Goal: Task Accomplishment & Management: Complete application form

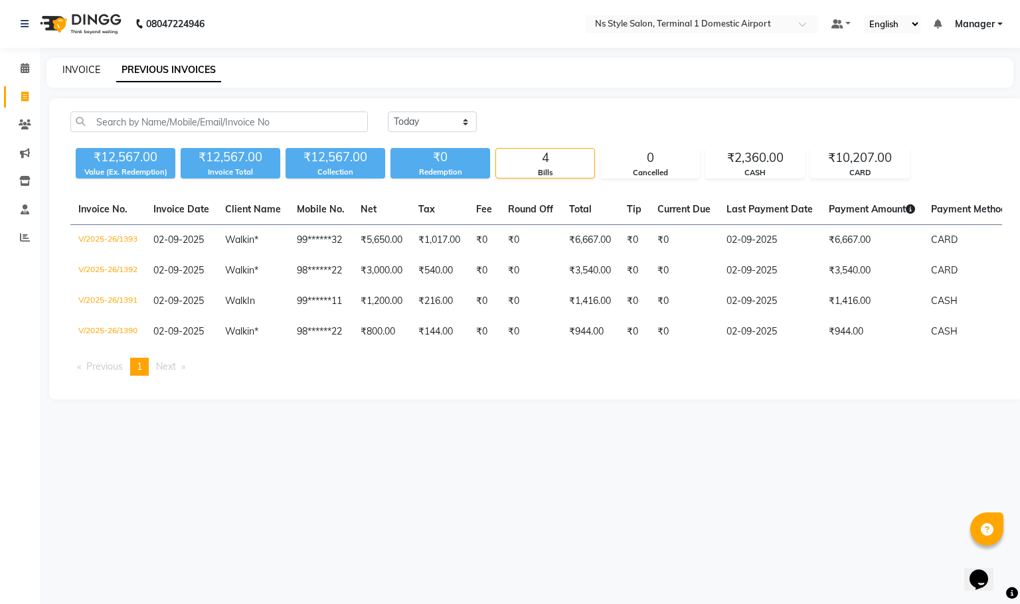
click at [90, 70] on link "INVOICE" at bounding box center [81, 70] width 38 height 12
select select "5659"
select select "service"
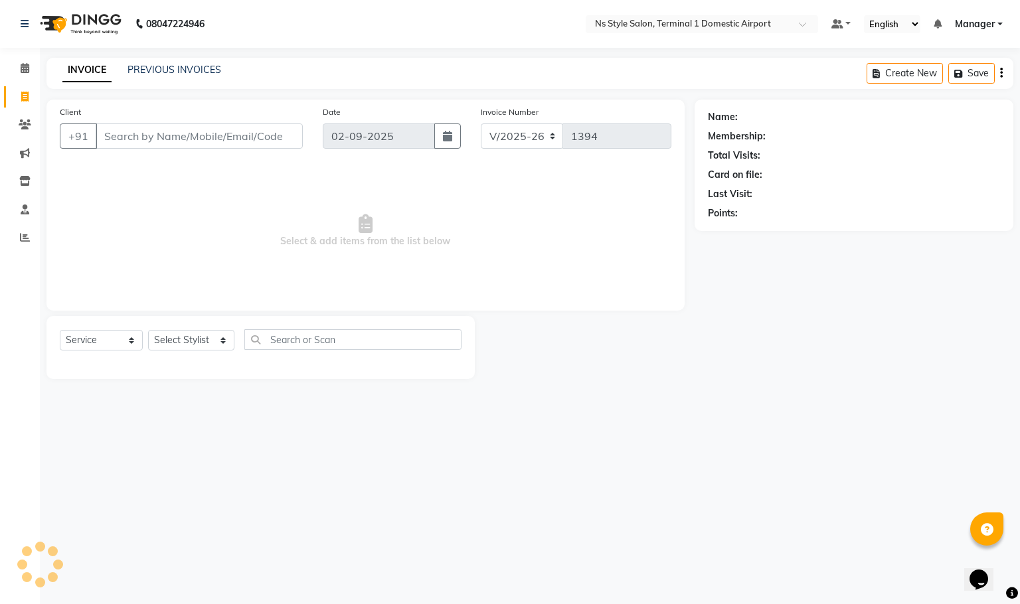
click at [164, 134] on input "Client" at bounding box center [199, 136] width 207 height 25
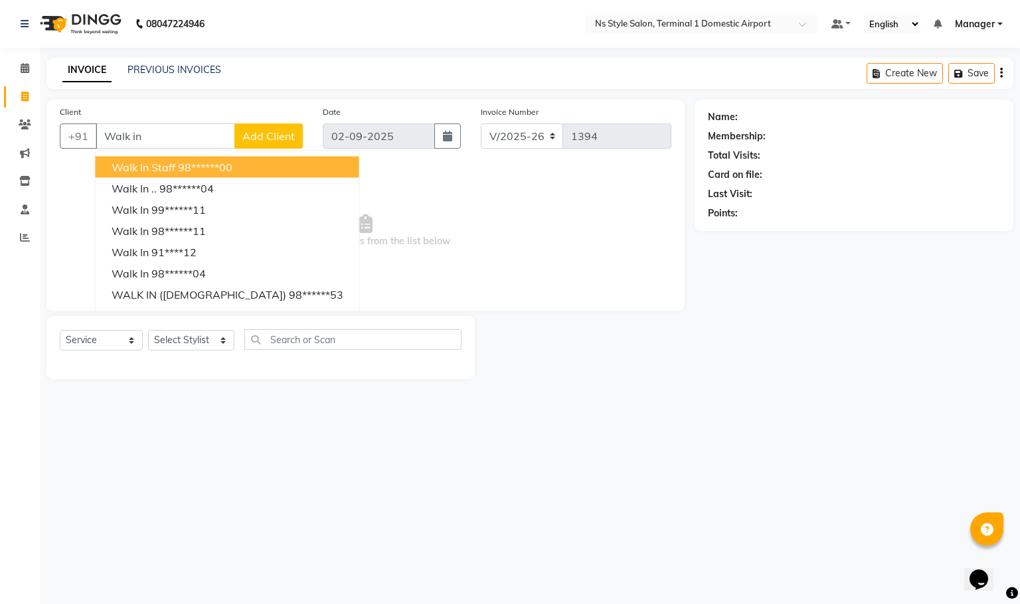
click at [227, 168] on button "Walk In Staff 98******00" at bounding box center [228, 167] width 264 height 21
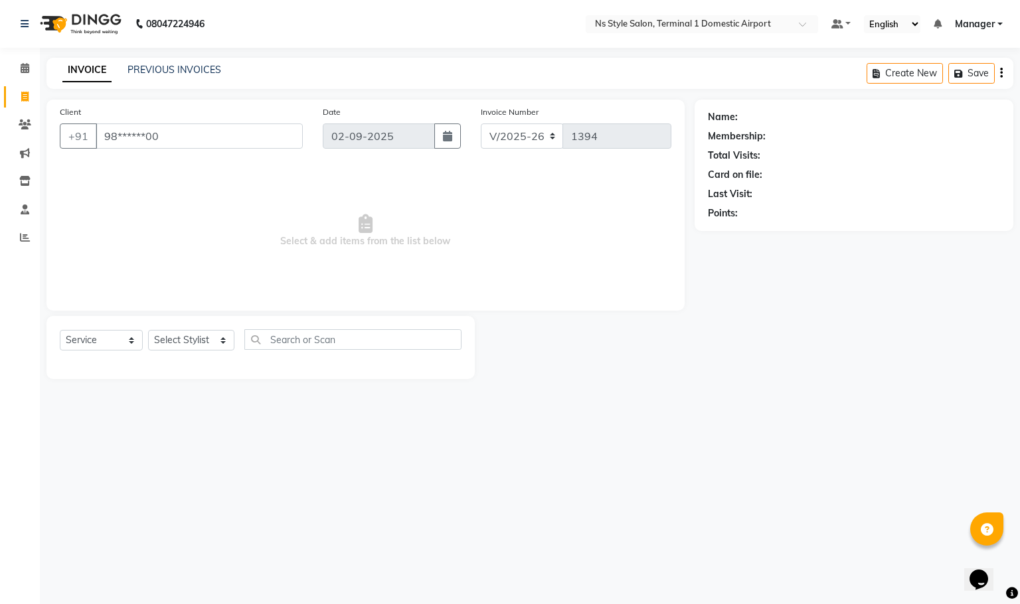
type input "98******00"
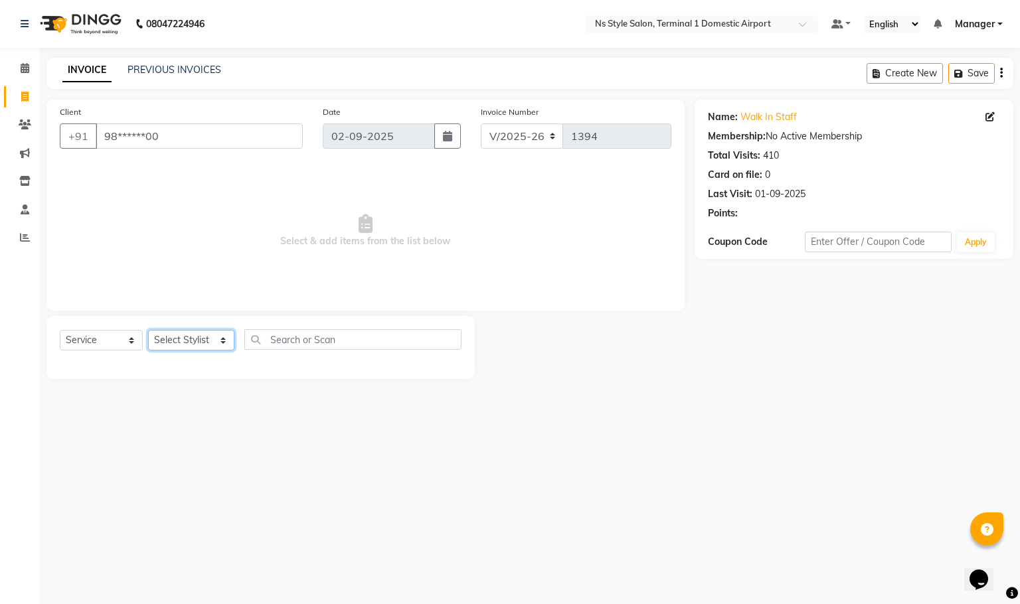
click at [206, 343] on select "Select Stylist [PERSON_NAME] [PERSON_NAME] [PERSON_NAME] GRROWWIDE [PERSON_NAME…" at bounding box center [191, 340] width 86 height 21
select select "39681"
click at [148, 330] on select "Select Stylist [PERSON_NAME] [PERSON_NAME] [PERSON_NAME] GRROWWIDE [PERSON_NAME…" at bounding box center [191, 340] width 86 height 21
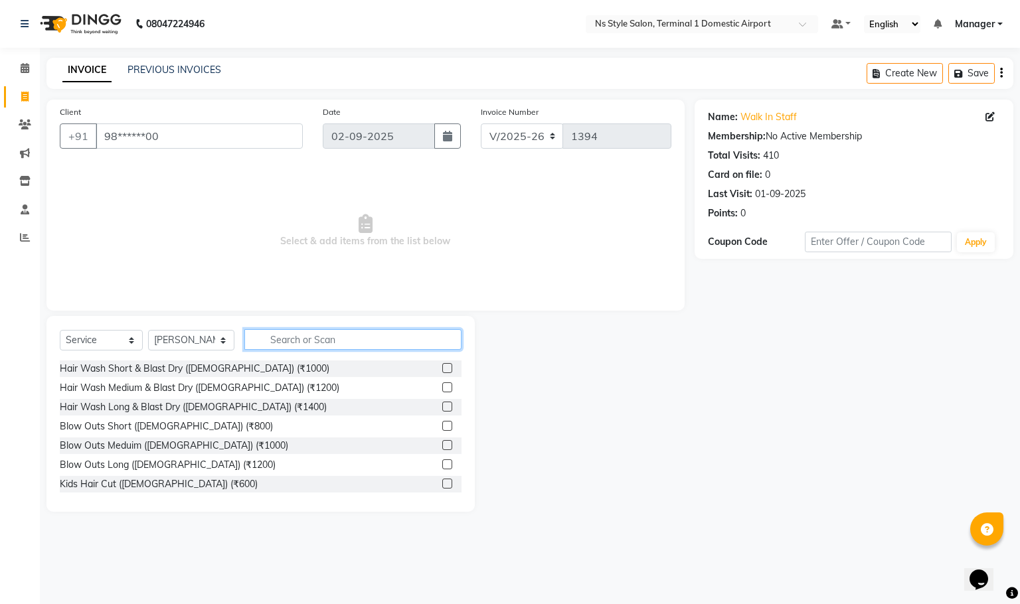
click at [309, 341] on input "text" at bounding box center [353, 339] width 218 height 21
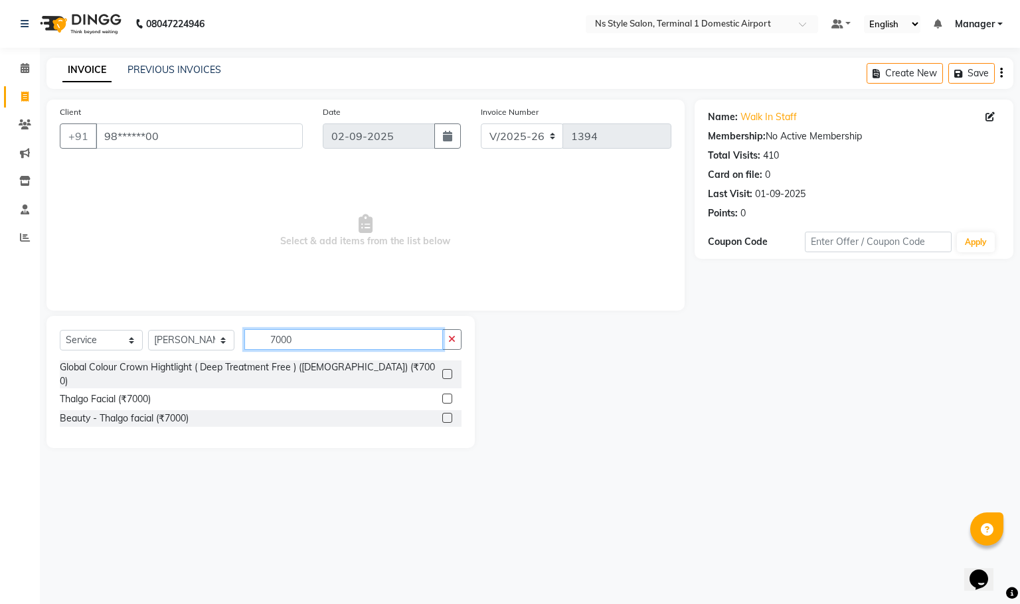
type input "7000"
click at [448, 369] on label at bounding box center [447, 374] width 10 height 10
click at [448, 371] on input "checkbox" at bounding box center [446, 375] width 9 height 9
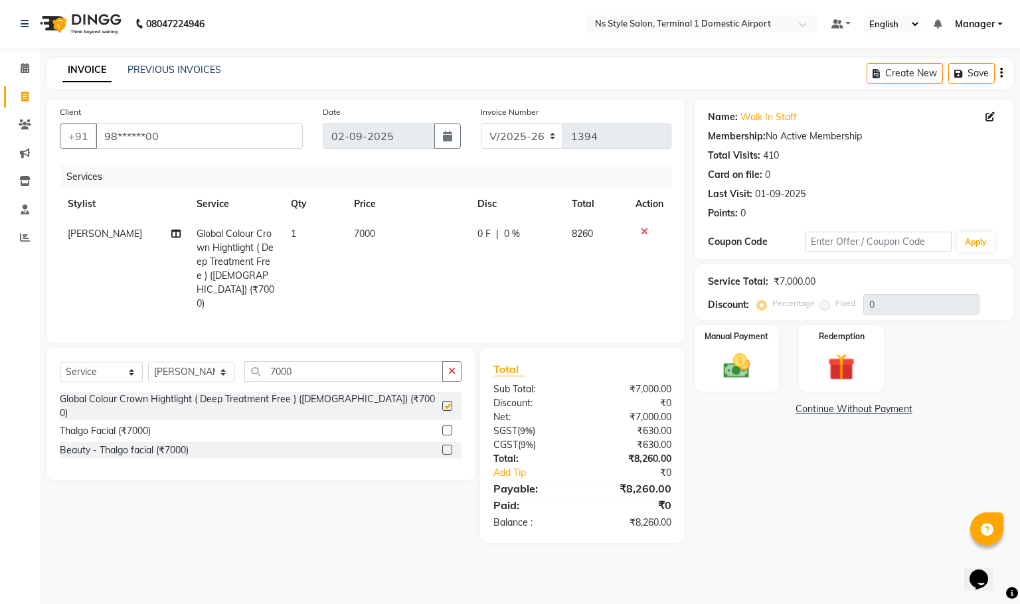
checkbox input "false"
click at [394, 361] on input "7000" at bounding box center [343, 371] width 199 height 21
click at [404, 361] on input "7000" at bounding box center [343, 371] width 199 height 21
click at [402, 361] on input "7000" at bounding box center [343, 371] width 199 height 21
click at [357, 361] on input "7000" at bounding box center [343, 371] width 199 height 21
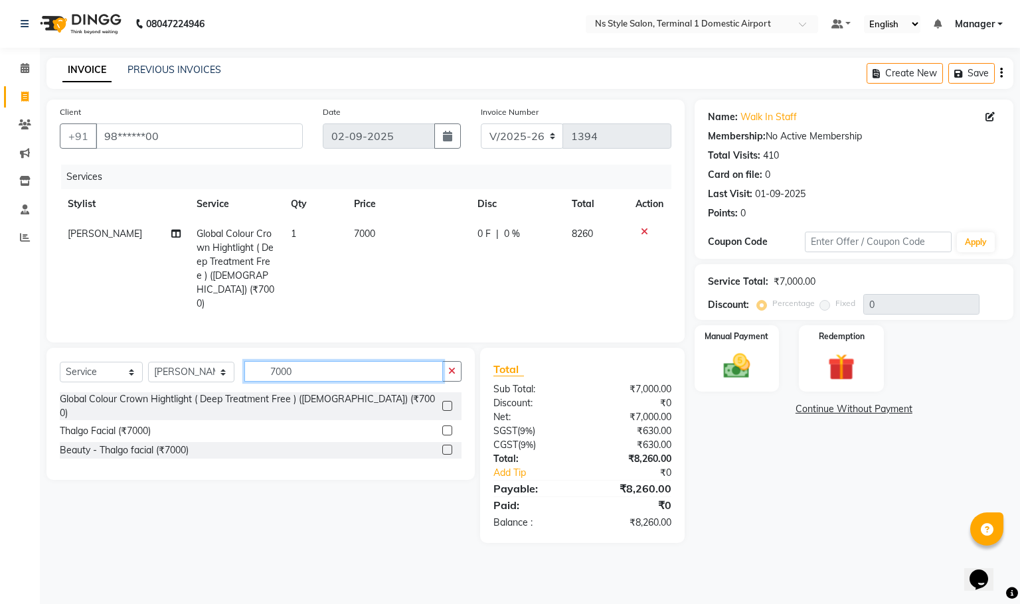
click at [355, 361] on input "7000" at bounding box center [343, 371] width 199 height 21
click at [357, 361] on input "7000" at bounding box center [343, 371] width 199 height 21
click at [361, 361] on input "7000" at bounding box center [343, 371] width 199 height 21
type input "7"
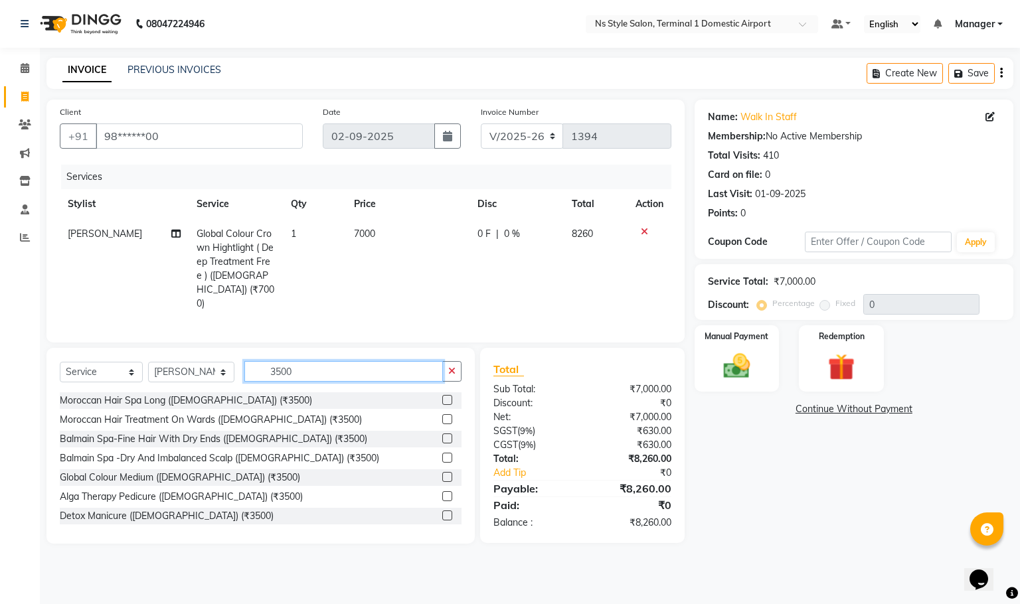
type input "3500"
click at [442, 395] on label at bounding box center [447, 400] width 10 height 10
click at [442, 396] on input "checkbox" at bounding box center [446, 400] width 9 height 9
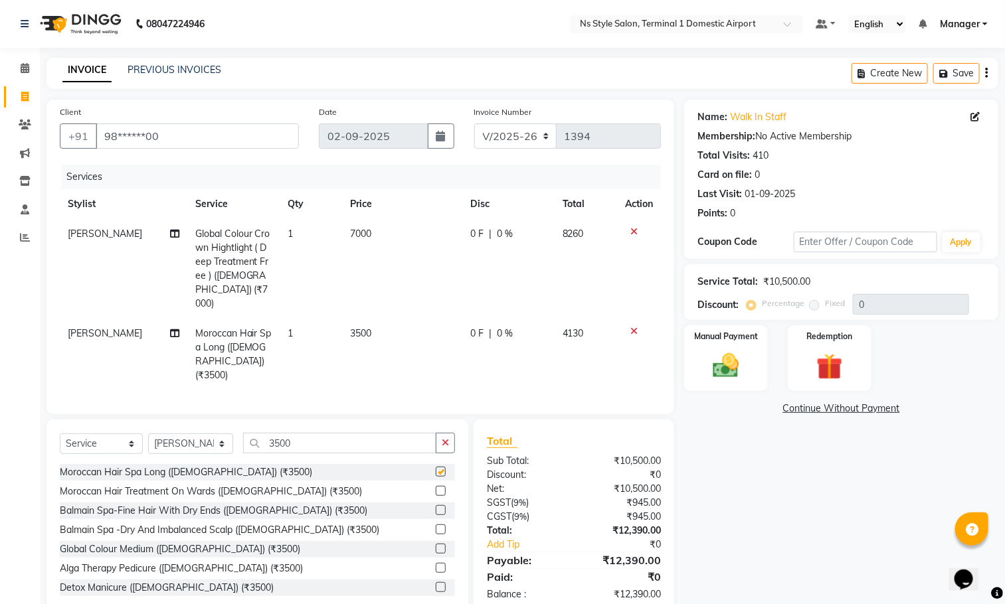
checkbox input "false"
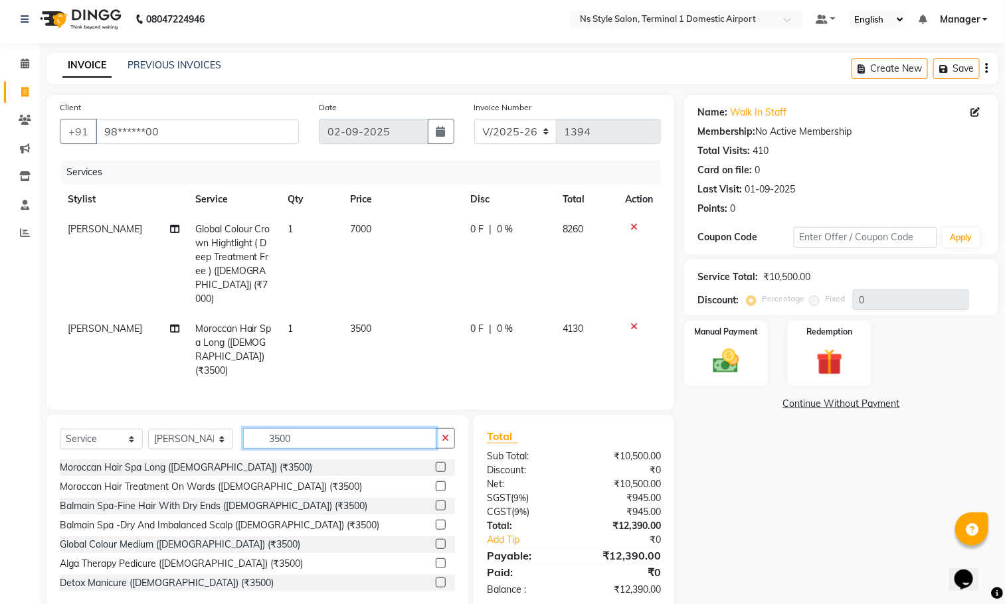
click at [353, 428] on input "3500" at bounding box center [339, 438] width 193 height 21
click at [357, 428] on input "3500" at bounding box center [339, 438] width 193 height 21
click at [363, 428] on input "3500" at bounding box center [339, 438] width 193 height 21
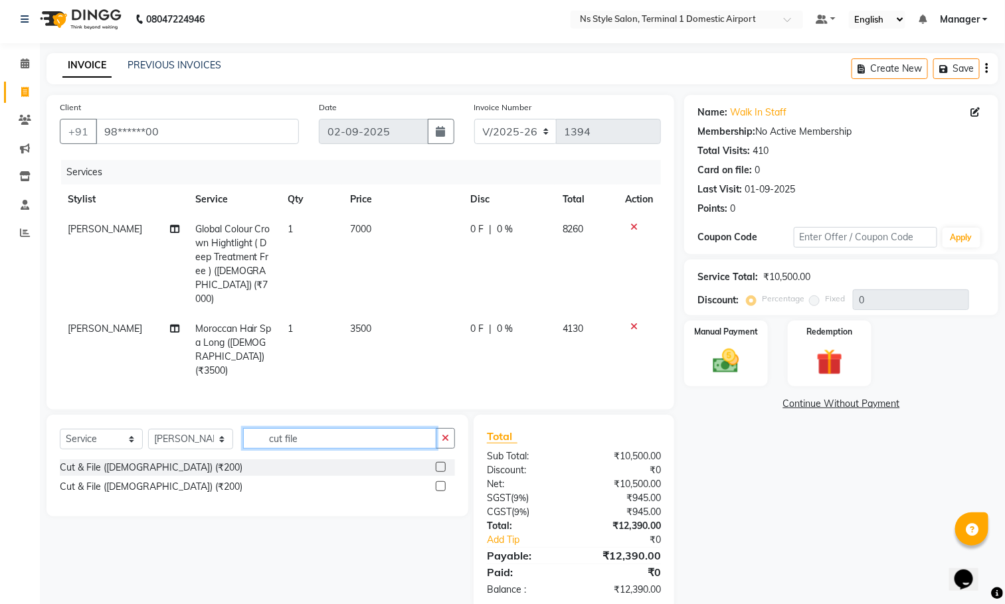
type input "cut file"
click at [442, 462] on label at bounding box center [441, 467] width 10 height 10
click at [442, 464] on input "checkbox" at bounding box center [440, 468] width 9 height 9
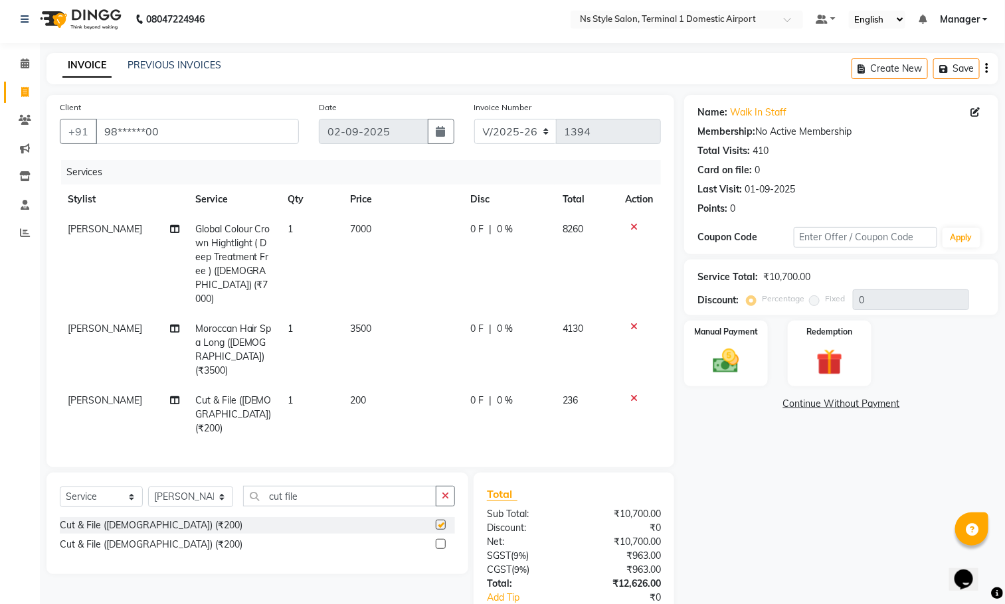
checkbox input "false"
click at [369, 486] on input "cut file" at bounding box center [339, 496] width 193 height 21
click at [371, 486] on input "cut file" at bounding box center [339, 496] width 193 height 21
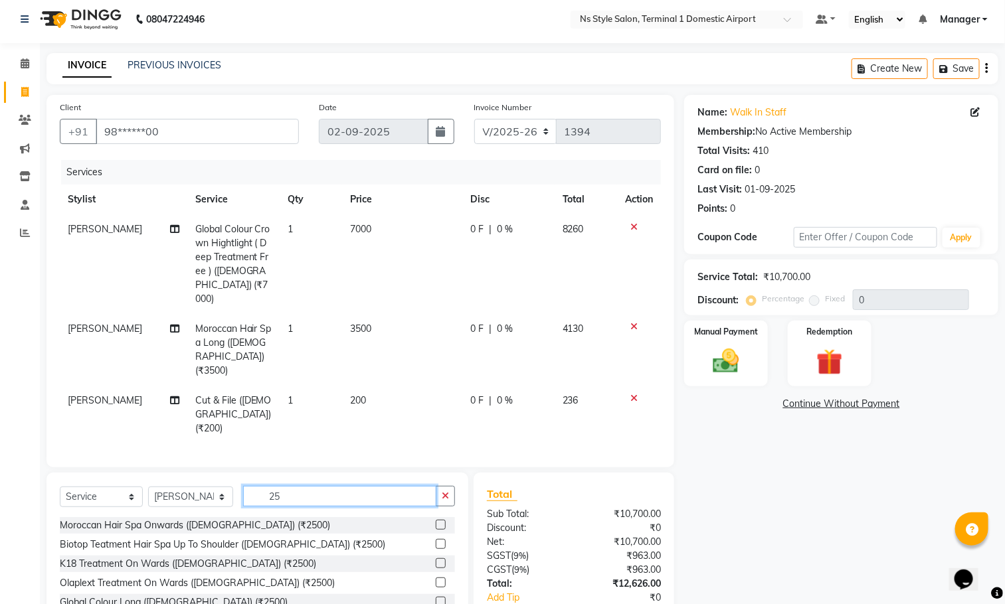
type input "2"
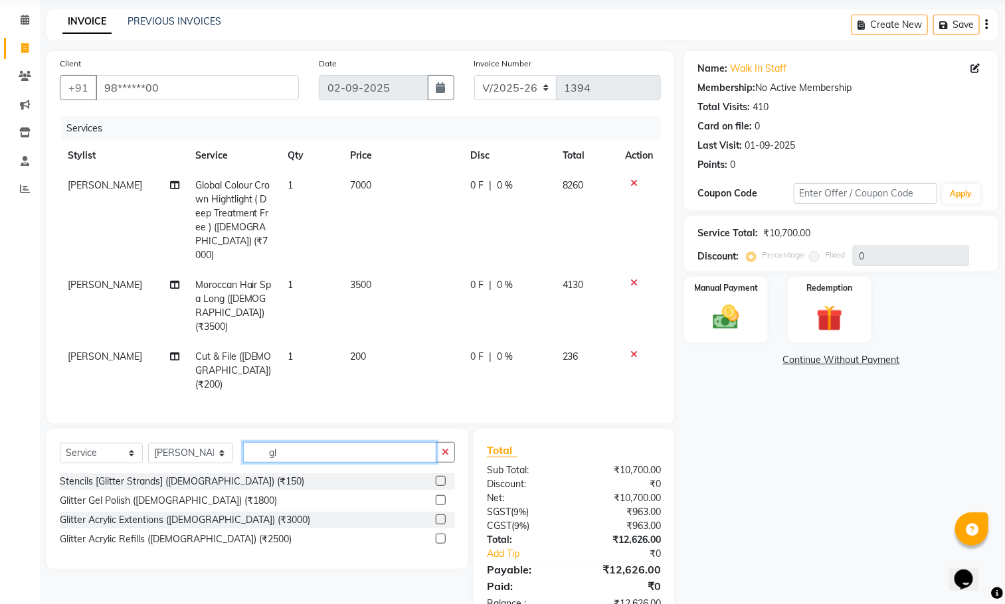
type input "g"
type input "nail"
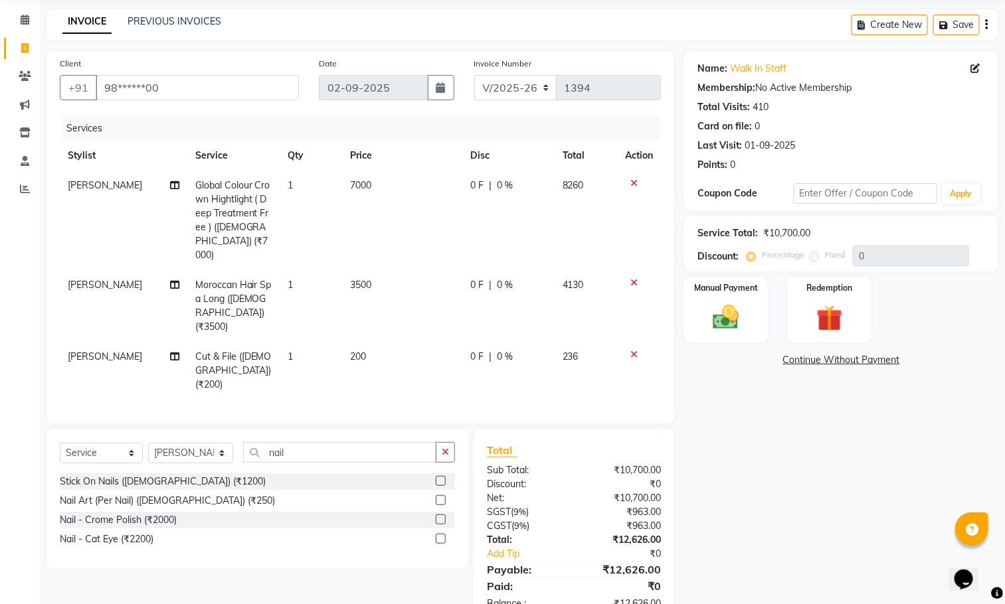
click at [441, 495] on label at bounding box center [441, 500] width 10 height 10
click at [441, 497] on input "checkbox" at bounding box center [440, 501] width 9 height 9
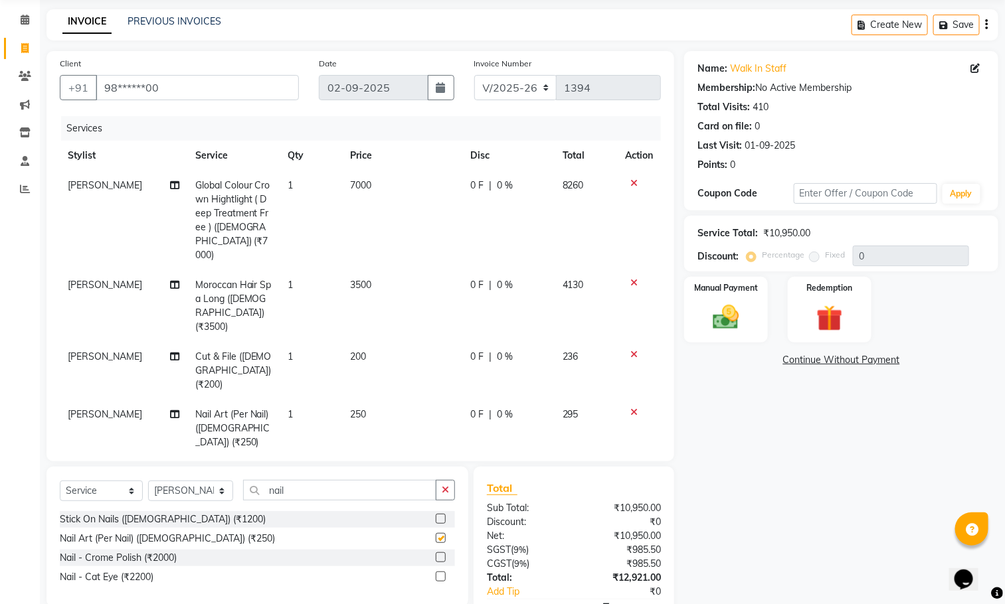
checkbox input "false"
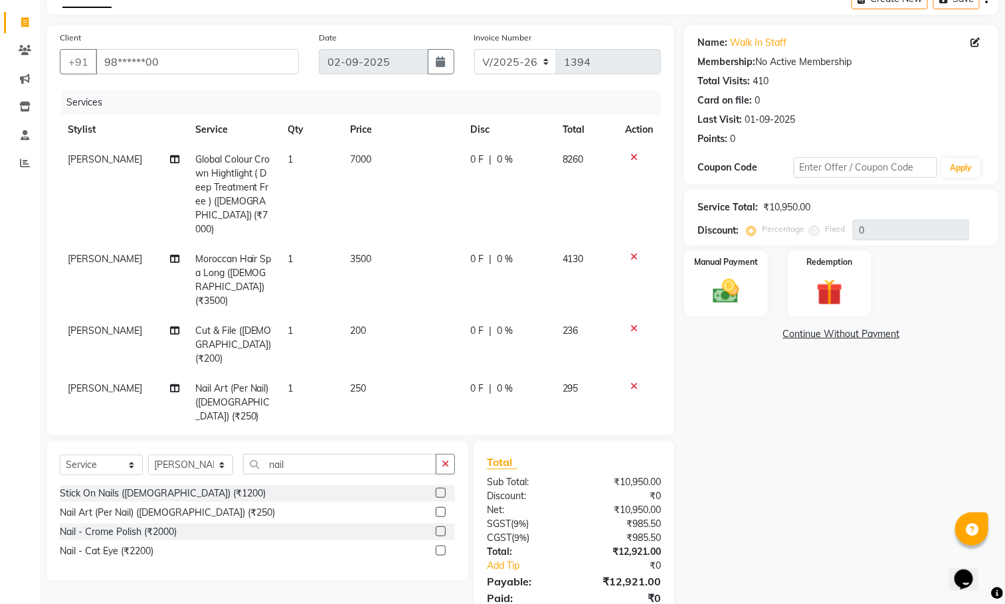
scroll to position [92, 0]
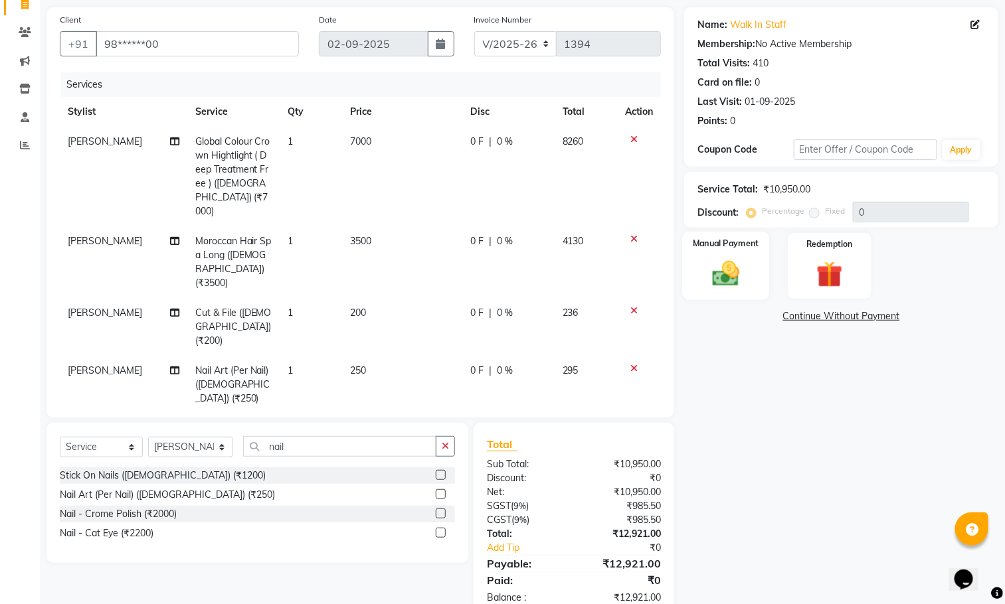
click at [723, 286] on img at bounding box center [726, 273] width 44 height 31
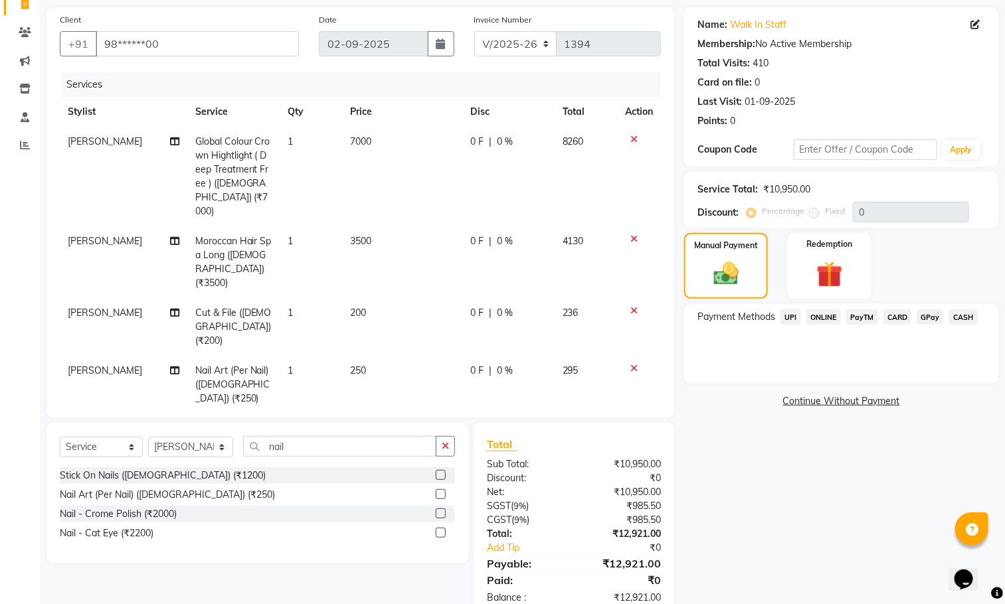
click at [949, 317] on span "CASH" at bounding box center [963, 316] width 29 height 15
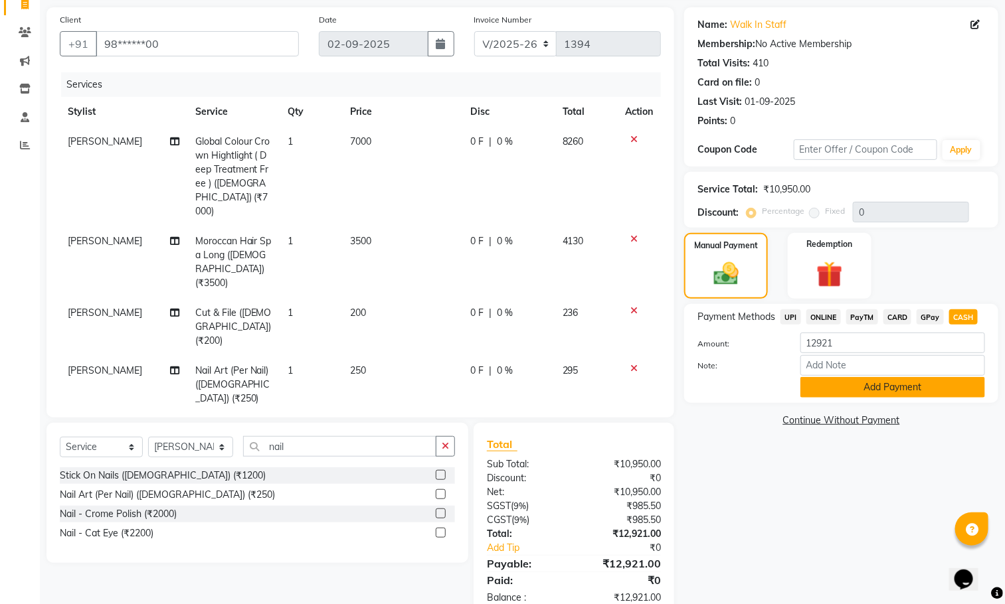
click at [917, 395] on button "Add Payment" at bounding box center [892, 387] width 185 height 21
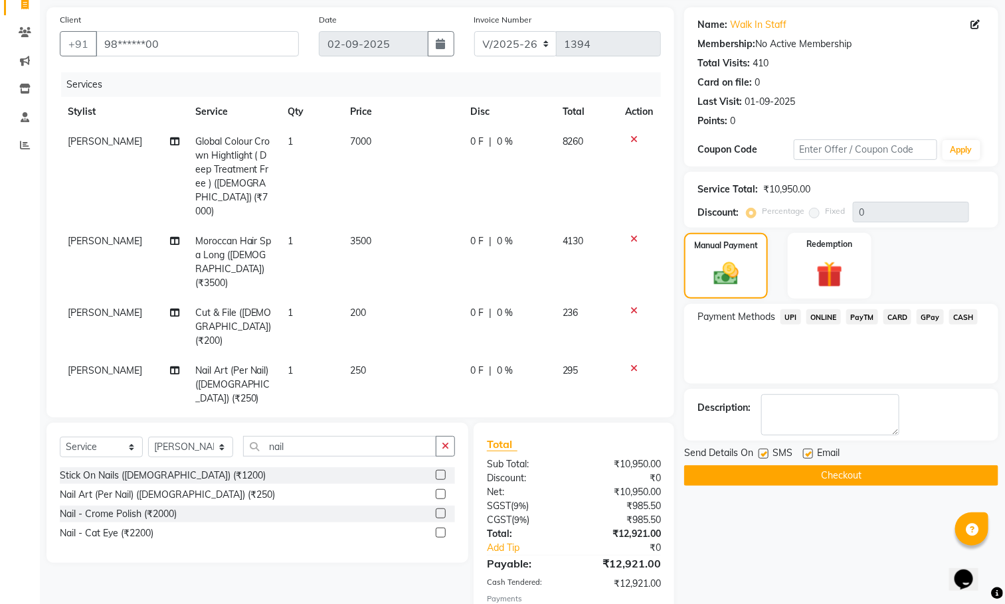
click at [885, 473] on button "Checkout" at bounding box center [841, 476] width 314 height 21
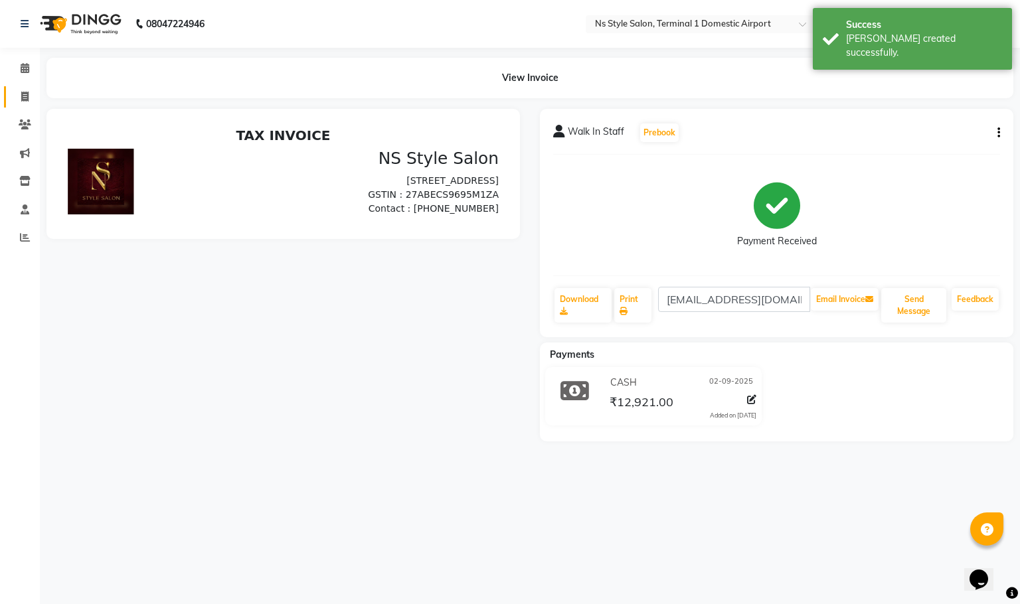
click at [27, 98] on icon at bounding box center [24, 97] width 7 height 10
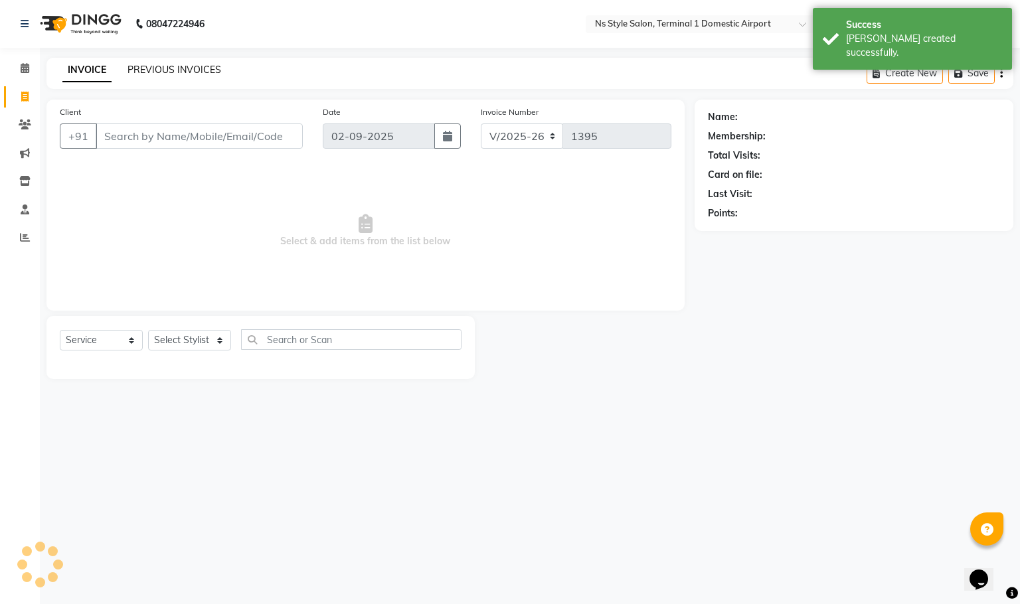
click at [215, 68] on link "PREVIOUS INVOICES" at bounding box center [175, 70] width 94 height 12
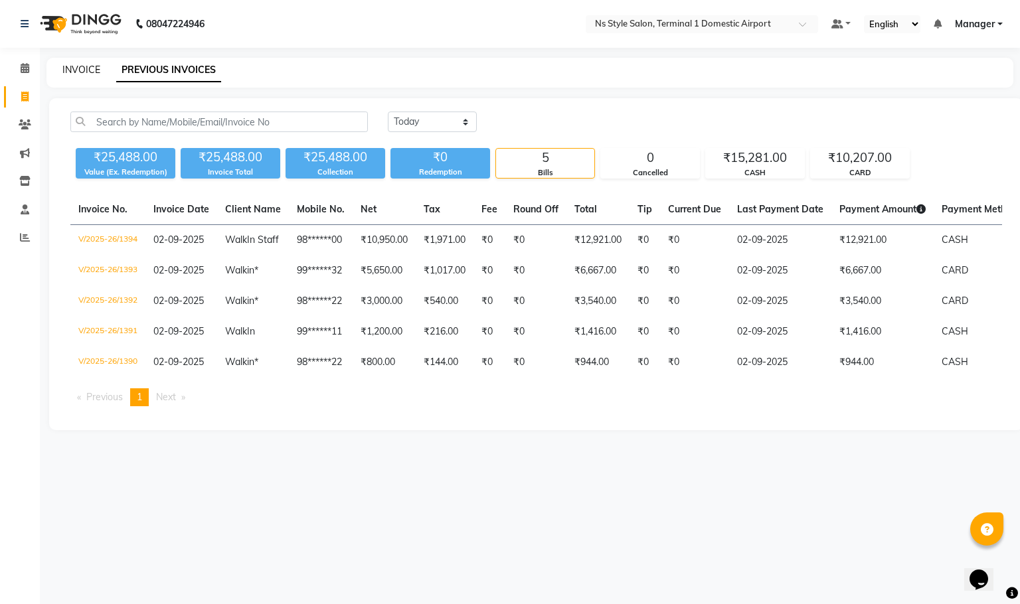
click at [88, 66] on link "INVOICE" at bounding box center [81, 70] width 38 height 12
select select "5659"
select select "service"
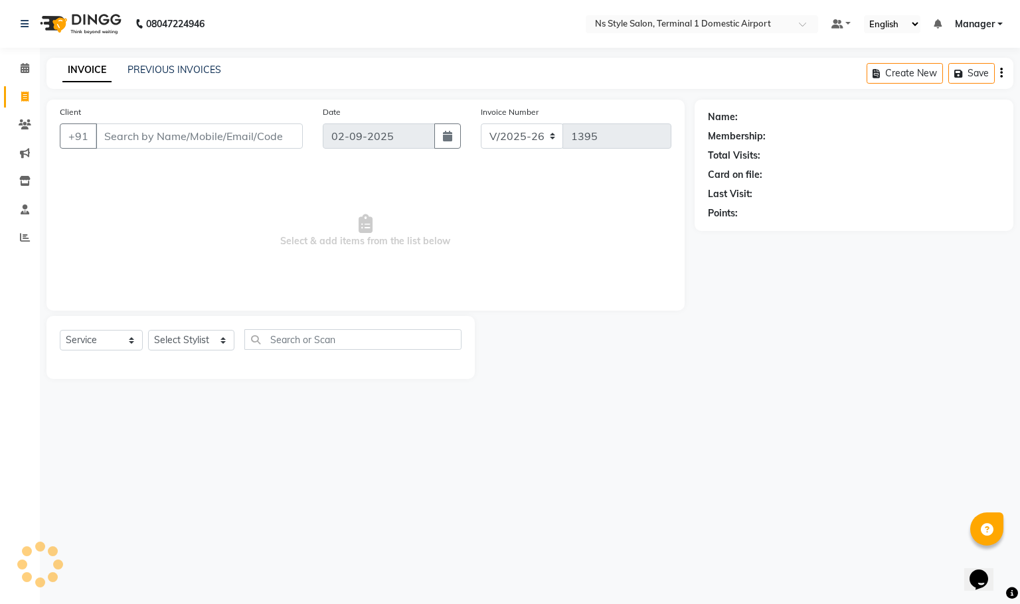
click at [200, 131] on input "Client" at bounding box center [199, 136] width 207 height 25
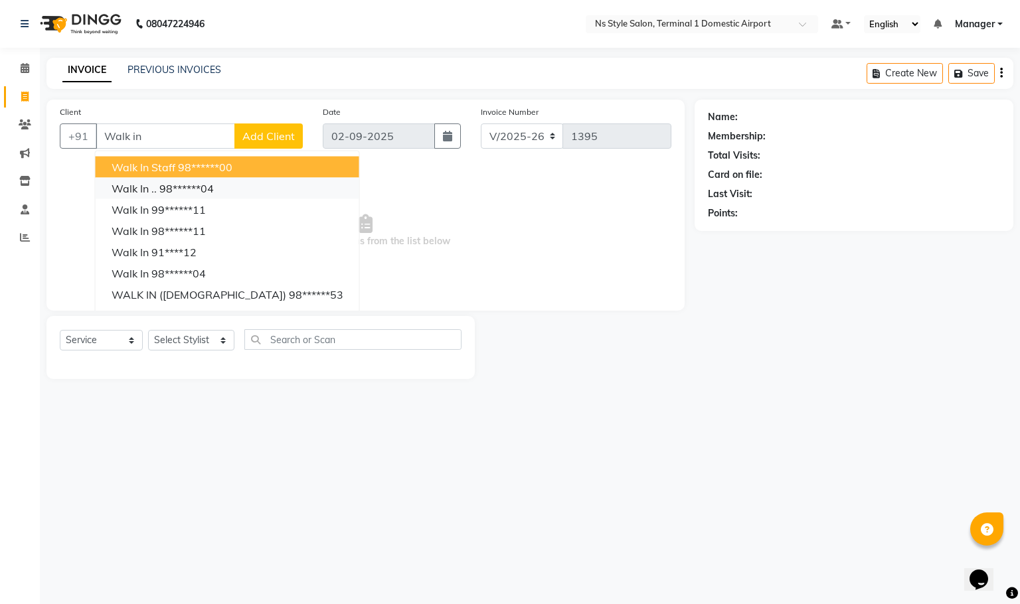
click at [215, 183] on button "Walk in .. 98******04" at bounding box center [228, 188] width 264 height 21
type input "98******04"
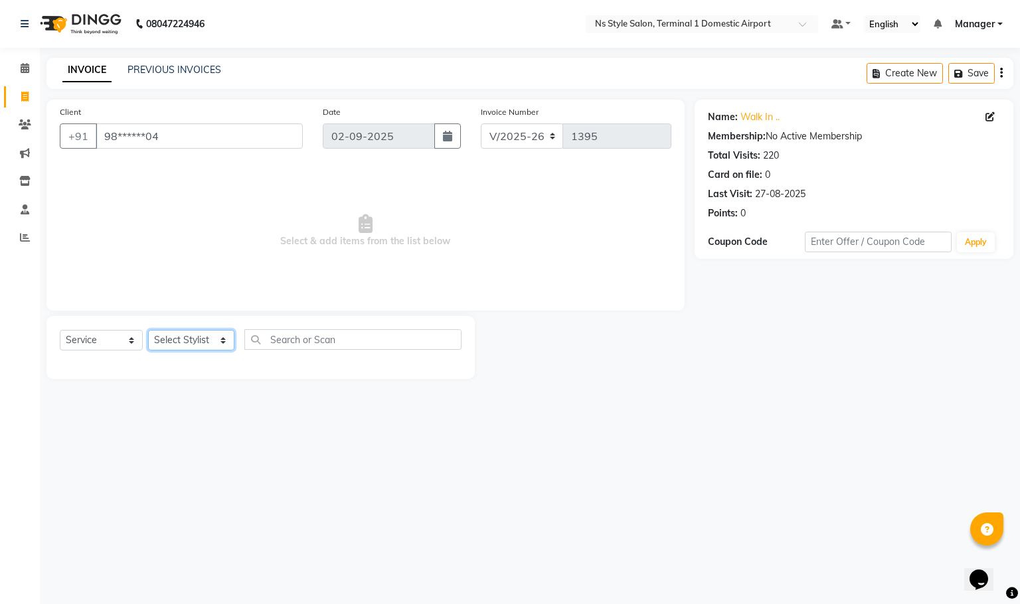
click at [213, 333] on select "Select Stylist [PERSON_NAME] [PERSON_NAME] [PERSON_NAME] GRROWWIDE [PERSON_NAME…" at bounding box center [191, 340] width 86 height 21
select select "82080"
click at [148, 330] on select "Select Stylist [PERSON_NAME] [PERSON_NAME] [PERSON_NAME] GRROWWIDE [PERSON_NAME…" at bounding box center [191, 340] width 86 height 21
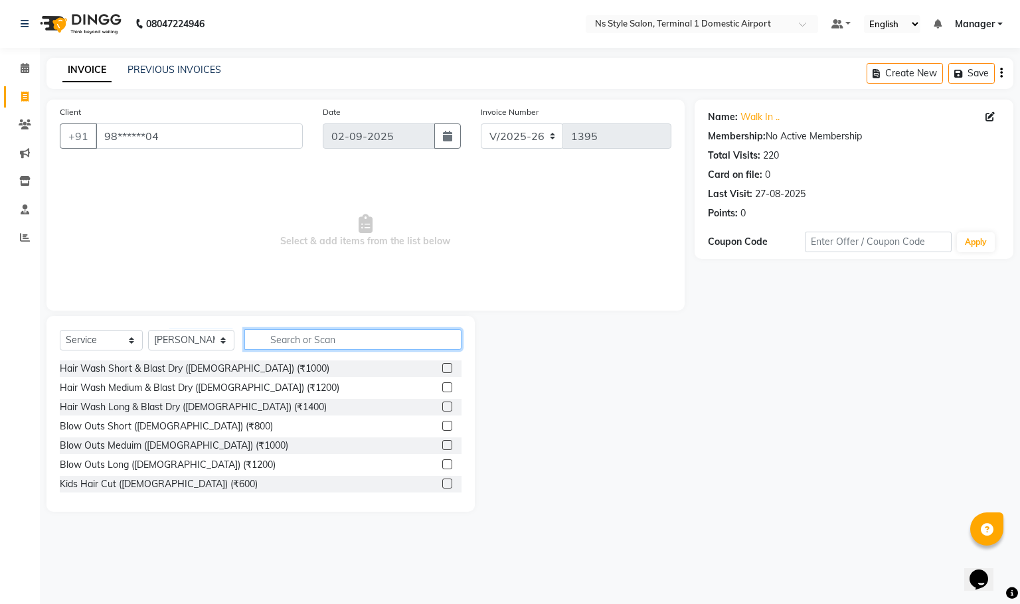
click at [289, 345] on input "text" at bounding box center [353, 339] width 218 height 21
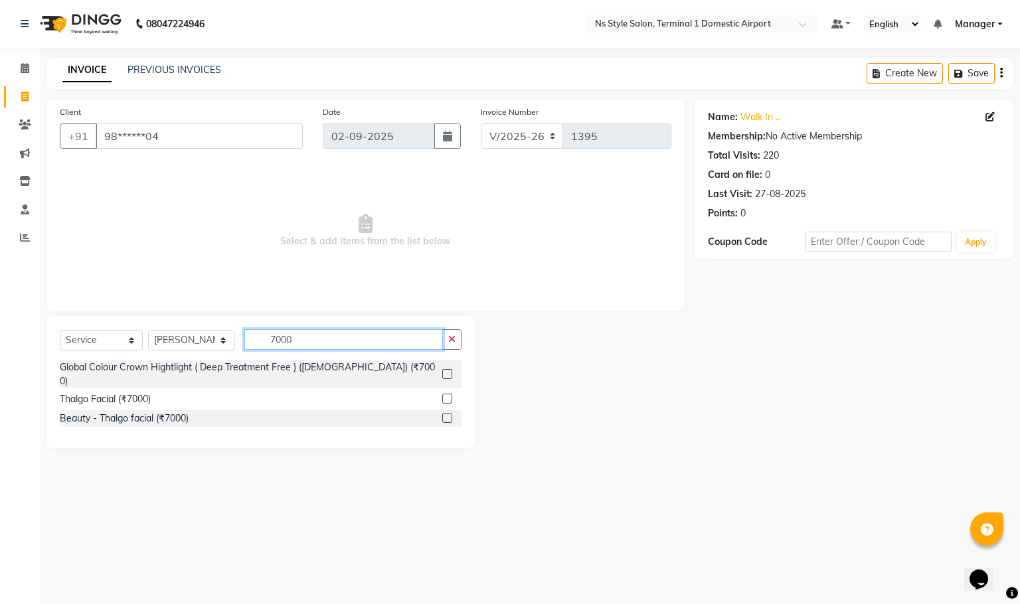
type input "7000"
click at [448, 394] on label at bounding box center [447, 399] width 10 height 10
click at [448, 395] on input "checkbox" at bounding box center [446, 399] width 9 height 9
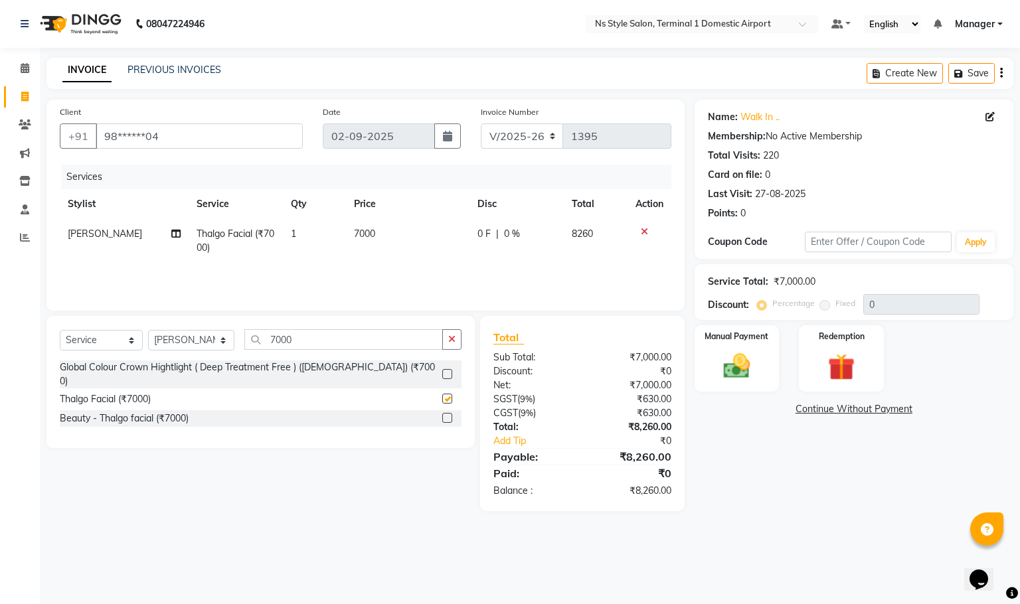
checkbox input "false"
click at [391, 341] on input "7000" at bounding box center [343, 339] width 199 height 21
click at [394, 343] on input "7000" at bounding box center [343, 339] width 199 height 21
click at [399, 339] on input "7000" at bounding box center [343, 339] width 199 height 21
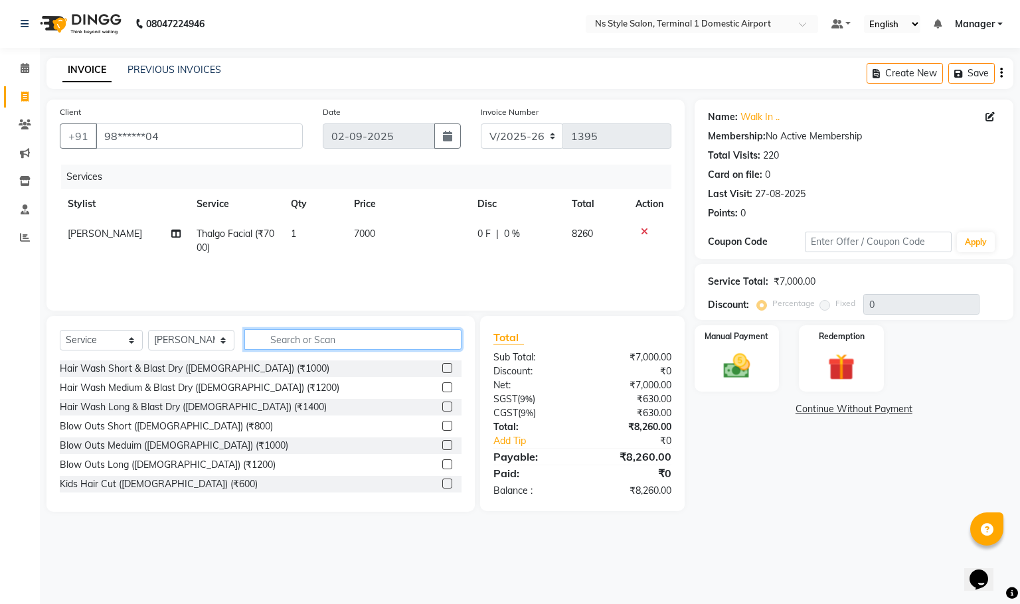
click at [319, 335] on input "text" at bounding box center [353, 339] width 218 height 21
click at [205, 337] on select "Select Stylist [PERSON_NAME] [PERSON_NAME] [PERSON_NAME] GRROWWIDE [PERSON_NAME…" at bounding box center [191, 340] width 86 height 21
select select "39688"
click at [148, 330] on select "Select Stylist [PERSON_NAME] [PERSON_NAME] [PERSON_NAME] GRROWWIDE [PERSON_NAME…" at bounding box center [191, 340] width 86 height 21
click at [292, 339] on input "text" at bounding box center [353, 339] width 218 height 21
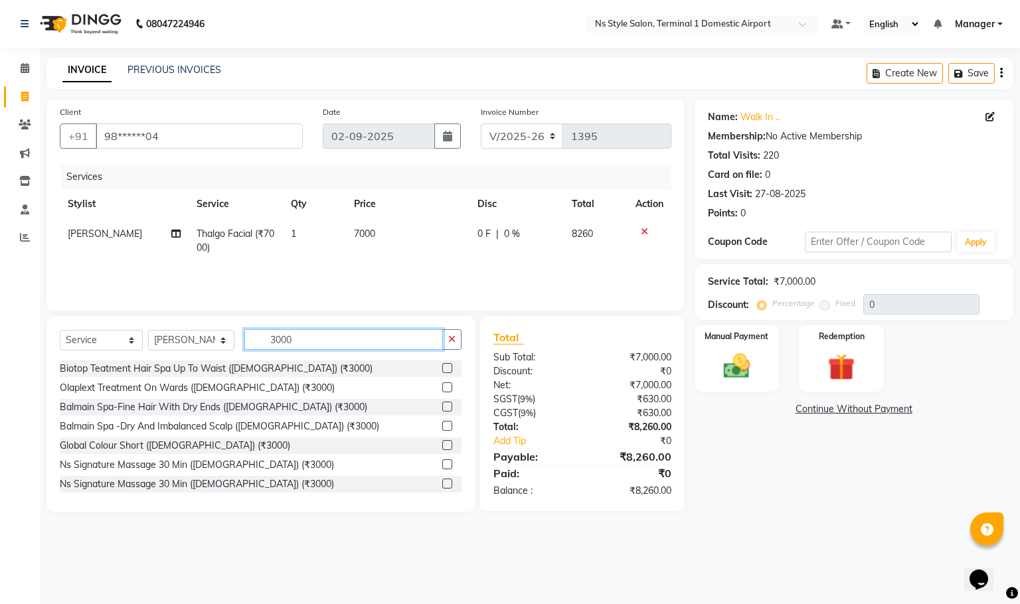
type input "3000"
click at [442, 387] on label at bounding box center [447, 388] width 10 height 10
click at [442, 387] on input "checkbox" at bounding box center [446, 388] width 9 height 9
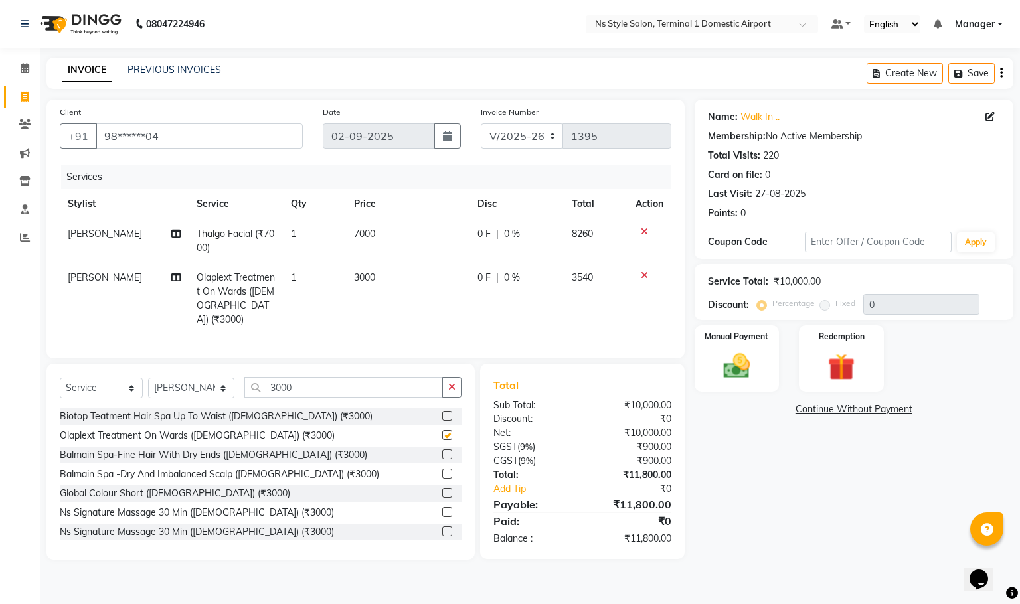
checkbox input "false"
click at [749, 337] on label "Manual Payment" at bounding box center [737, 335] width 66 height 13
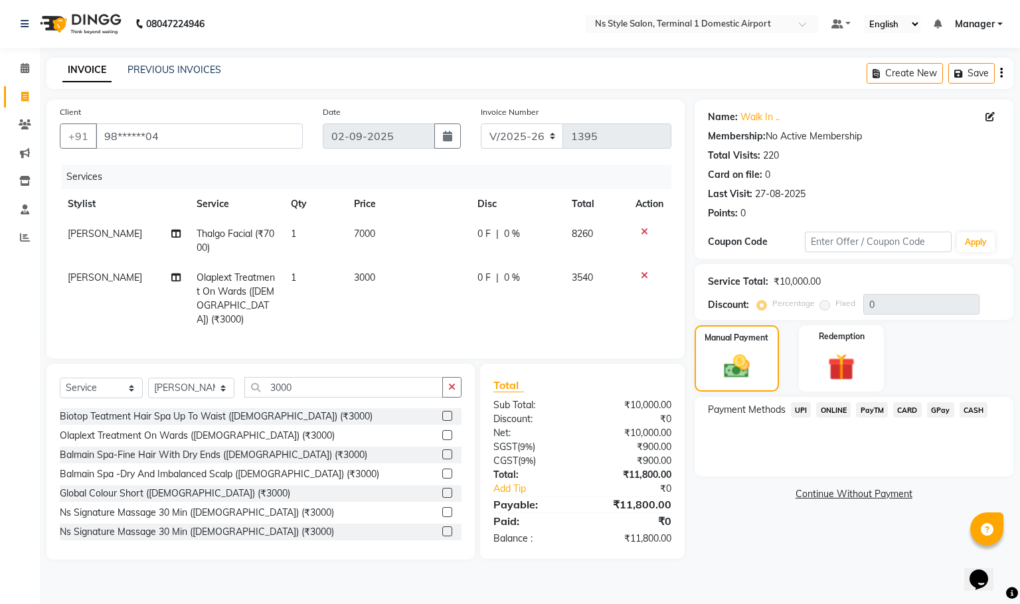
click at [936, 410] on span "GPay" at bounding box center [940, 409] width 27 height 15
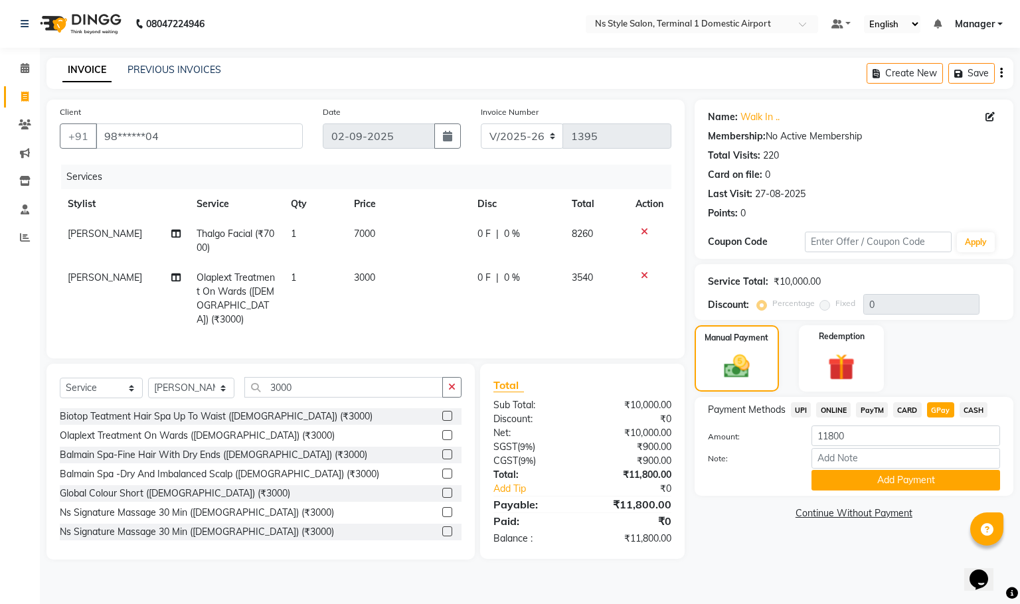
click at [907, 412] on span "CARD" at bounding box center [907, 409] width 29 height 15
click at [923, 480] on button "Add Payment" at bounding box center [906, 480] width 189 height 21
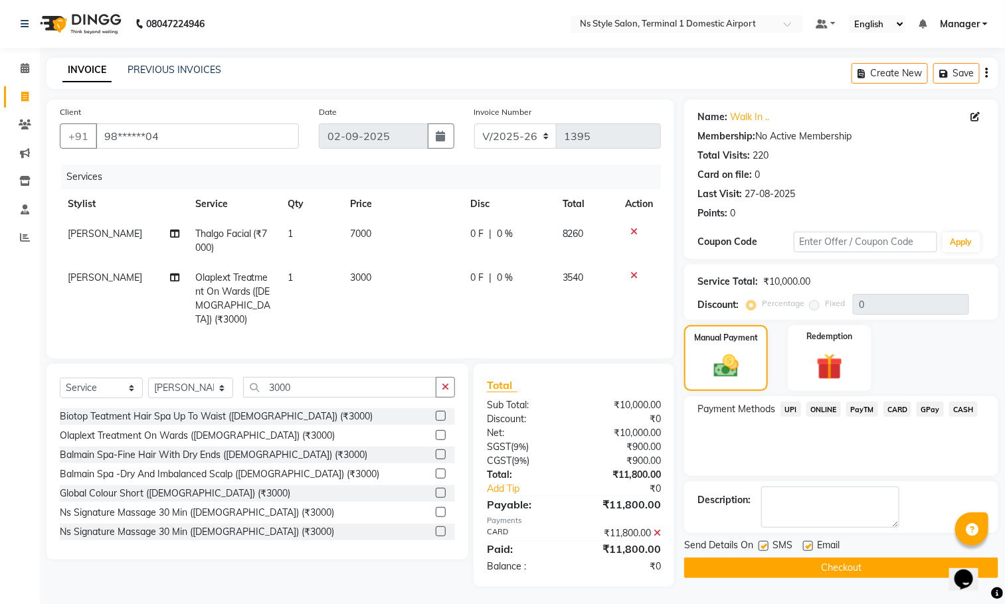
click at [873, 578] on button "Checkout" at bounding box center [841, 568] width 314 height 21
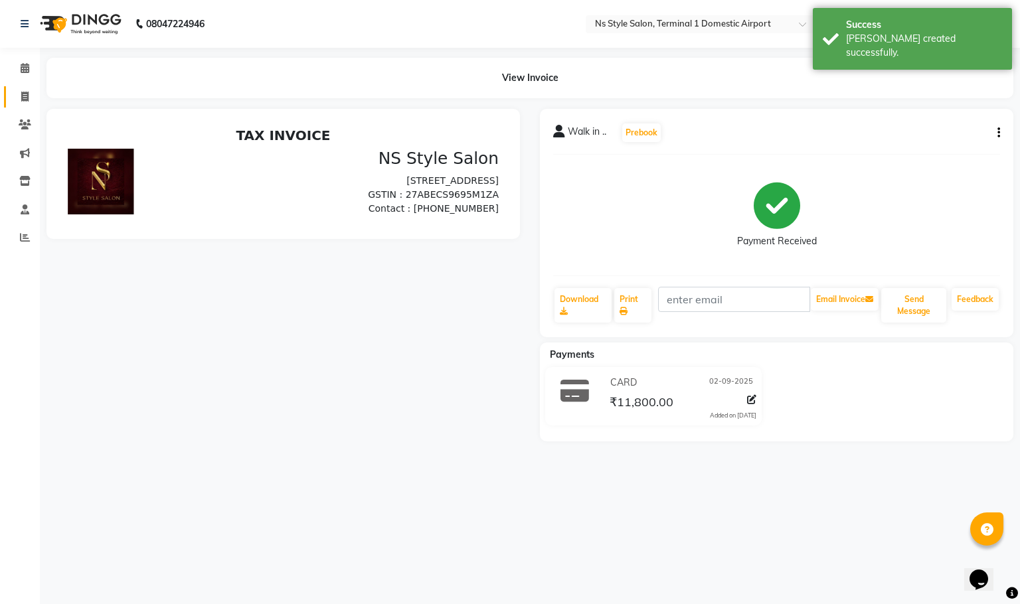
click at [25, 96] on icon at bounding box center [24, 97] width 7 height 10
select select "5659"
select select "service"
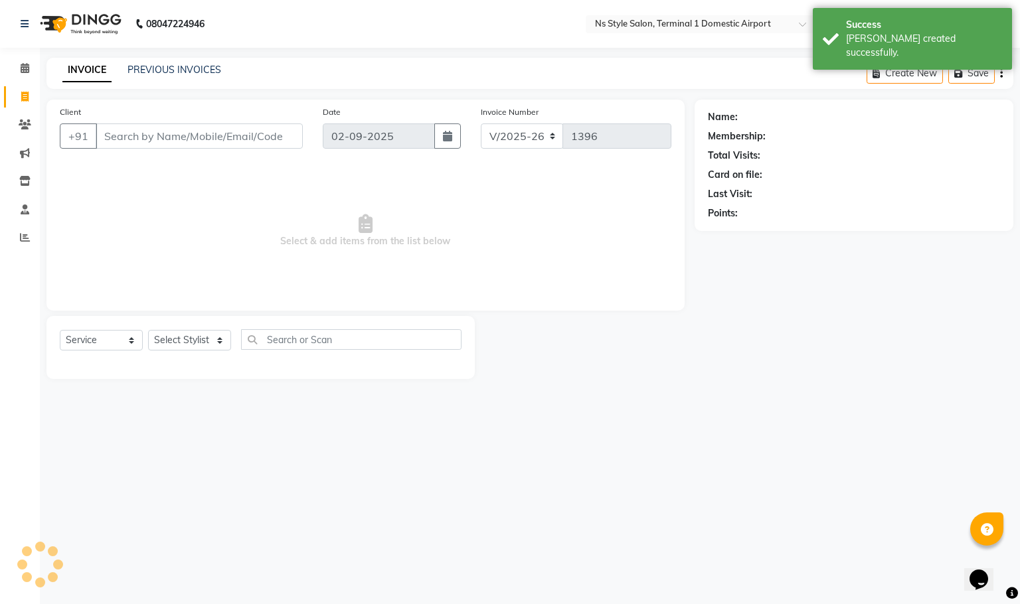
click at [172, 135] on input "Client" at bounding box center [199, 136] width 207 height 25
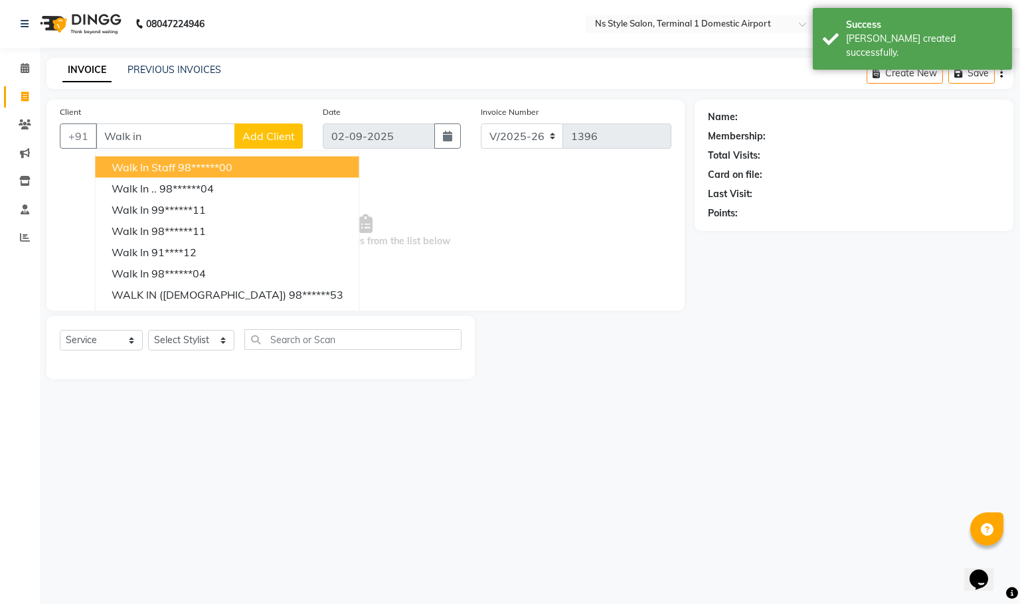
click at [250, 158] on button "Walk In Staff 98******00" at bounding box center [228, 167] width 264 height 21
type input "98******00"
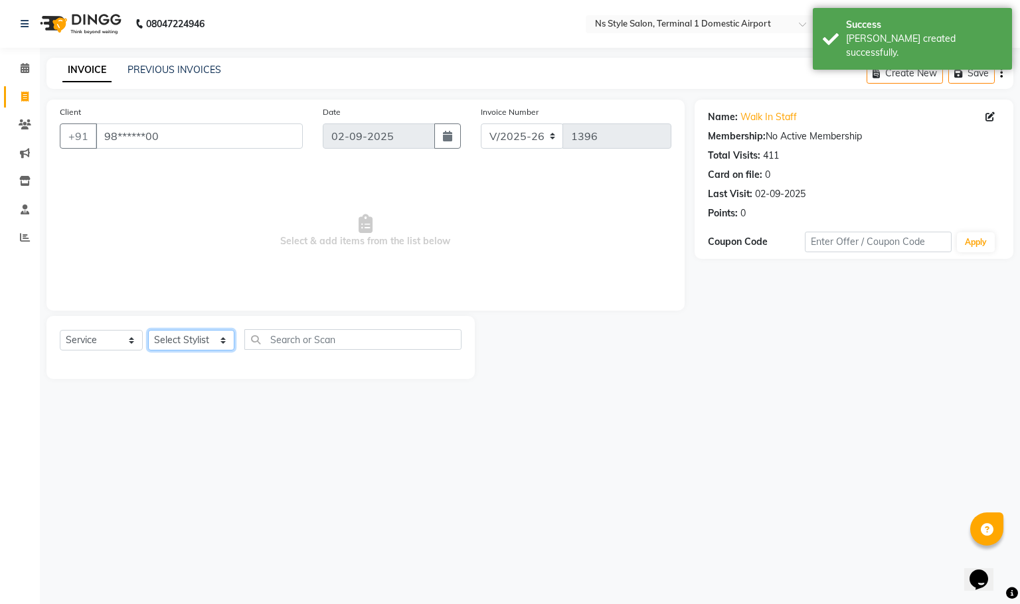
click at [209, 339] on select "Select Stylist [PERSON_NAME] [PERSON_NAME] [PERSON_NAME] GRROWWIDE [PERSON_NAME…" at bounding box center [191, 340] width 86 height 21
select select "82080"
click at [148, 330] on select "Select Stylist [PERSON_NAME] [PERSON_NAME] [PERSON_NAME] GRROWWIDE [PERSON_NAME…" at bounding box center [191, 340] width 86 height 21
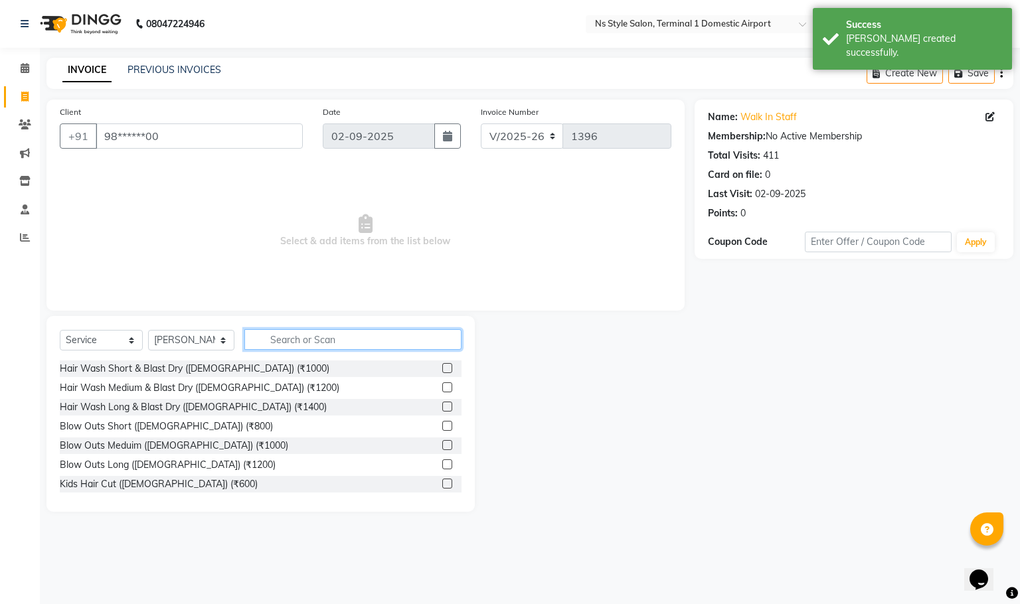
click at [319, 335] on input "text" at bounding box center [353, 339] width 218 height 21
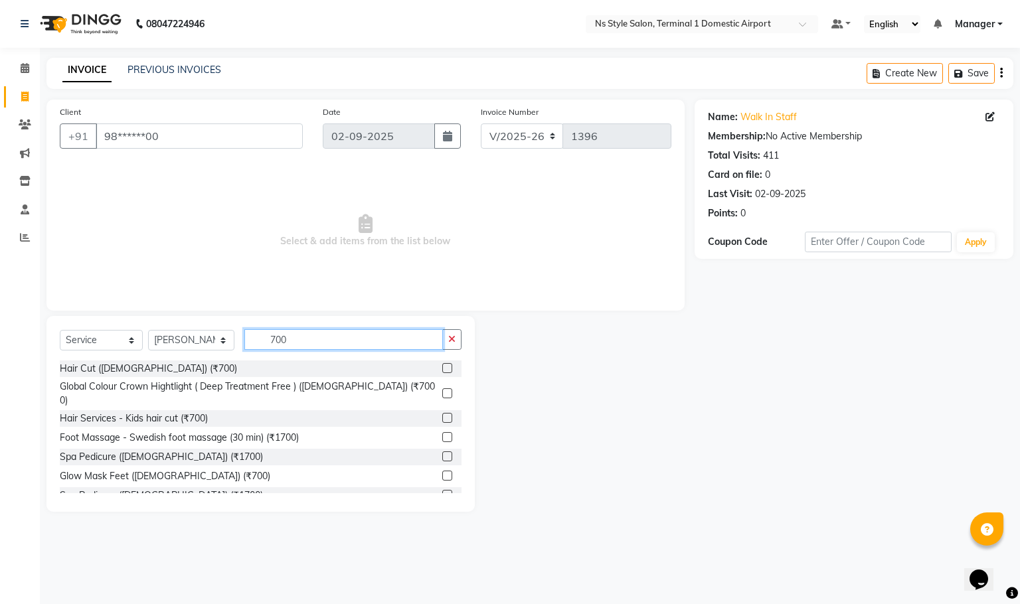
type input "700"
click at [442, 369] on label at bounding box center [447, 368] width 10 height 10
click at [442, 369] on input "checkbox" at bounding box center [446, 369] width 9 height 9
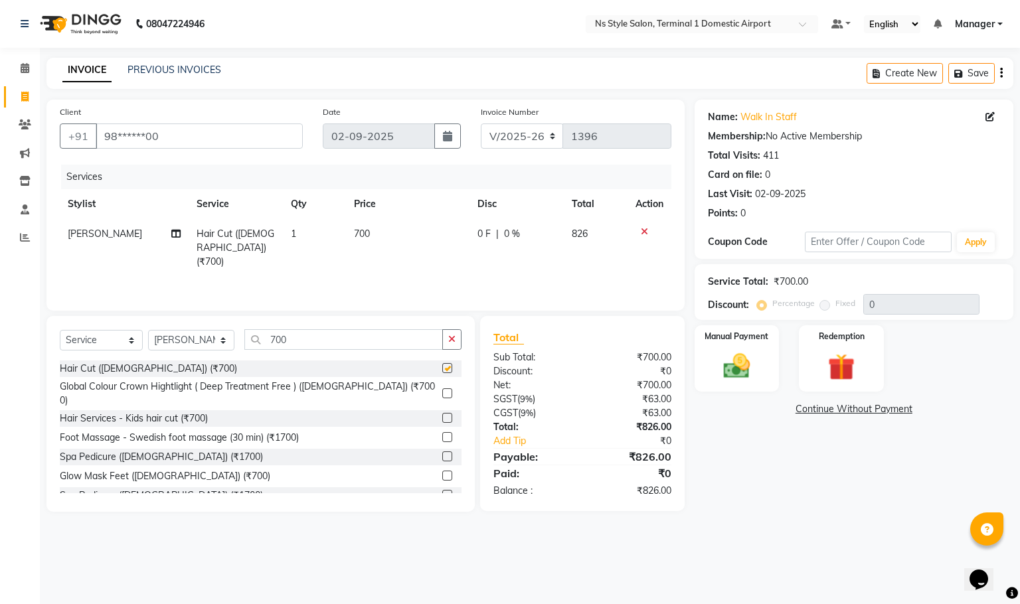
checkbox input "false"
click at [741, 357] on img at bounding box center [736, 367] width 45 height 32
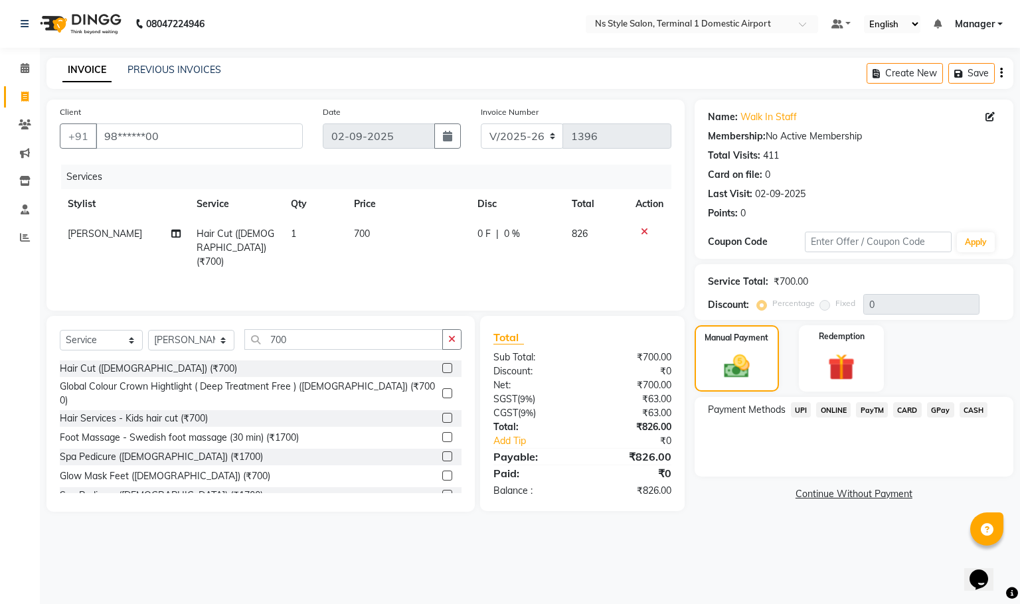
click at [899, 413] on span "CARD" at bounding box center [907, 409] width 29 height 15
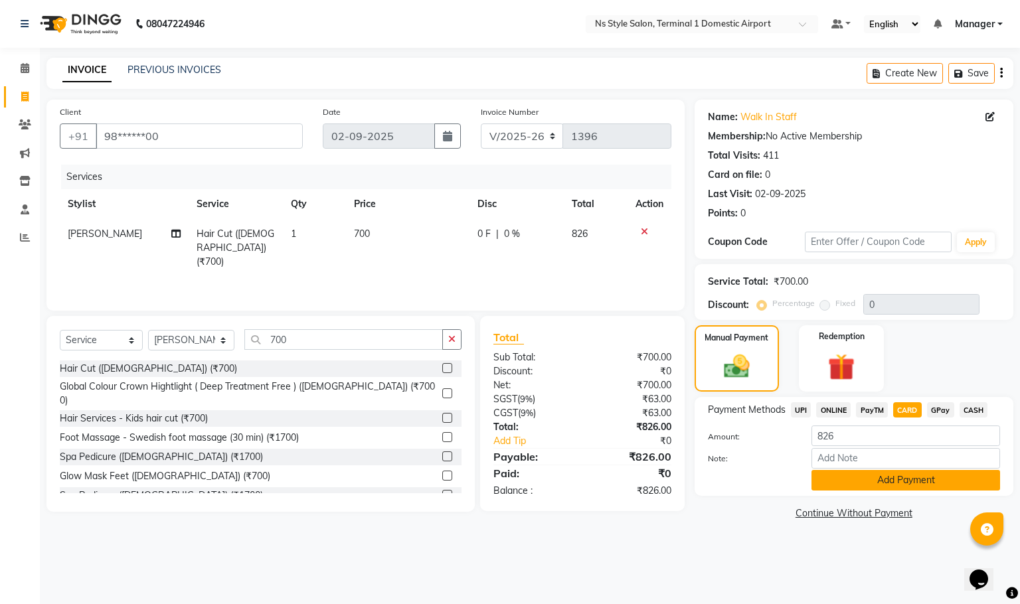
click at [954, 479] on button "Add Payment" at bounding box center [906, 480] width 189 height 21
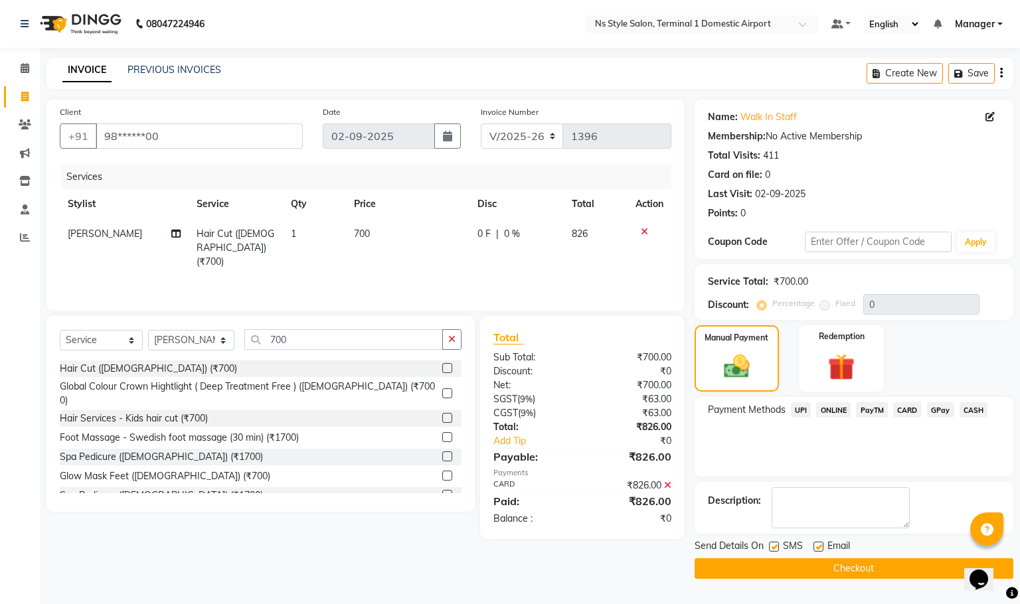
click at [918, 570] on button "Checkout" at bounding box center [854, 569] width 319 height 21
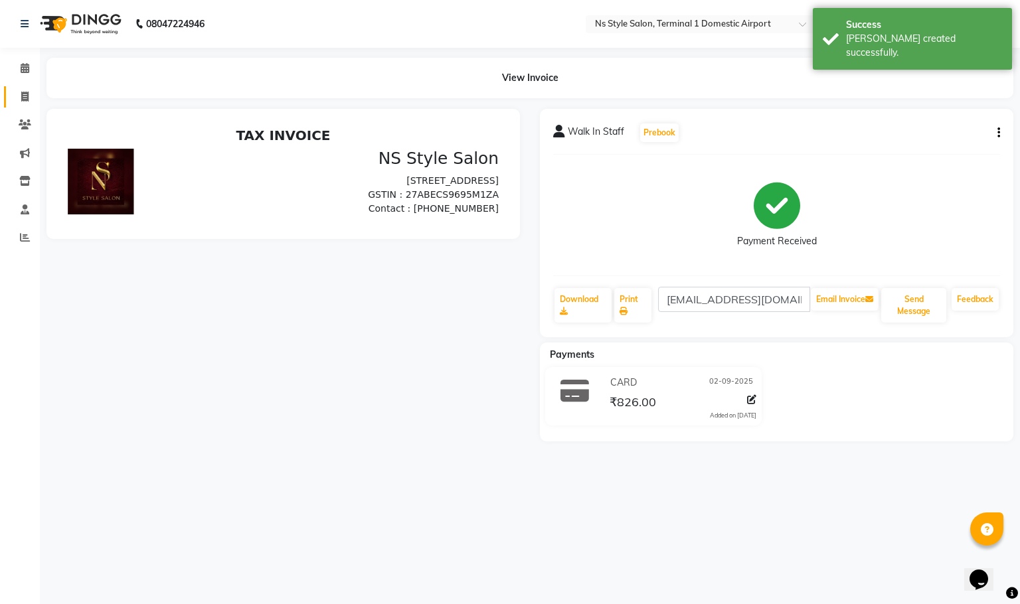
click at [25, 92] on icon at bounding box center [24, 97] width 7 height 10
select select "service"
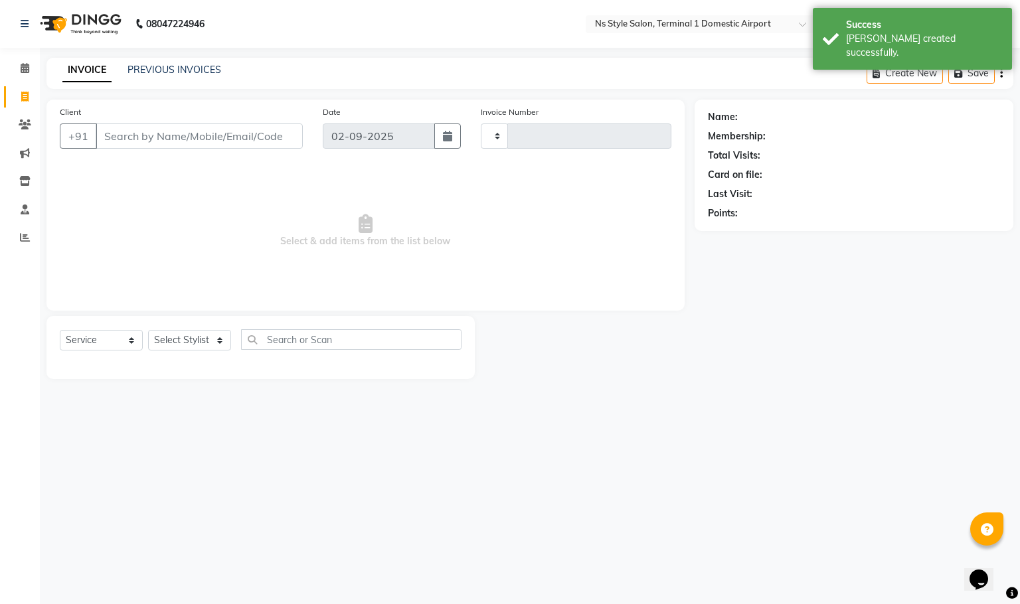
type input "1397"
select select "5659"
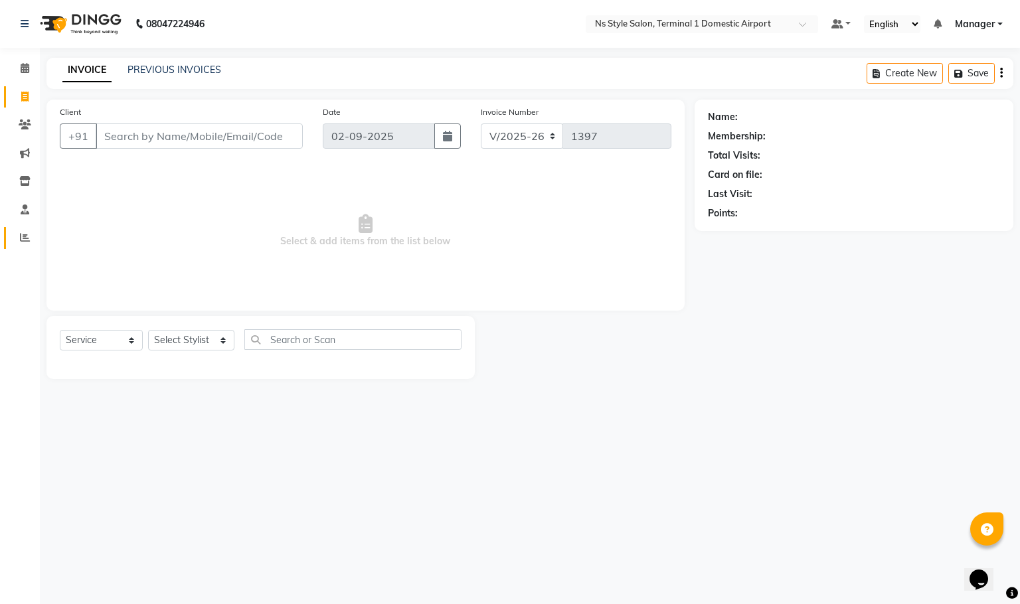
click at [19, 248] on link "Reports" at bounding box center [20, 238] width 32 height 22
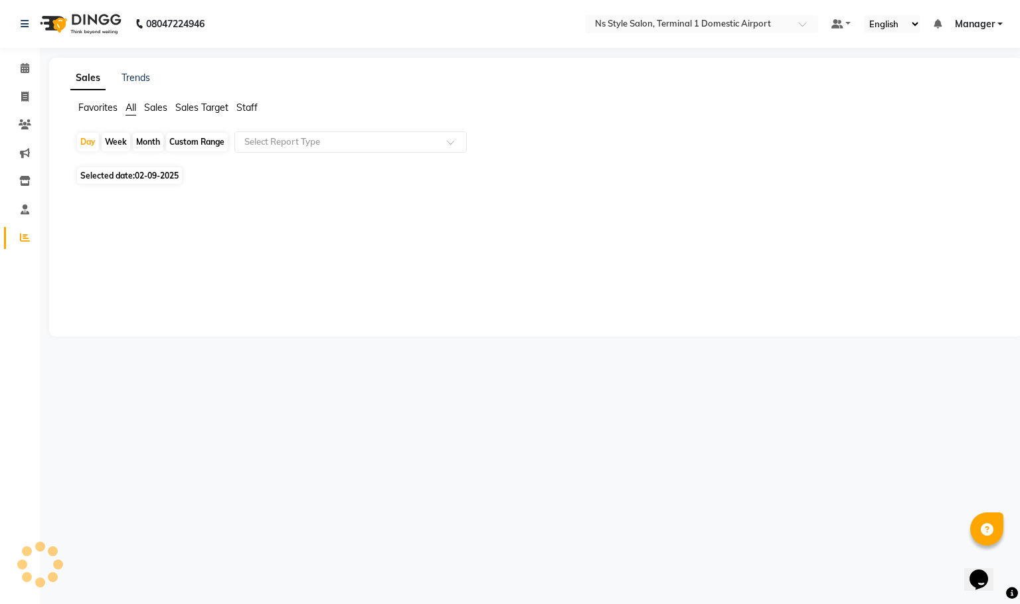
click at [249, 108] on span "Staff" at bounding box center [246, 108] width 21 height 12
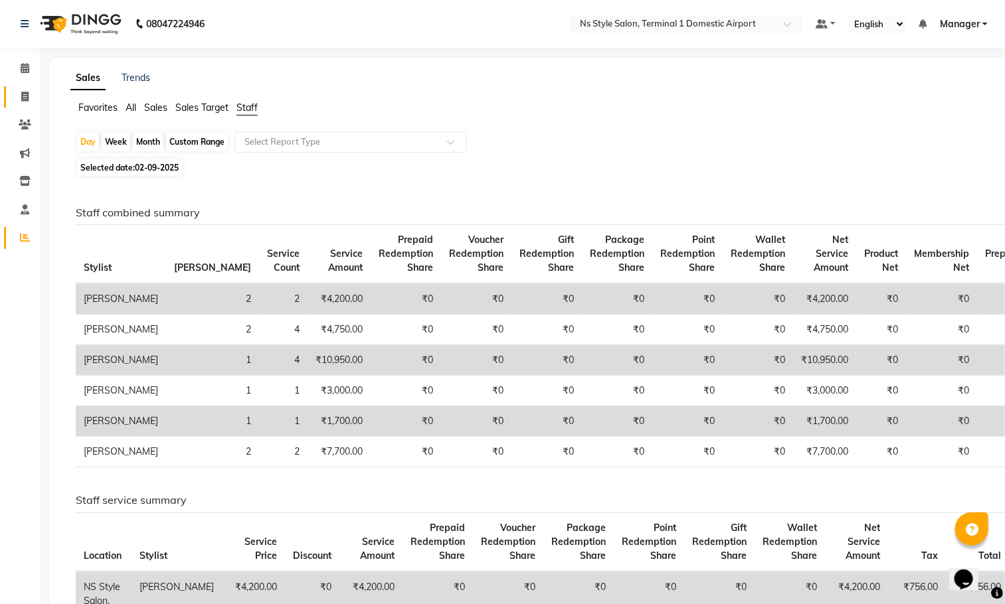
click at [27, 90] on span at bounding box center [24, 97] width 23 height 15
select select "5659"
select select "service"
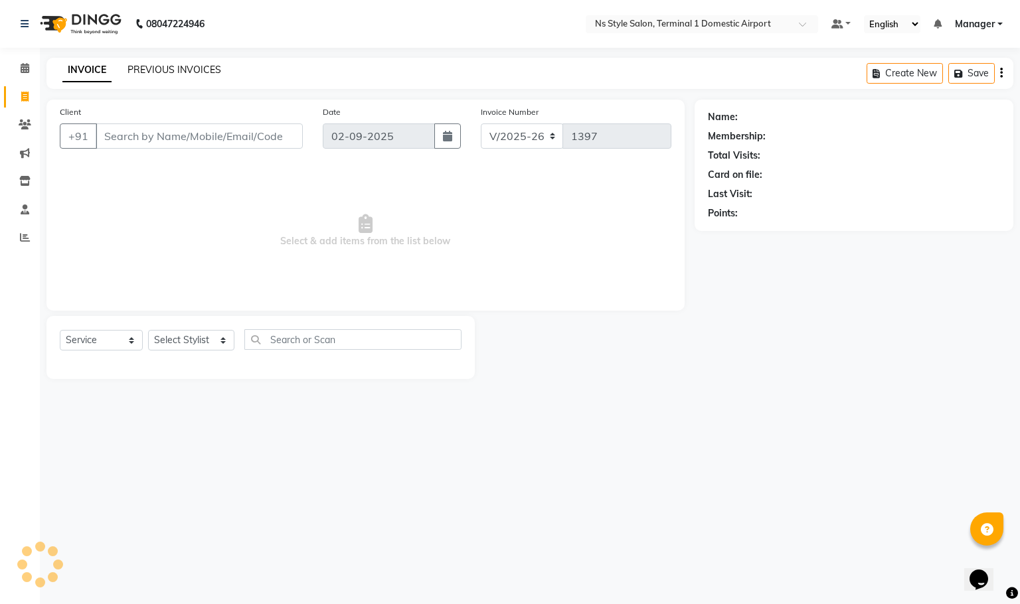
click at [185, 70] on link "PREVIOUS INVOICES" at bounding box center [175, 70] width 94 height 12
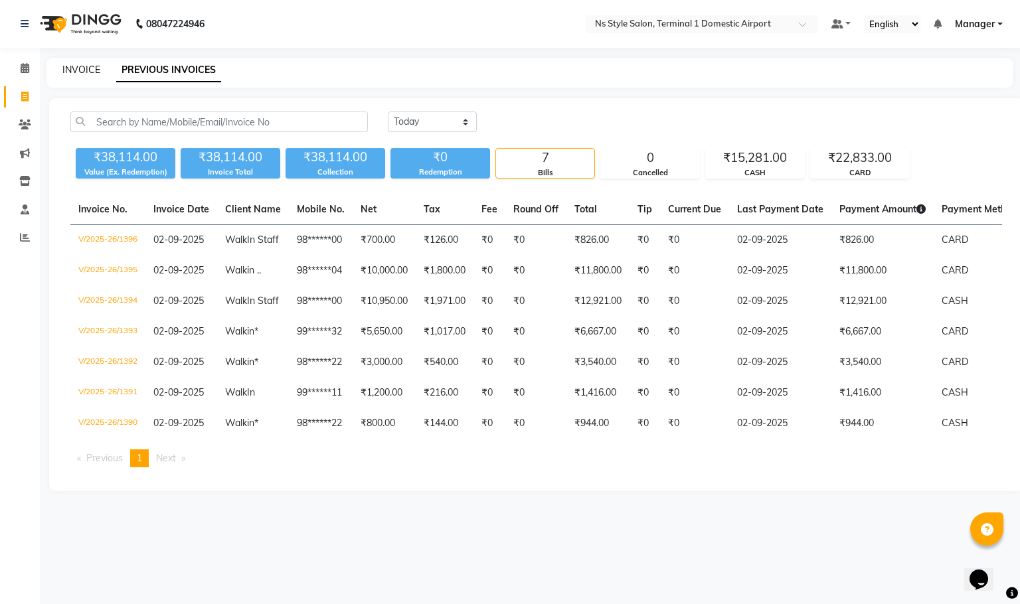
click at [92, 68] on link "INVOICE" at bounding box center [81, 70] width 38 height 12
select select "5659"
select select "service"
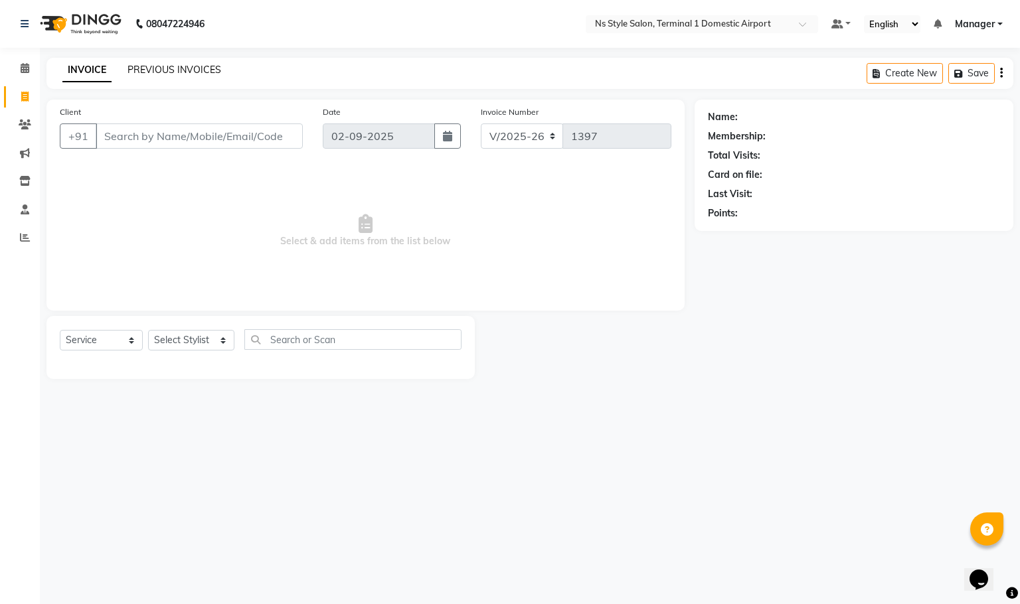
click at [210, 64] on link "PREVIOUS INVOICES" at bounding box center [175, 70] width 94 height 12
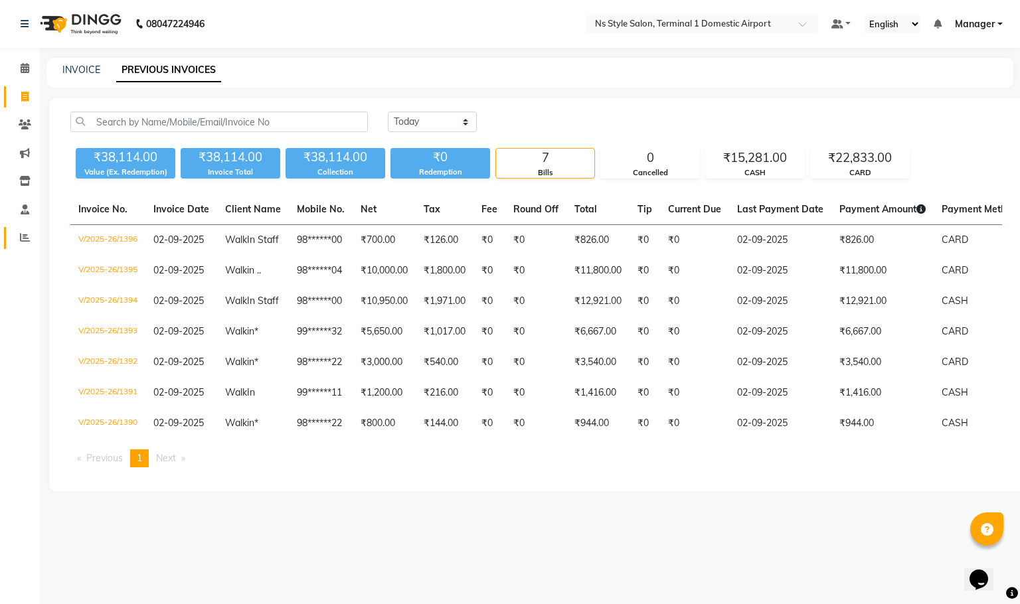
click at [28, 241] on icon at bounding box center [25, 237] width 10 height 10
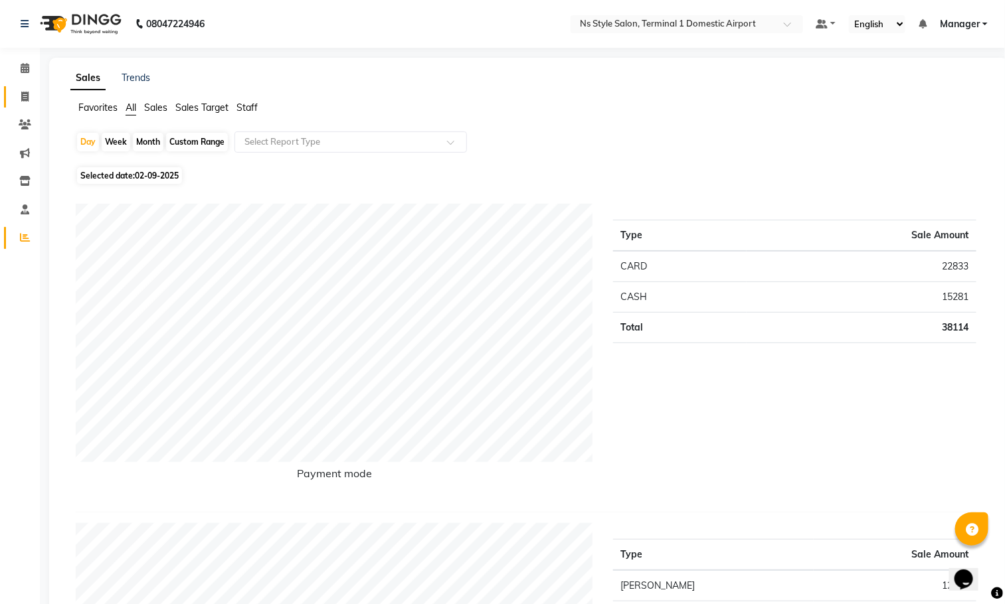
click at [31, 96] on span at bounding box center [24, 97] width 23 height 15
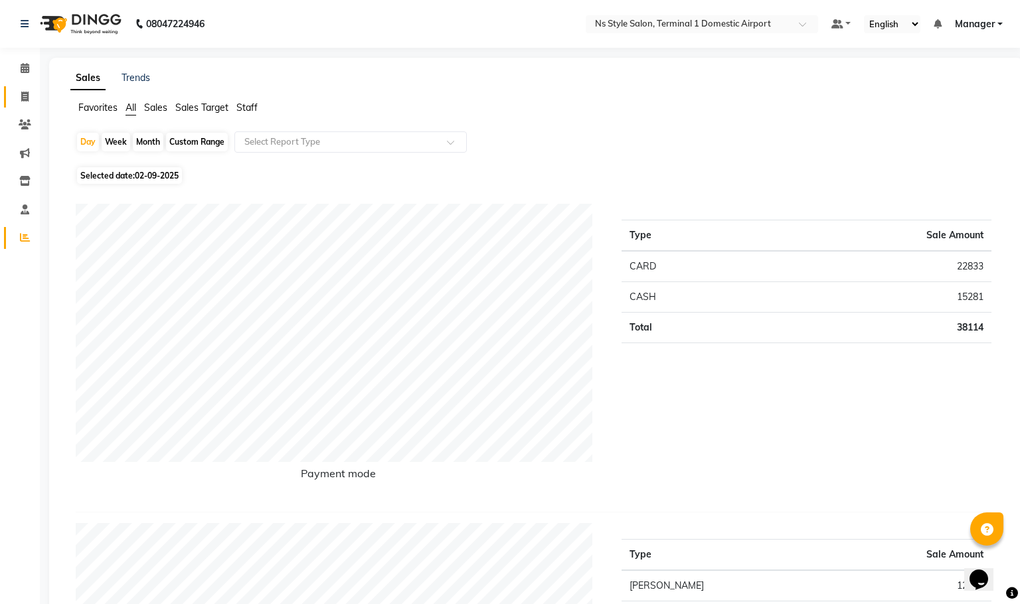
select select "service"
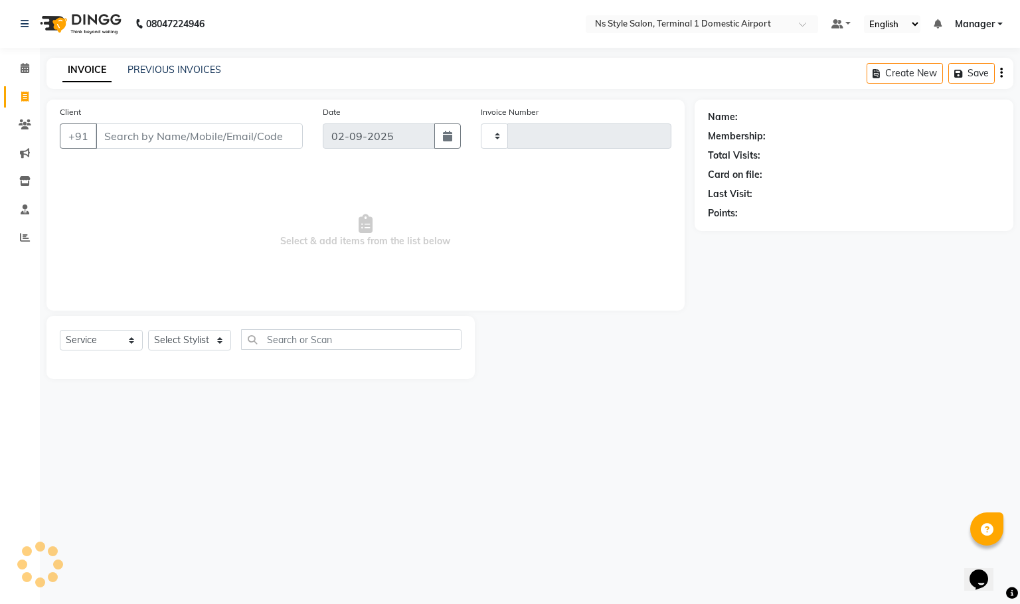
type input "1397"
select select "5659"
click at [179, 133] on input "Client" at bounding box center [199, 136] width 207 height 25
click at [194, 68] on link "PREVIOUS INVOICES" at bounding box center [175, 70] width 94 height 12
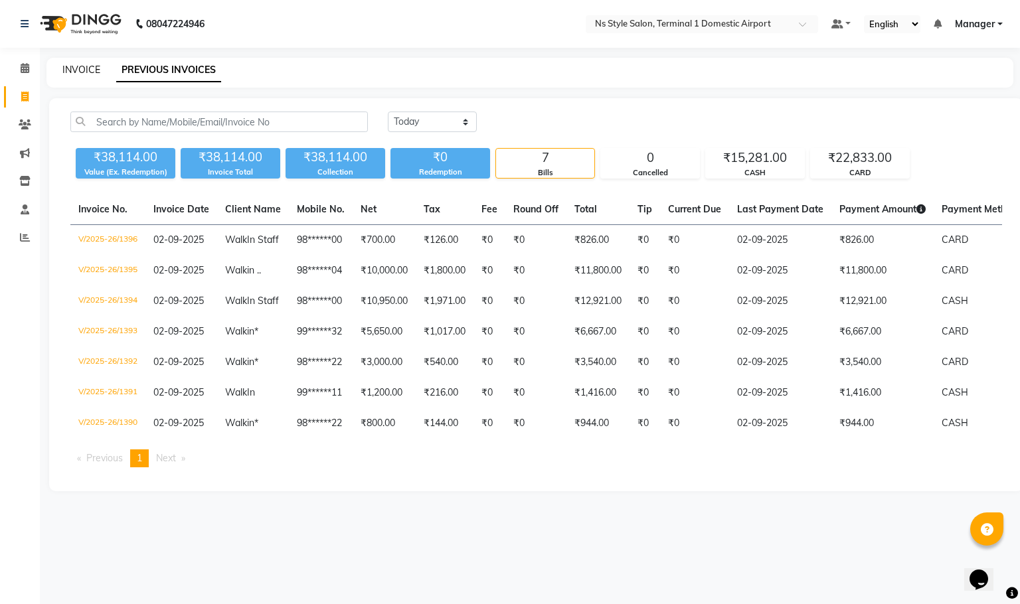
click at [88, 70] on link "INVOICE" at bounding box center [81, 70] width 38 height 12
select select "5659"
select select "service"
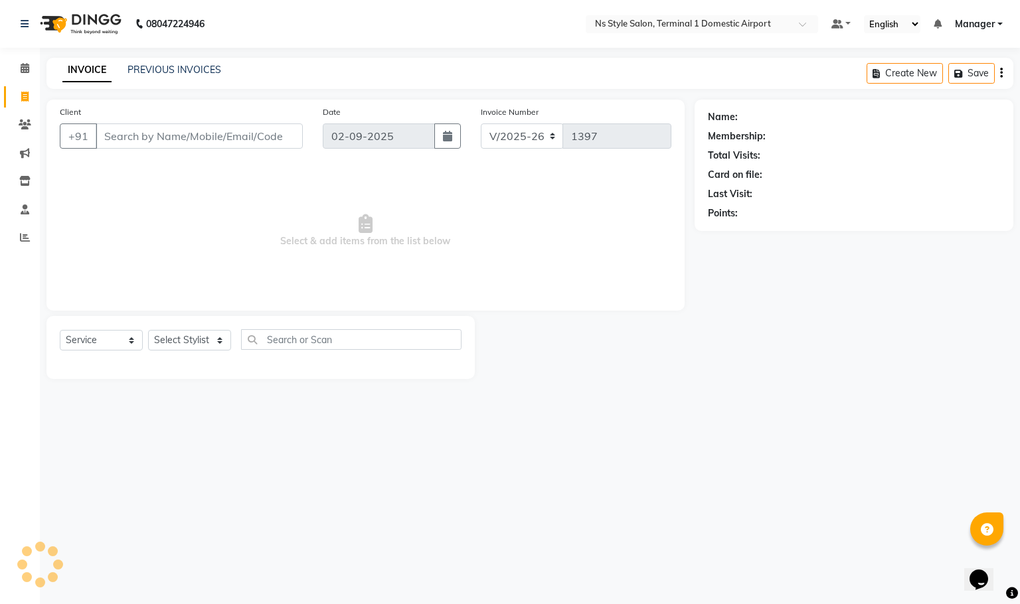
click at [131, 139] on input "Client" at bounding box center [199, 136] width 207 height 25
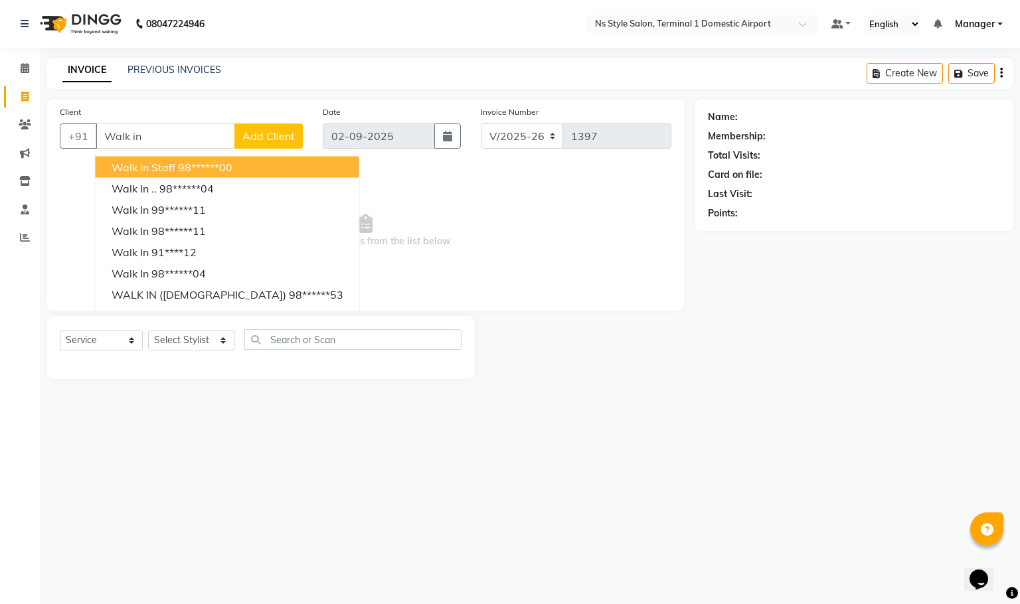
click at [232, 175] on button "Walk In Staff 98******00" at bounding box center [228, 167] width 264 height 21
type input "98******00"
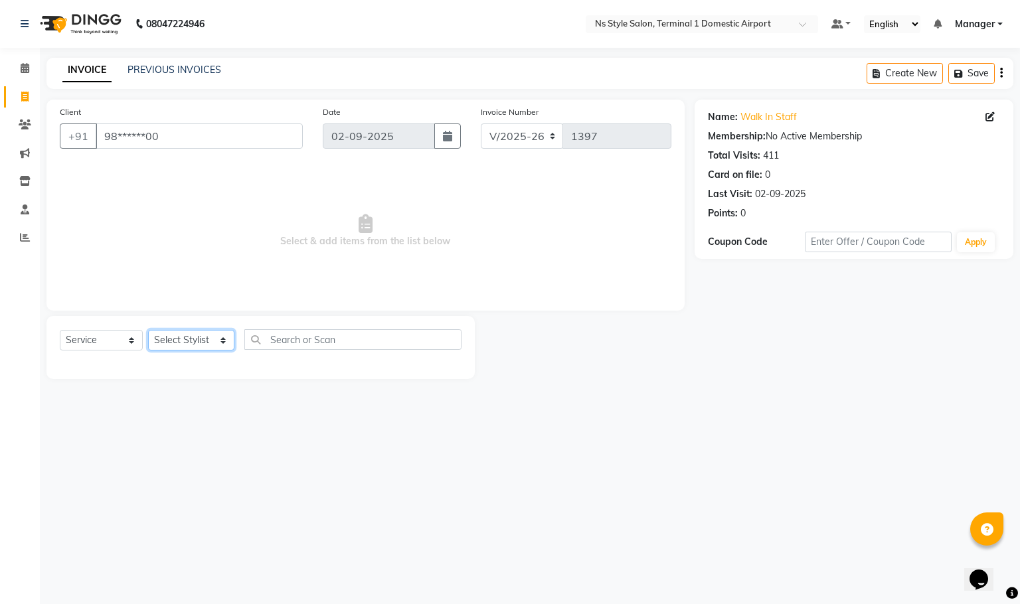
click at [197, 345] on select "Select Stylist [PERSON_NAME] [PERSON_NAME] [PERSON_NAME] GRROWWIDE [PERSON_NAME…" at bounding box center [191, 340] width 86 height 21
click at [347, 329] on input "text" at bounding box center [353, 339] width 218 height 21
click at [209, 335] on select "Select Stylist [PERSON_NAME] [PERSON_NAME] [PERSON_NAME] GRROWWIDE [PERSON_NAME…" at bounding box center [191, 340] width 86 height 21
select select "39684"
click at [148, 330] on select "Select Stylist [PERSON_NAME] [PERSON_NAME] [PERSON_NAME] GRROWWIDE [PERSON_NAME…" at bounding box center [191, 340] width 86 height 21
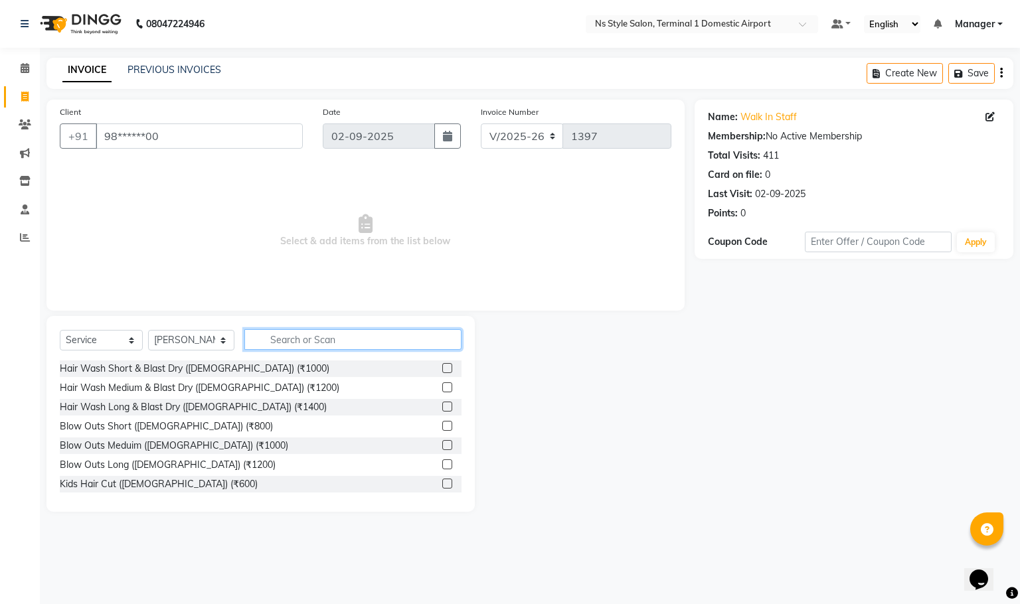
click at [289, 339] on input "text" at bounding box center [353, 339] width 218 height 21
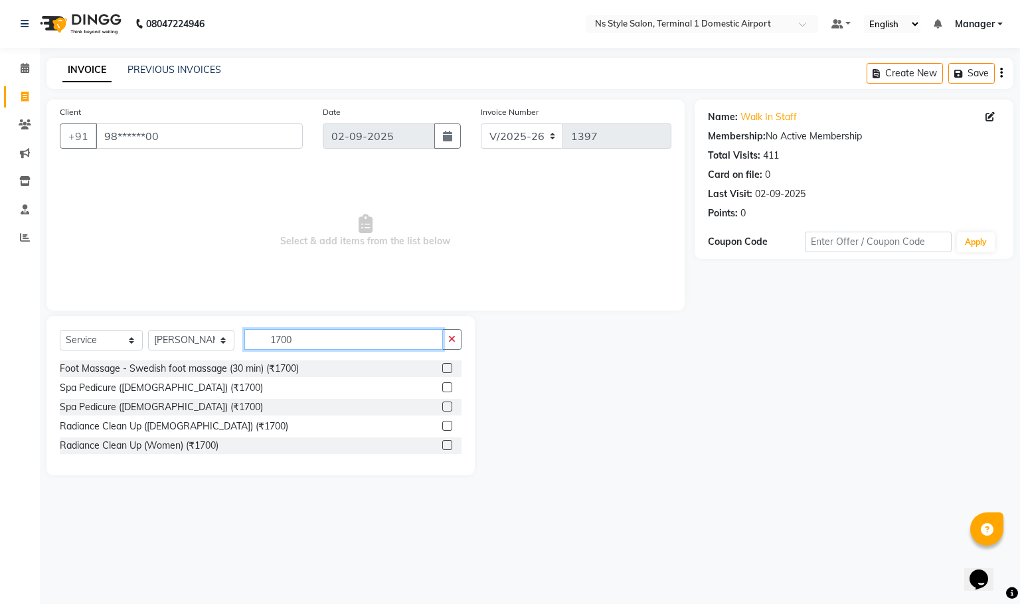
type input "1700"
click at [447, 369] on label at bounding box center [447, 368] width 10 height 10
click at [447, 369] on input "checkbox" at bounding box center [446, 369] width 9 height 9
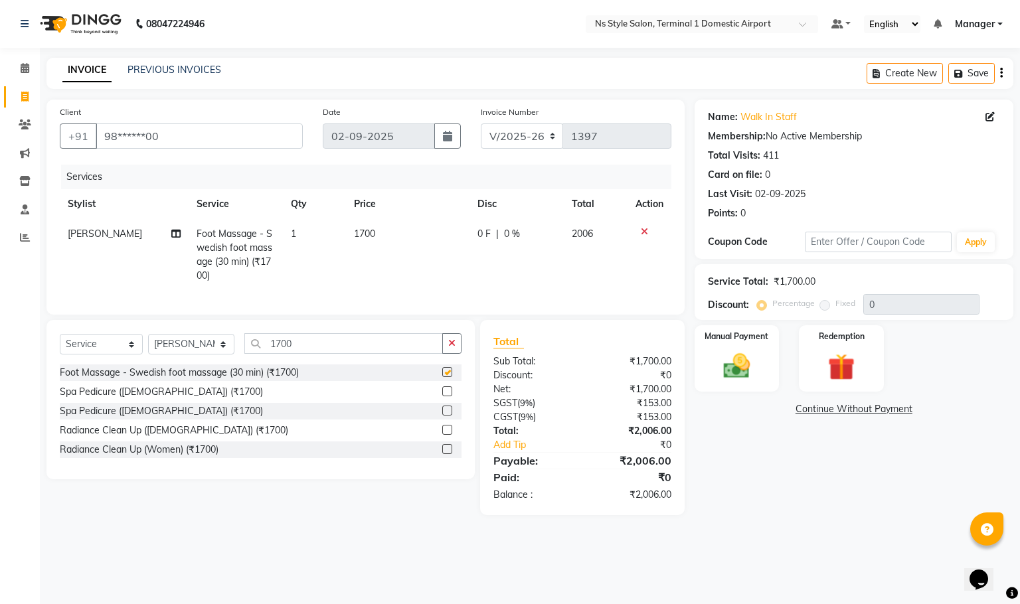
checkbox input "false"
click at [329, 226] on td "1" at bounding box center [314, 255] width 63 height 72
select select "39684"
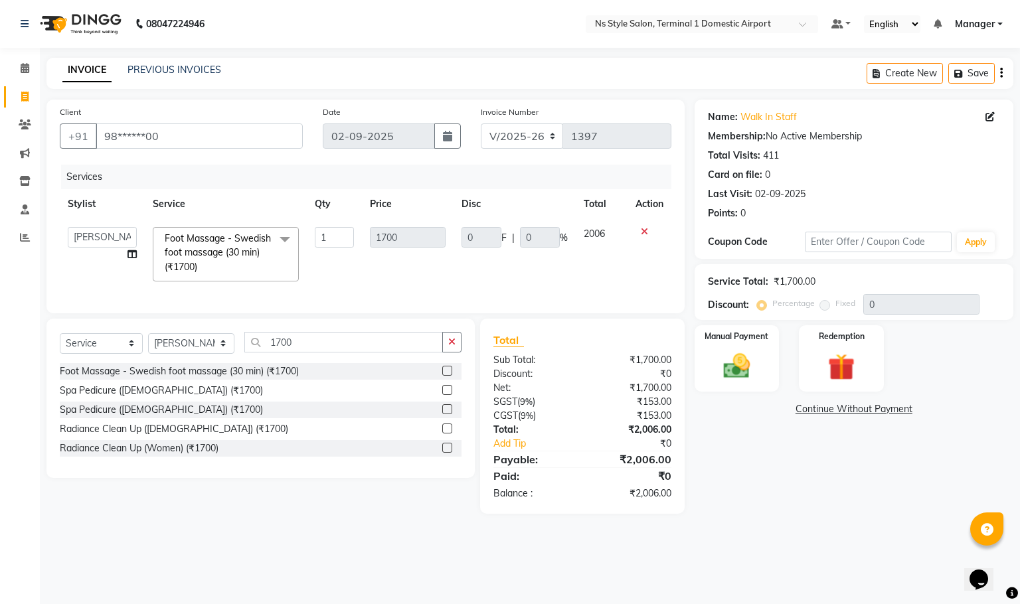
click at [369, 226] on td "1700" at bounding box center [408, 254] width 92 height 70
click at [341, 236] on input "1" at bounding box center [334, 237] width 39 height 21
type input "2"
click at [778, 492] on div "Name: Walk In Staff Membership: No Active Membership Total Visits: 411 Card on …" at bounding box center [859, 307] width 329 height 414
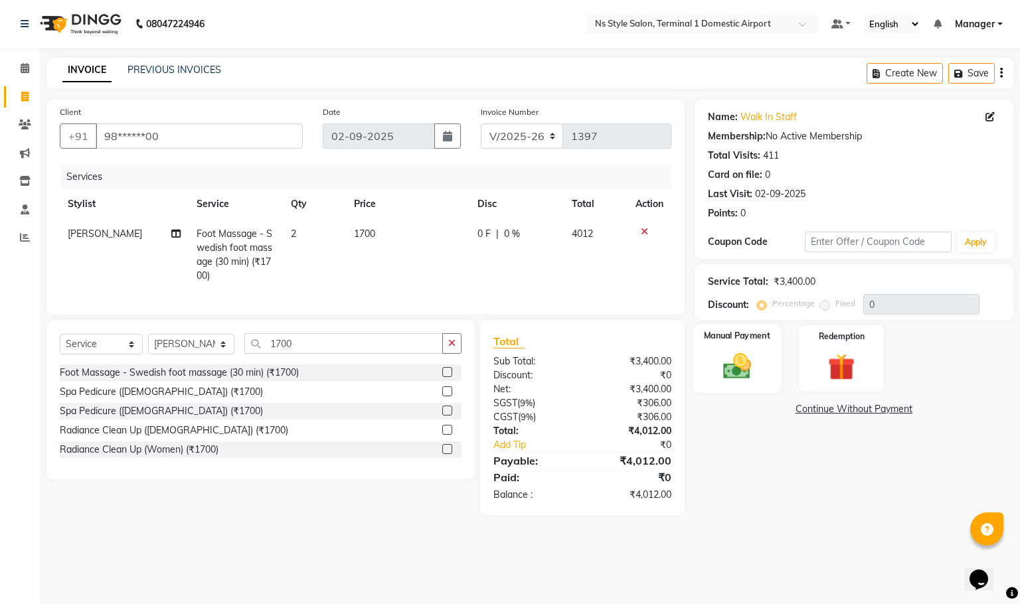
click at [761, 355] on div "Manual Payment" at bounding box center [737, 358] width 88 height 69
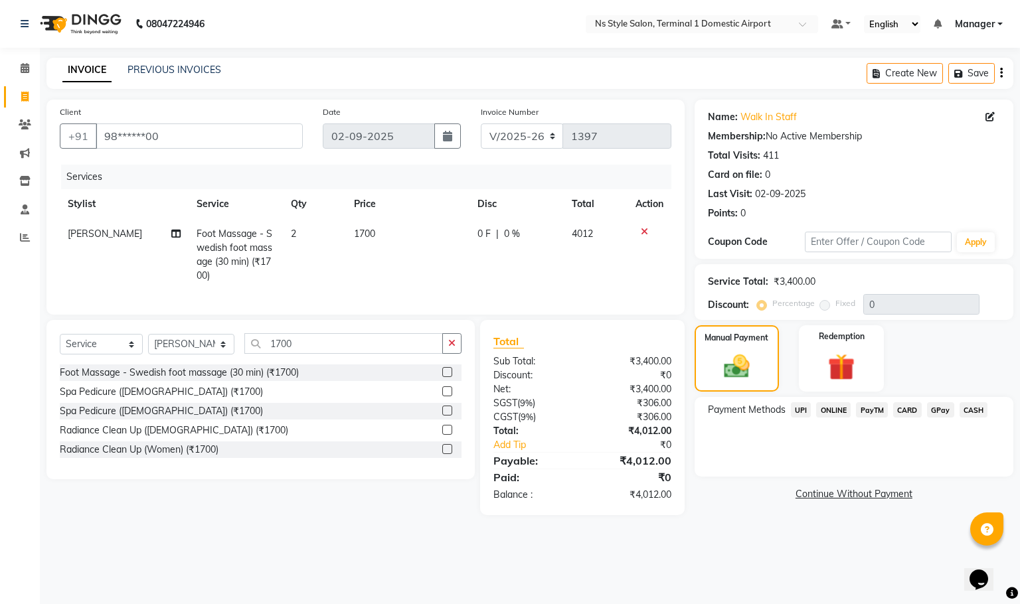
click at [903, 410] on span "CARD" at bounding box center [907, 409] width 29 height 15
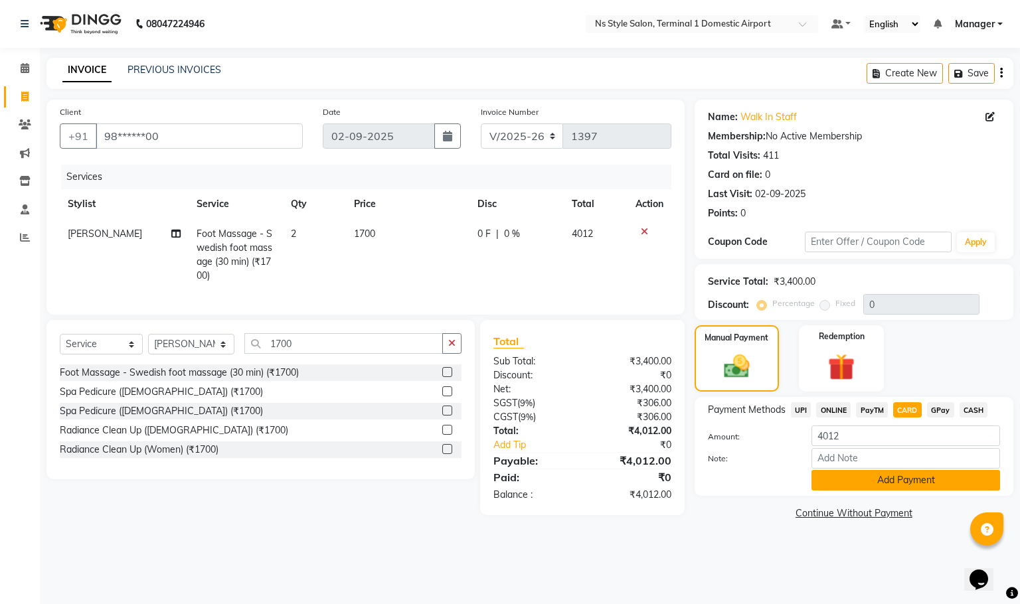
click at [939, 486] on button "Add Payment" at bounding box center [906, 480] width 189 height 21
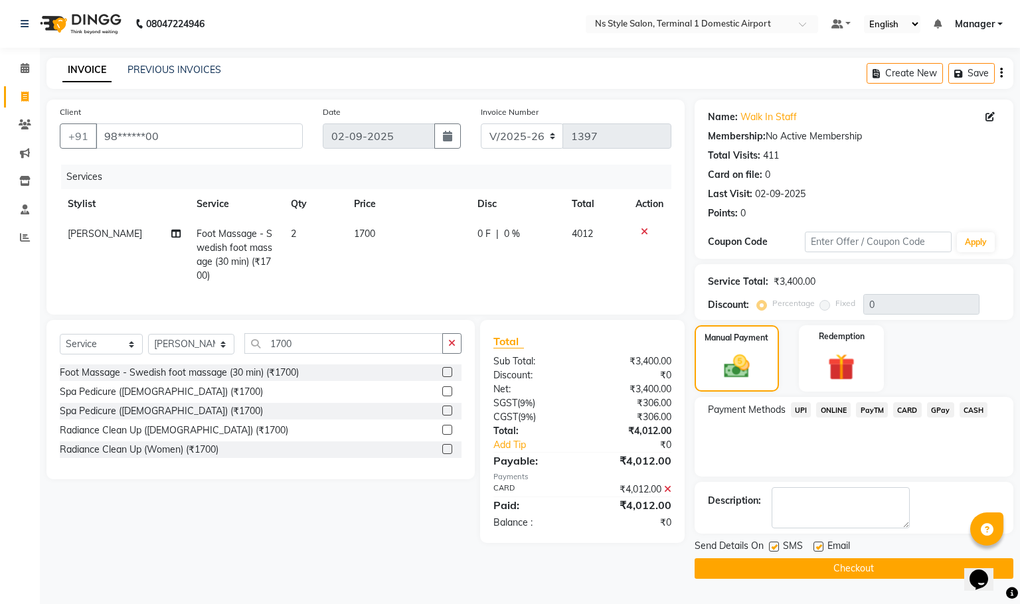
click at [889, 579] on button "Checkout" at bounding box center [854, 569] width 319 height 21
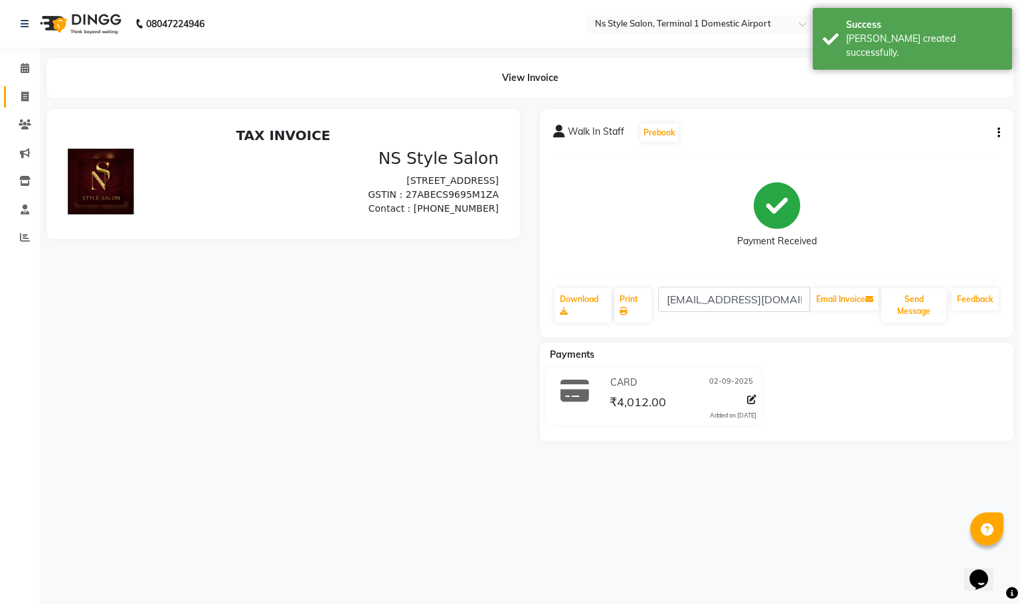
click at [25, 96] on icon at bounding box center [24, 97] width 7 height 10
select select "5659"
select select "service"
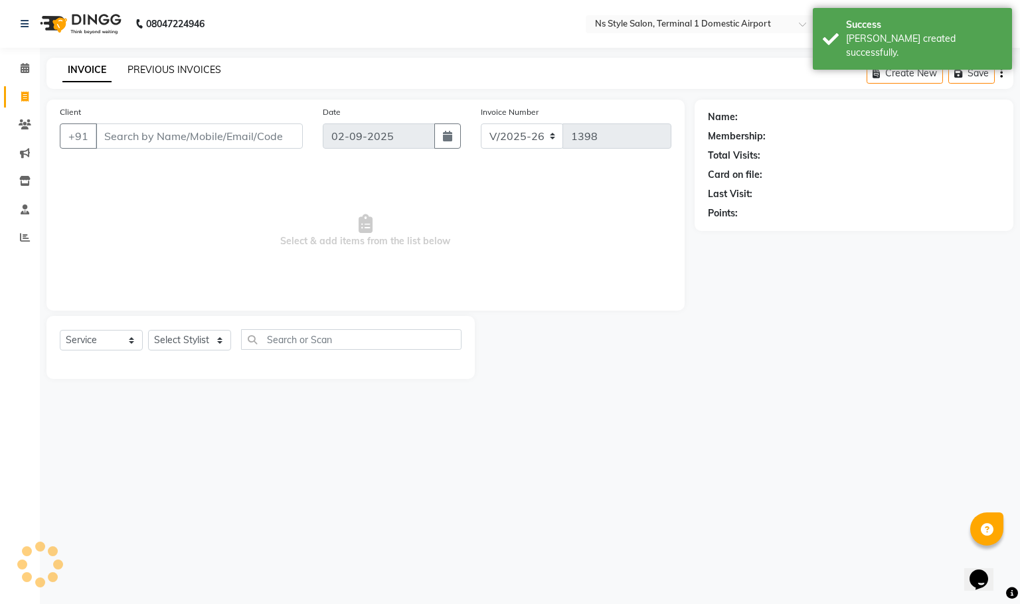
click at [207, 64] on link "PREVIOUS INVOICES" at bounding box center [175, 70] width 94 height 12
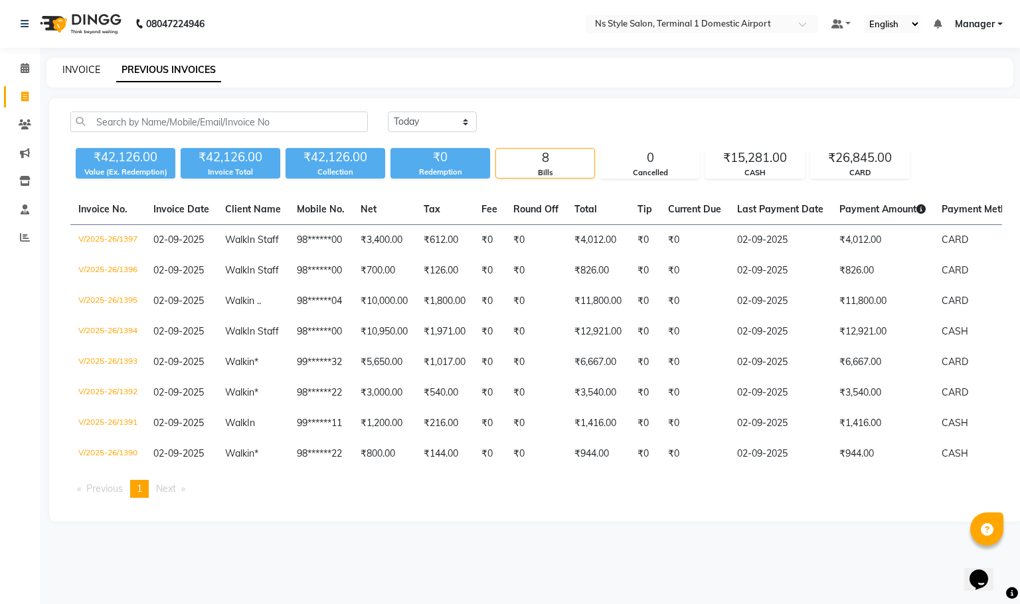
click at [78, 74] on link "INVOICE" at bounding box center [81, 70] width 38 height 12
select select "5659"
select select "service"
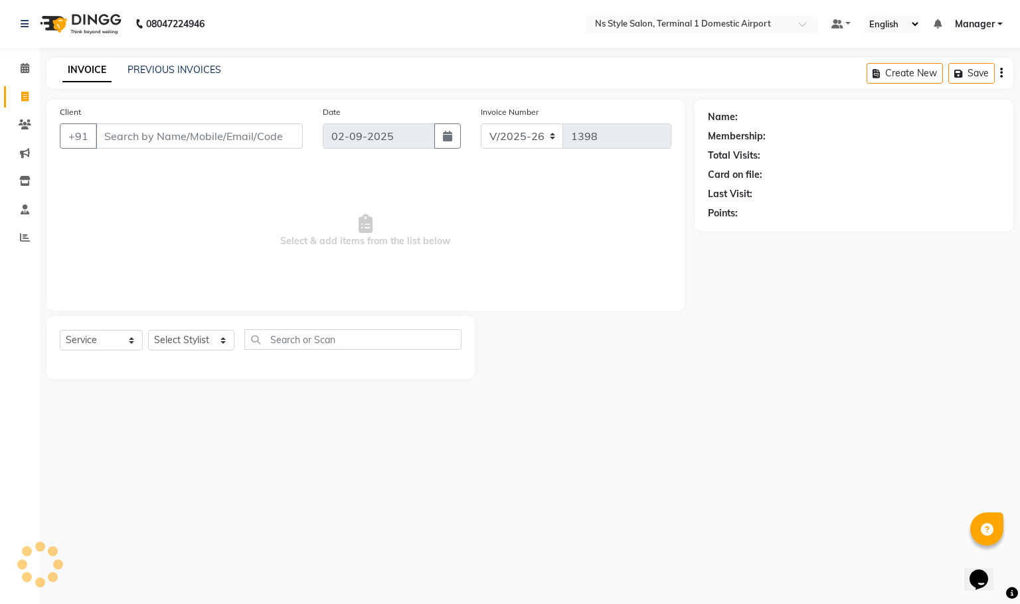
click at [134, 139] on input "Client" at bounding box center [199, 136] width 207 height 25
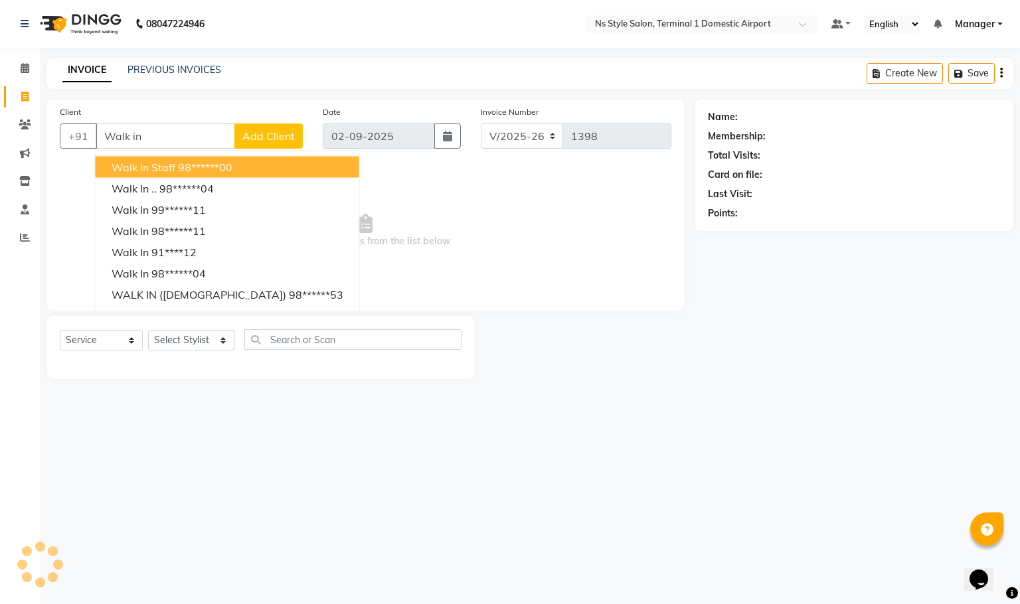
click at [212, 167] on ngb-highlight "98******00" at bounding box center [205, 167] width 54 height 13
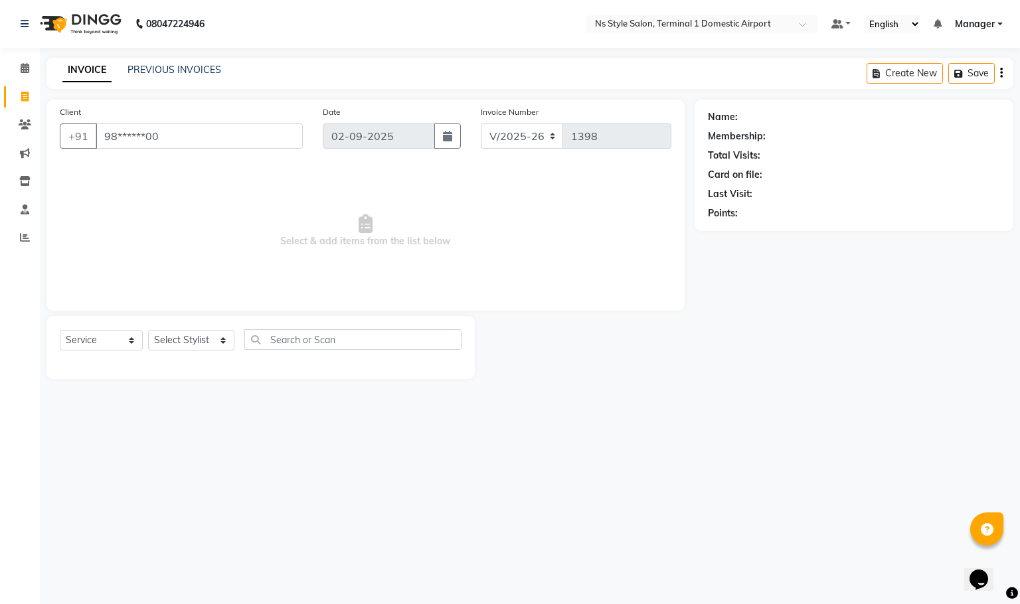
type input "98******00"
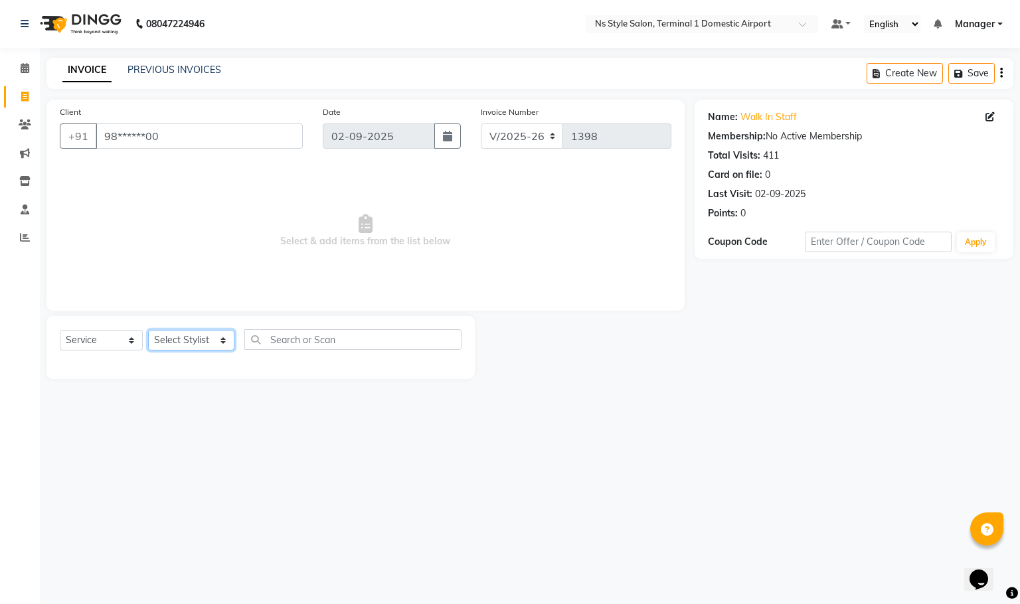
click at [200, 339] on select "Select Stylist [PERSON_NAME] [PERSON_NAME] [PERSON_NAME] GRROWWIDE [PERSON_NAME…" at bounding box center [191, 340] width 86 height 21
select select "39688"
click at [148, 330] on select "Select Stylist [PERSON_NAME] [PERSON_NAME] [PERSON_NAME] GRROWWIDE [PERSON_NAME…" at bounding box center [191, 340] width 86 height 21
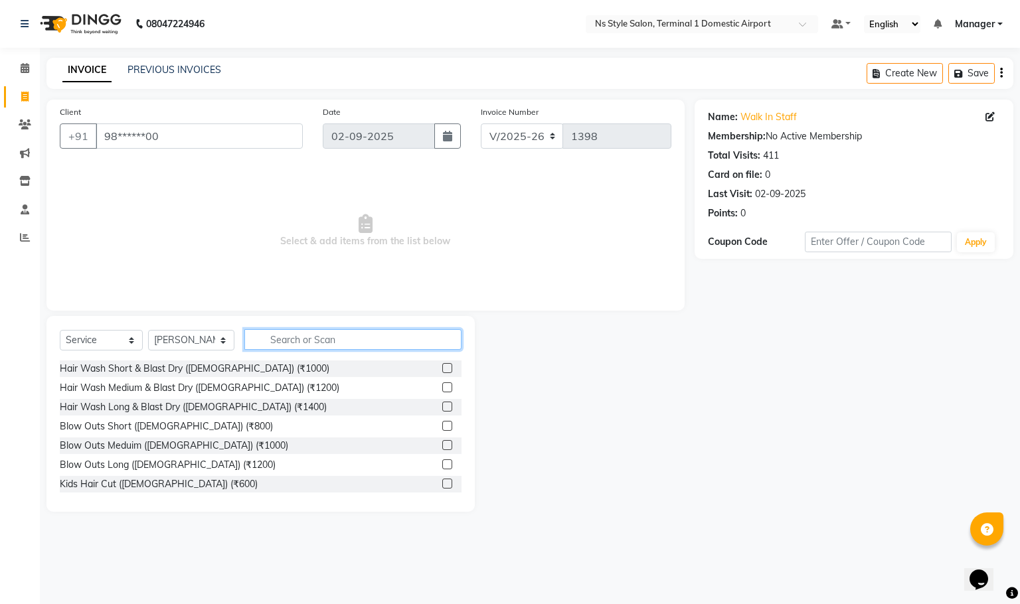
click at [295, 335] on input "text" at bounding box center [353, 339] width 218 height 21
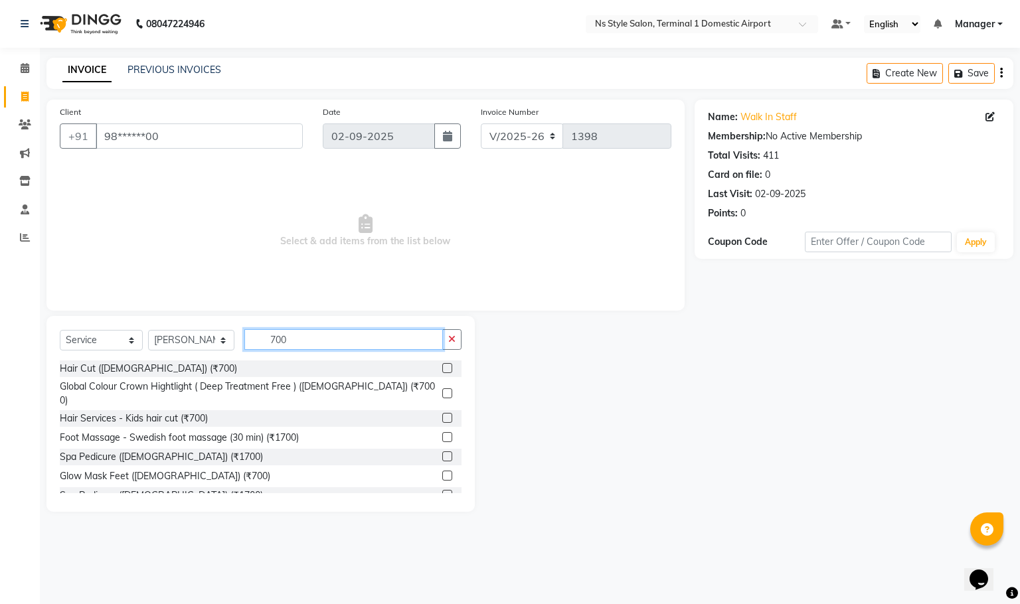
type input "700"
click at [452, 339] on icon "button" at bounding box center [451, 339] width 7 height 9
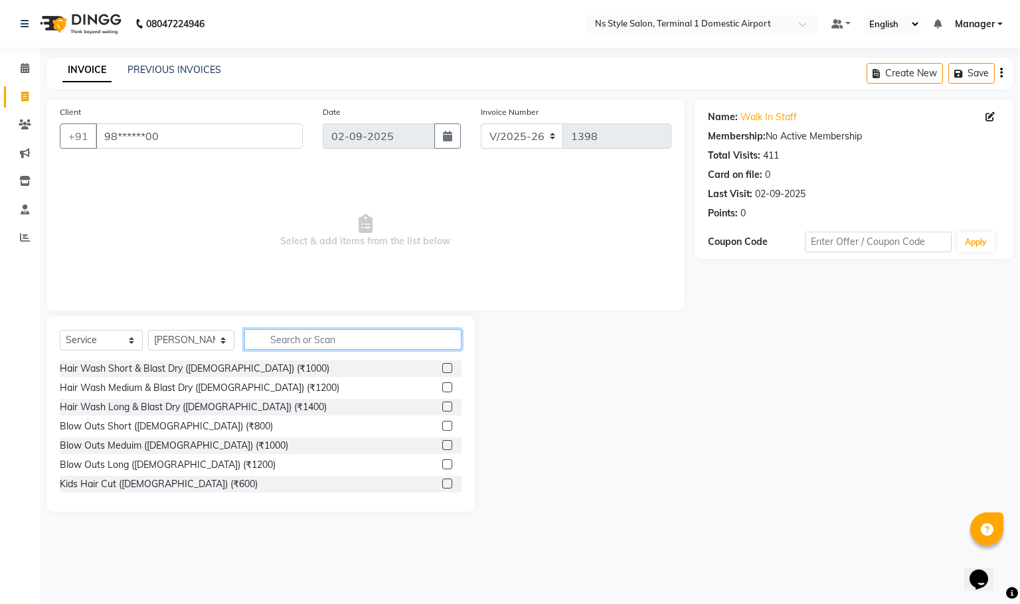
click at [389, 335] on input "text" at bounding box center [353, 339] width 218 height 21
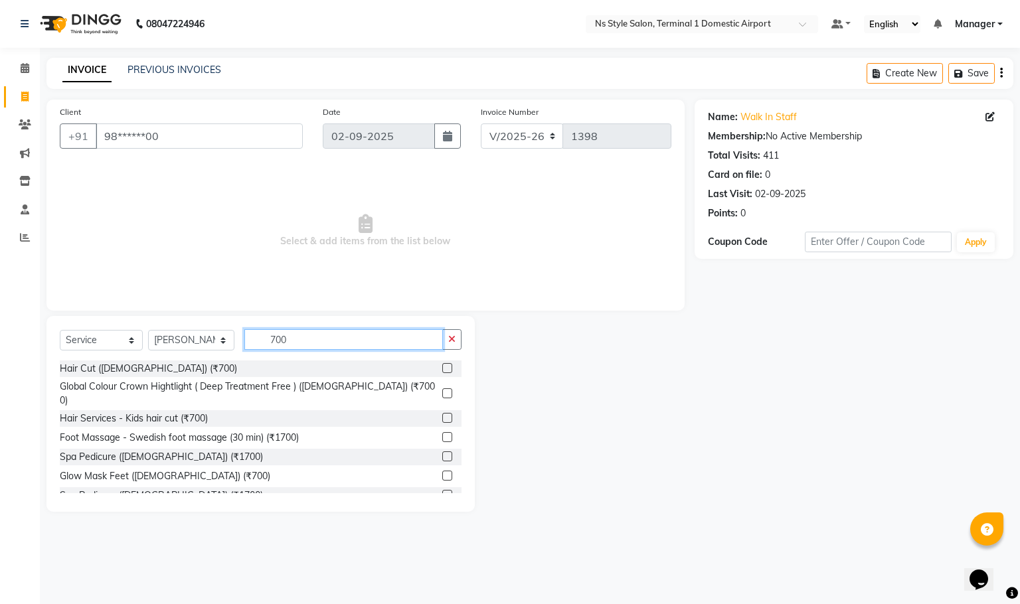
type input "700"
click at [442, 369] on label at bounding box center [447, 368] width 10 height 10
click at [442, 369] on input "checkbox" at bounding box center [446, 369] width 9 height 9
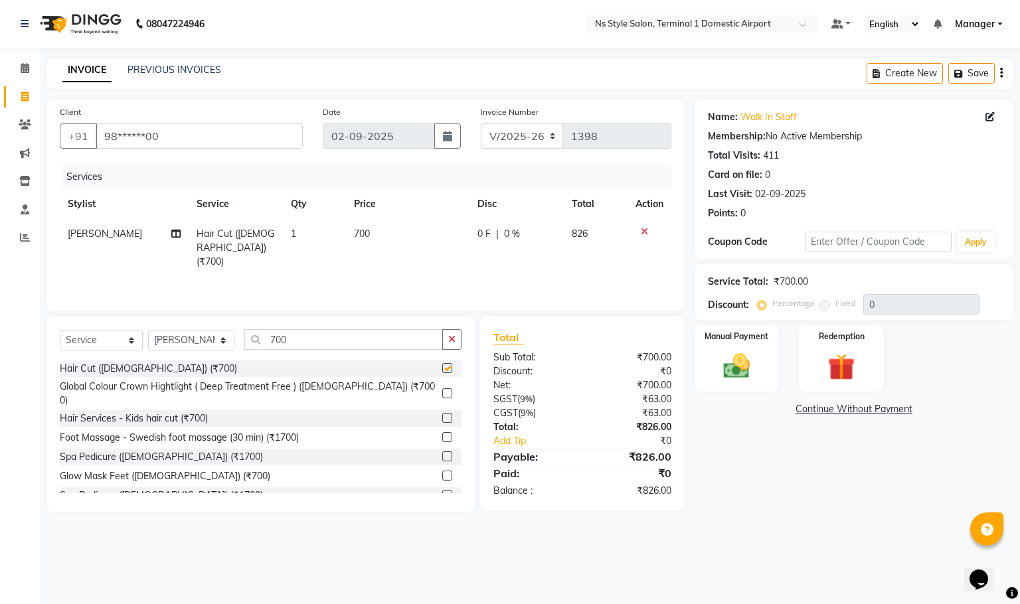
checkbox input "false"
click at [367, 341] on input "700" at bounding box center [343, 339] width 199 height 21
click at [359, 337] on input "700" at bounding box center [343, 339] width 199 height 21
click at [359, 339] on input "700" at bounding box center [343, 339] width 199 height 21
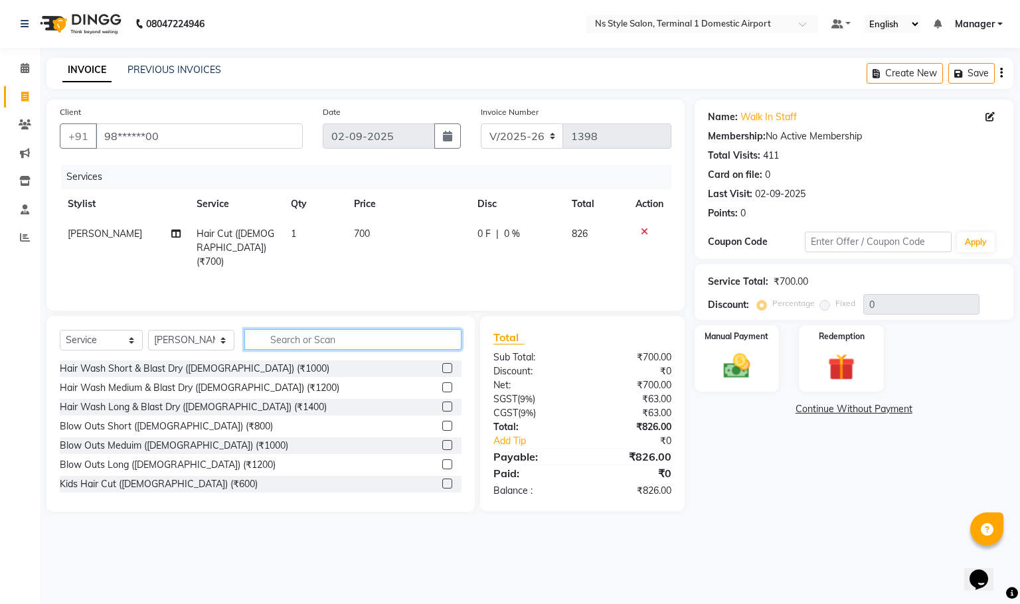
click at [349, 337] on input "text" at bounding box center [353, 339] width 218 height 21
type input "3500"
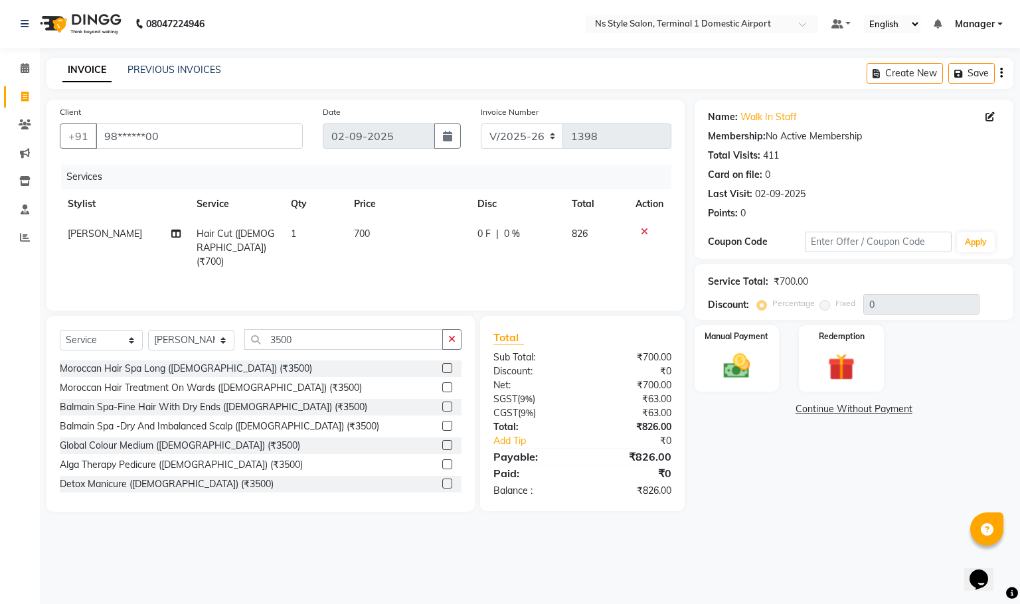
click at [442, 369] on label at bounding box center [447, 368] width 10 height 10
click at [442, 369] on input "checkbox" at bounding box center [446, 369] width 9 height 9
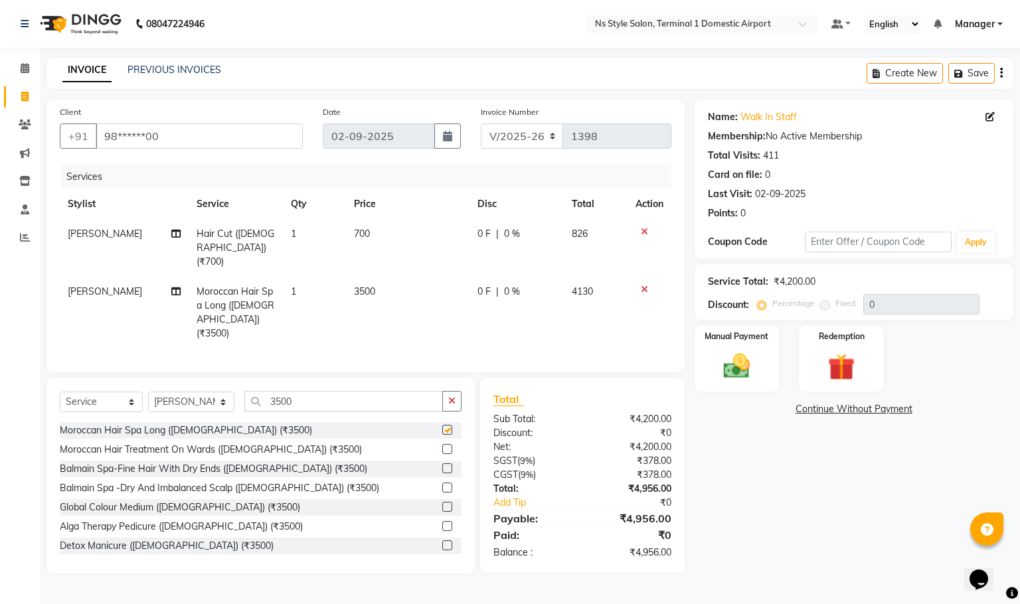
checkbox input "false"
click at [293, 391] on input "3500" at bounding box center [343, 401] width 199 height 21
click at [297, 391] on input "3500" at bounding box center [343, 401] width 199 height 21
click at [299, 391] on input "3500" at bounding box center [343, 401] width 199 height 21
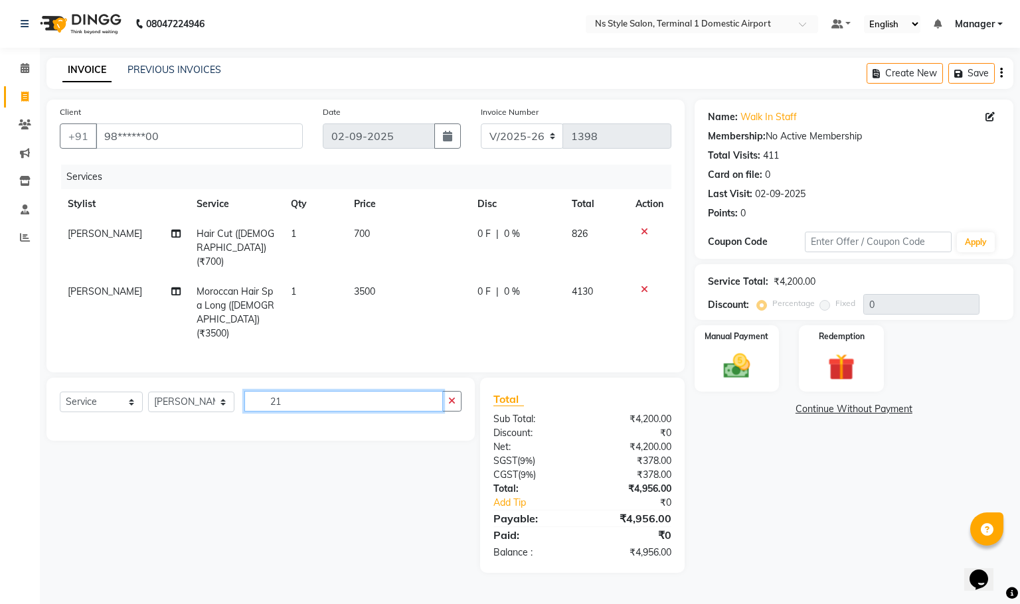
type input "2"
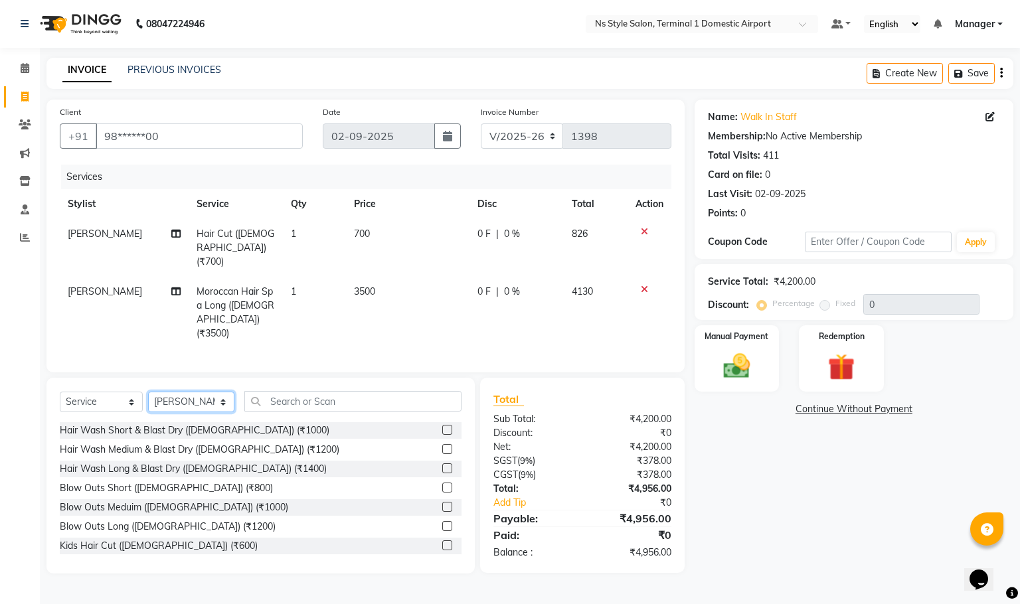
click at [197, 392] on select "Select Stylist [PERSON_NAME] [PERSON_NAME] [PERSON_NAME] GRROWWIDE [PERSON_NAME…" at bounding box center [191, 402] width 86 height 21
select select "39681"
click at [148, 392] on select "Select Stylist [PERSON_NAME] [PERSON_NAME] [PERSON_NAME] GRROWWIDE [PERSON_NAME…" at bounding box center [191, 402] width 86 height 21
click at [383, 391] on input "text" at bounding box center [353, 401] width 218 height 21
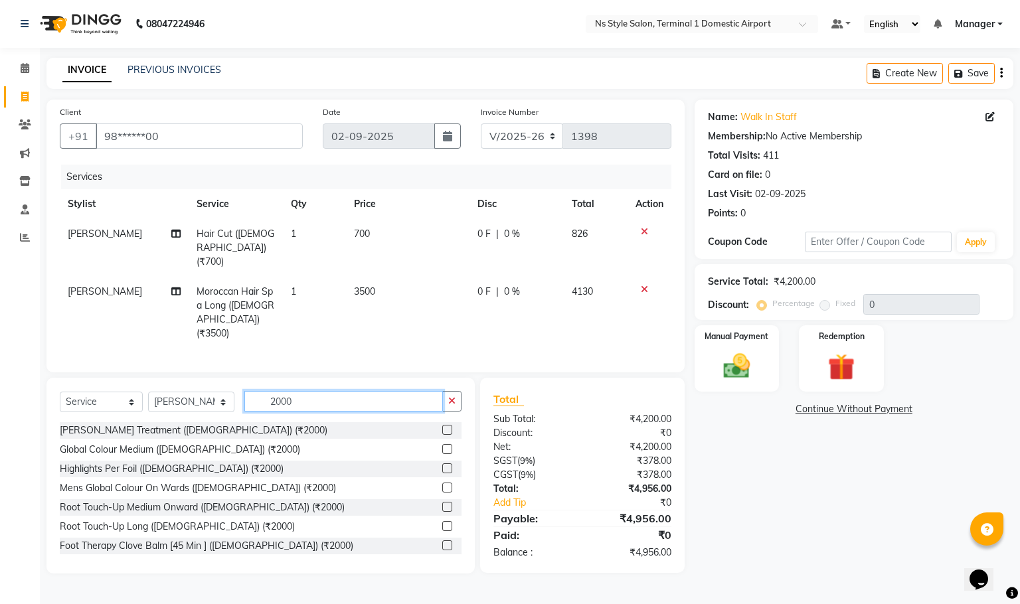
type input "2000"
click at [442, 444] on label at bounding box center [447, 449] width 10 height 10
click at [442, 446] on input "checkbox" at bounding box center [446, 450] width 9 height 9
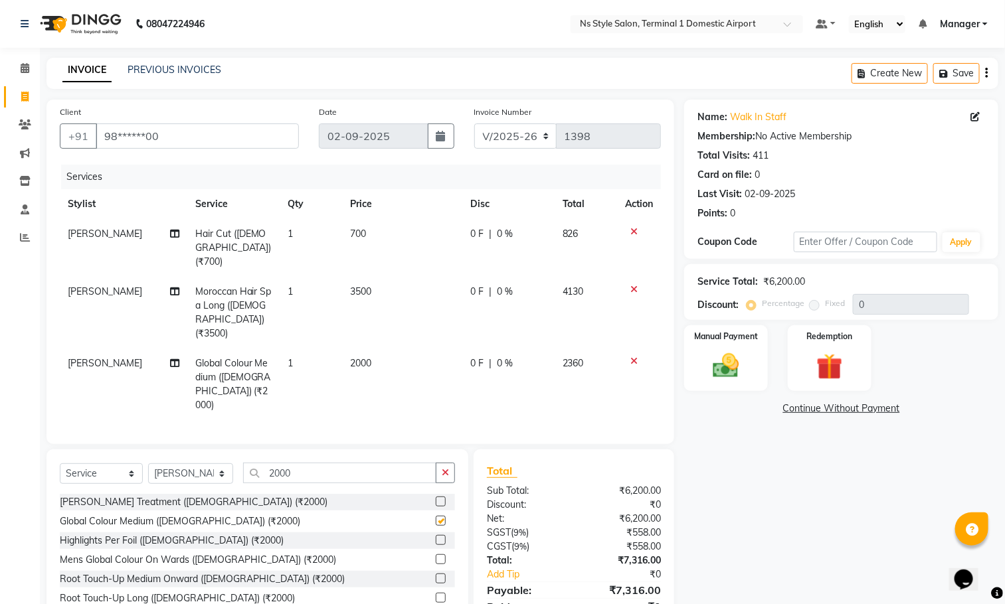
checkbox input "false"
click at [345, 463] on input "2000" at bounding box center [339, 473] width 193 height 21
click at [347, 463] on input "2000" at bounding box center [339, 473] width 193 height 21
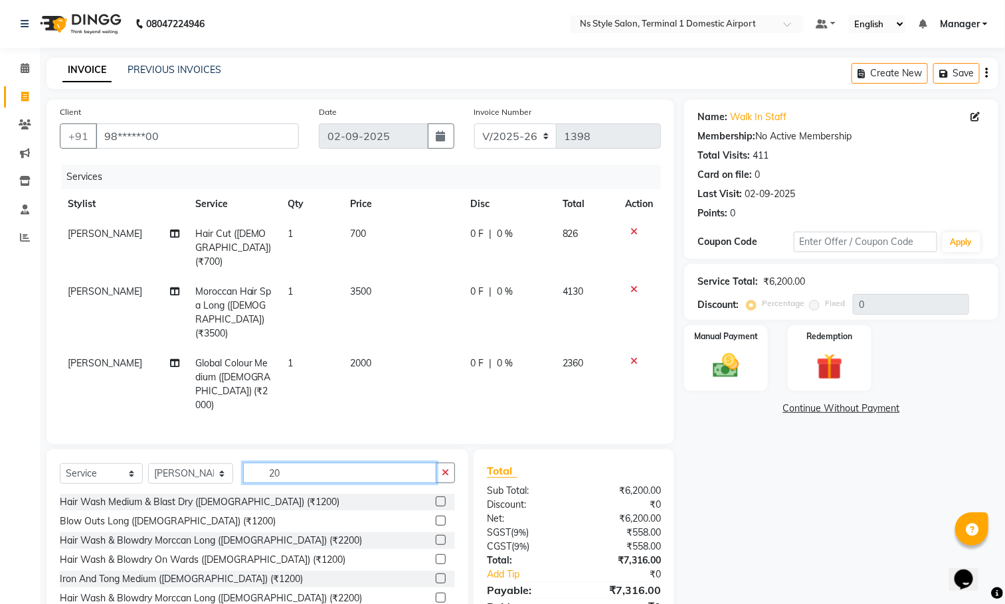
type input "2"
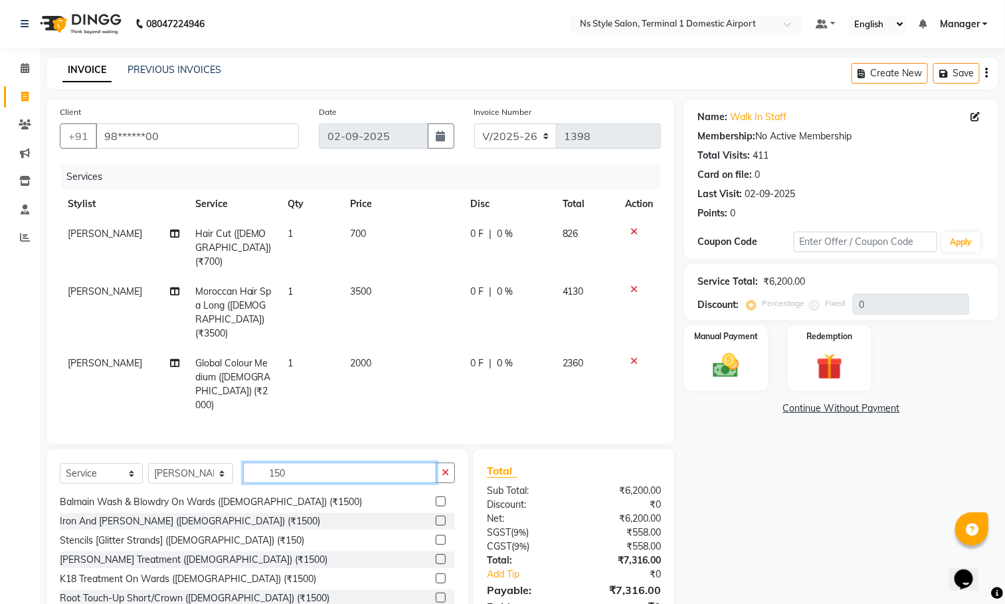
scroll to position [64, 0]
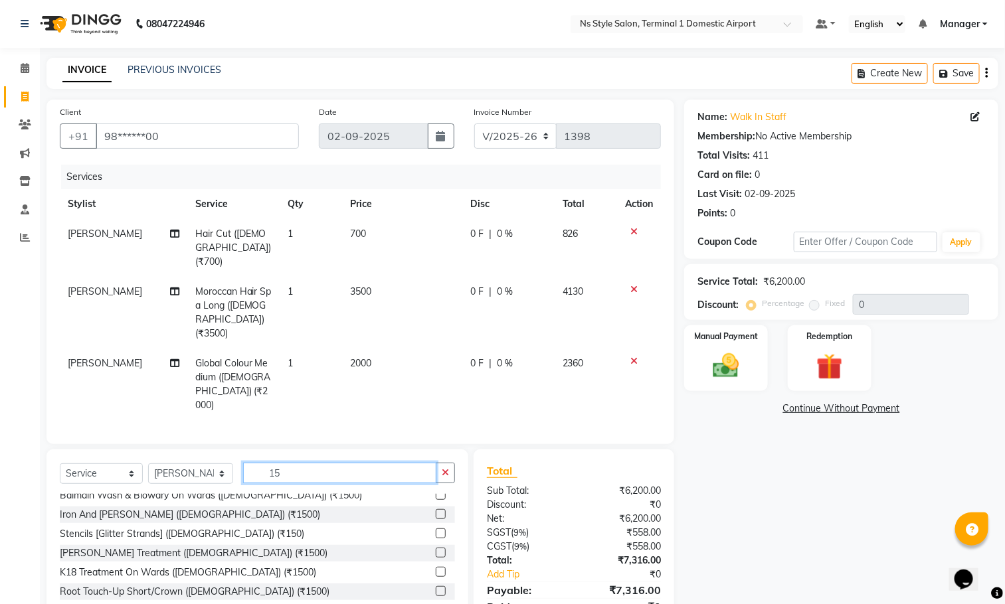
type input "1"
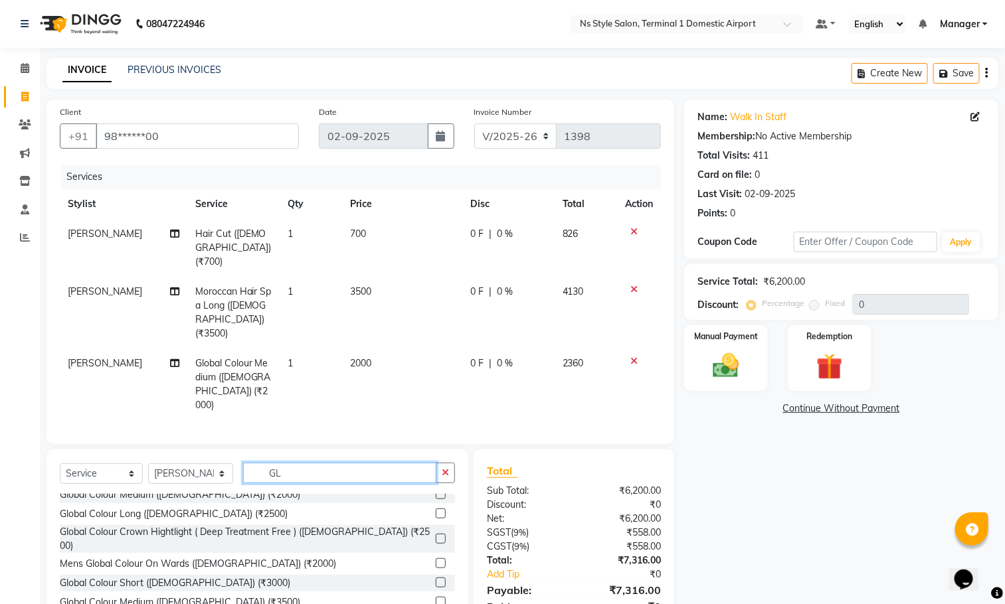
scroll to position [0, 0]
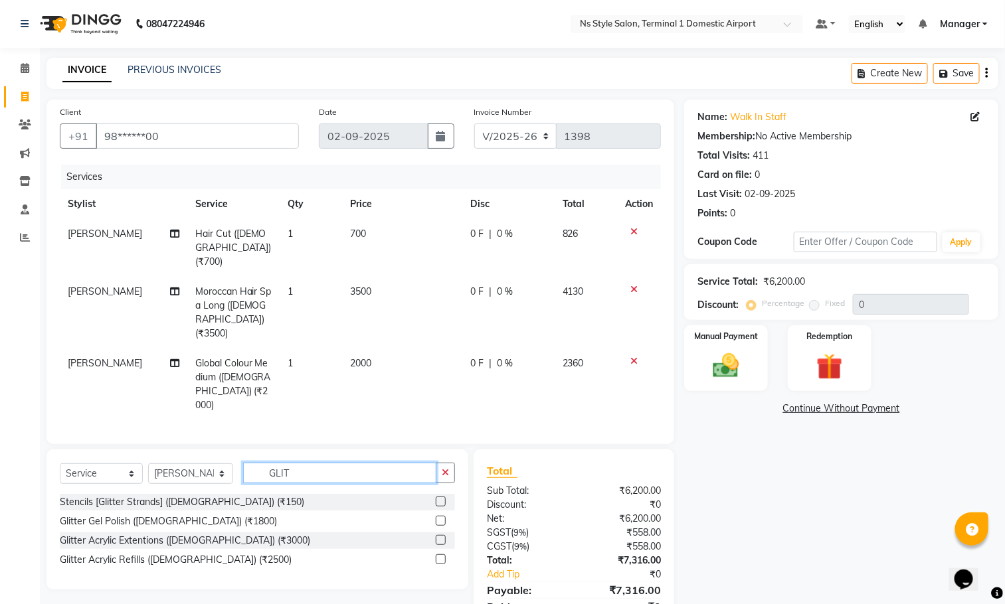
type input "GLIT"
click at [442, 497] on label at bounding box center [441, 502] width 10 height 10
click at [442, 498] on input "checkbox" at bounding box center [440, 502] width 9 height 9
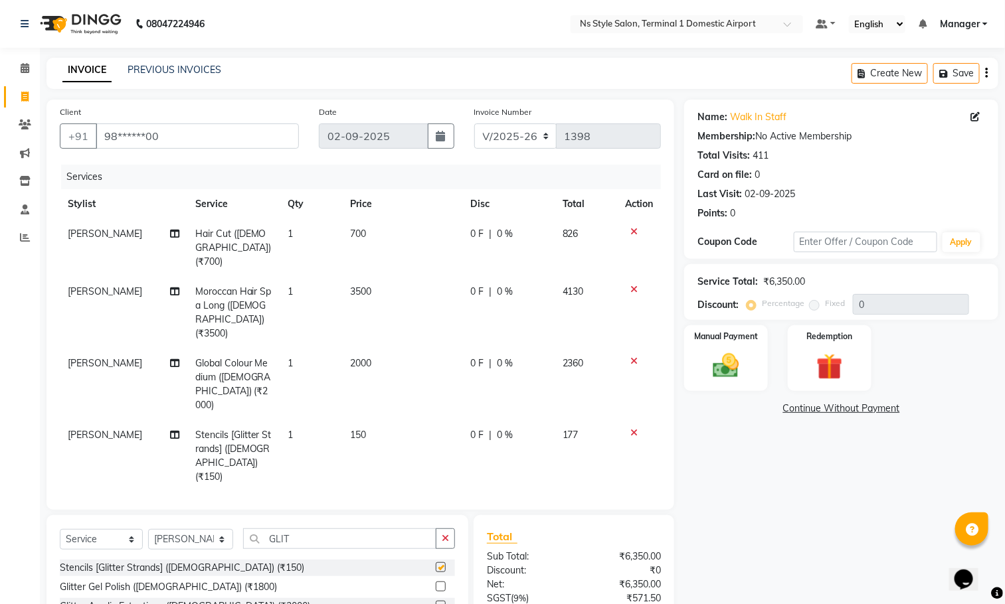
checkbox input "false"
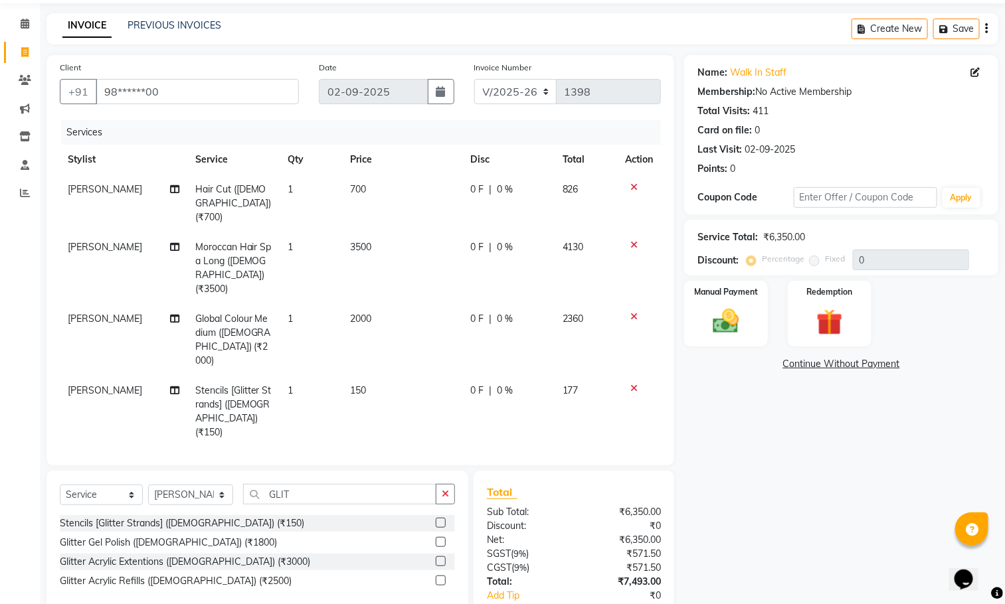
scroll to position [92, 0]
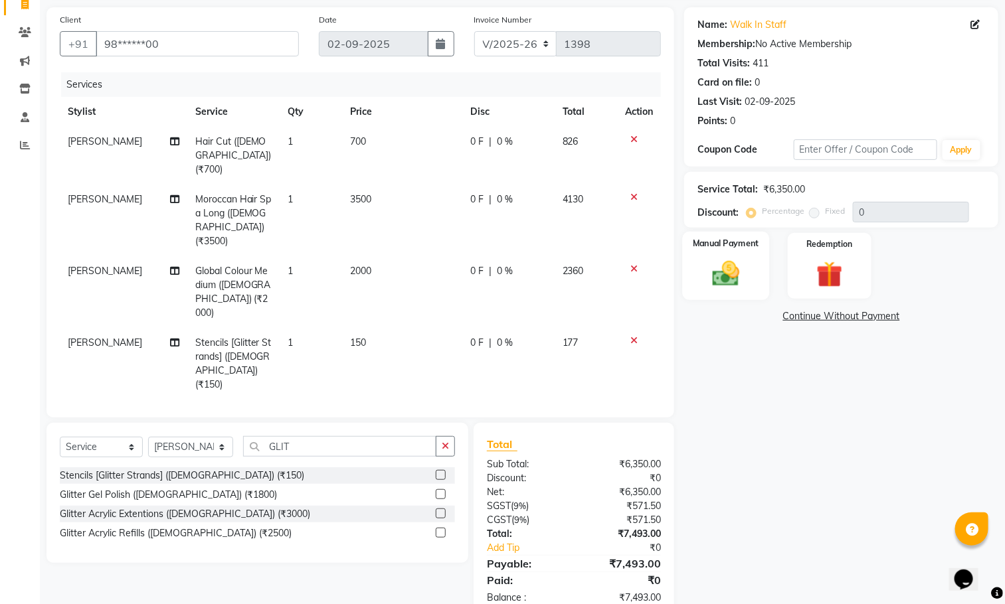
click at [733, 271] on img at bounding box center [726, 273] width 44 height 31
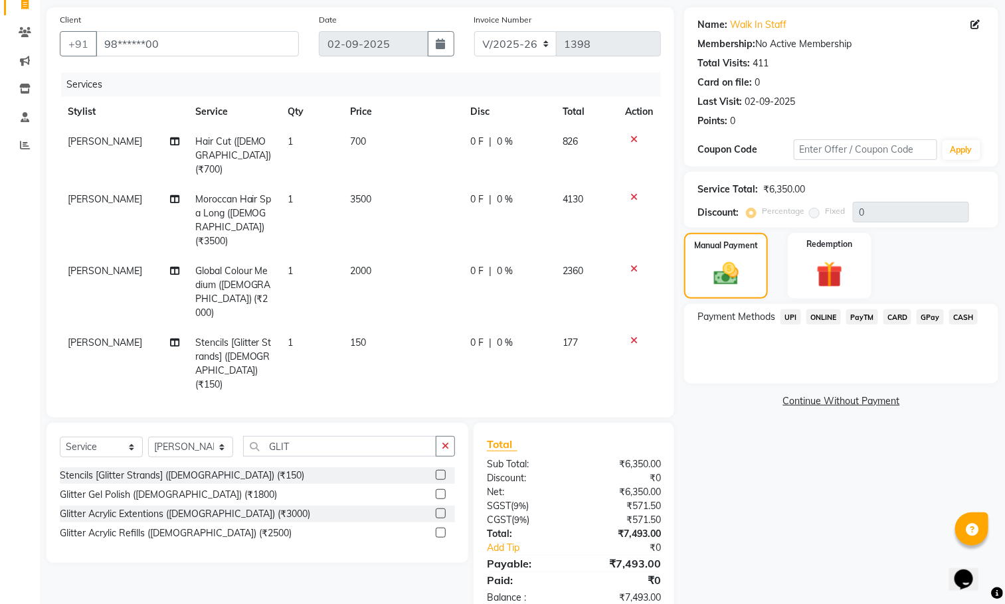
click at [895, 315] on span "CARD" at bounding box center [897, 316] width 29 height 15
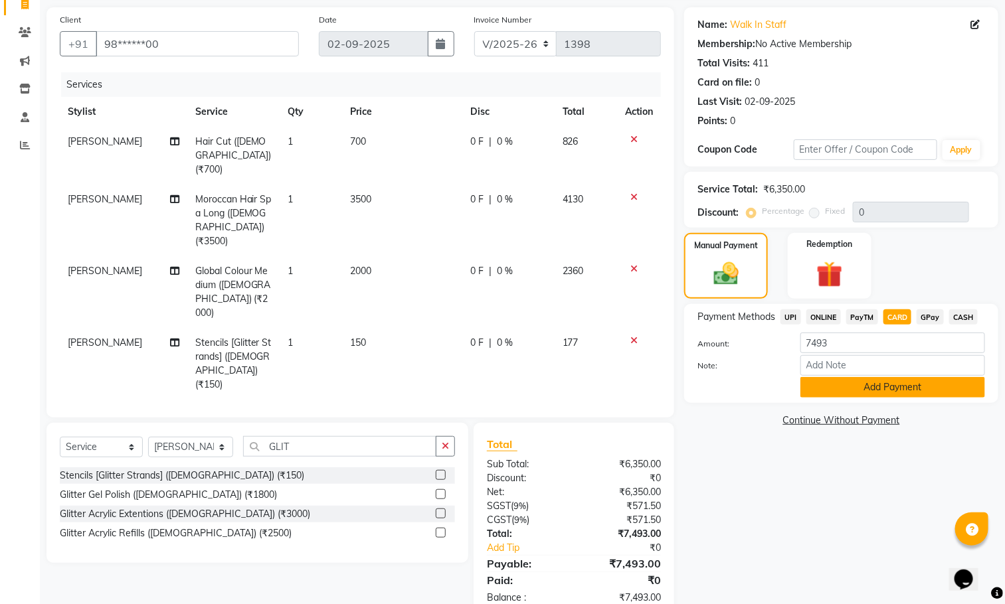
click at [928, 391] on button "Add Payment" at bounding box center [892, 387] width 185 height 21
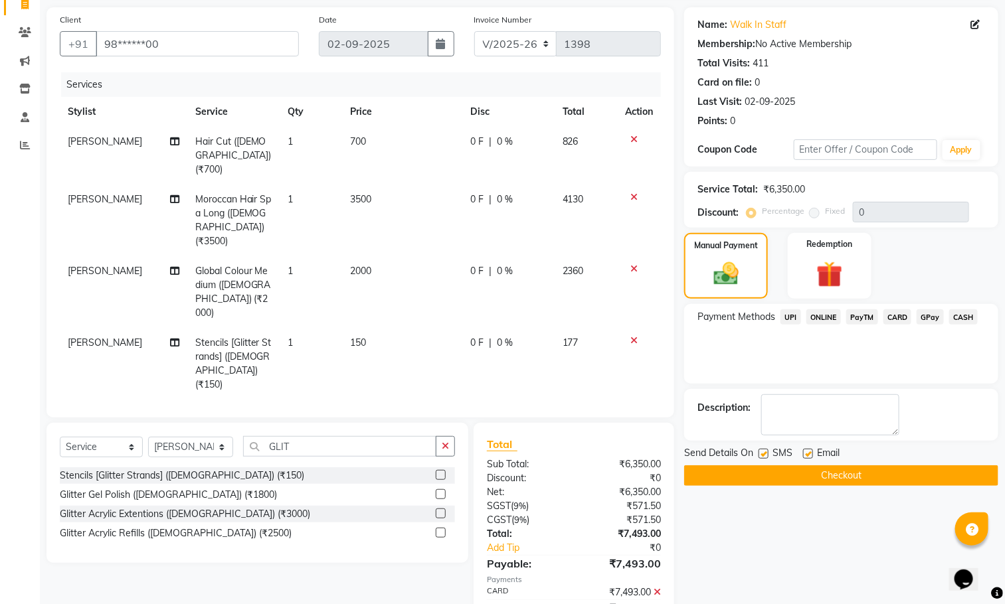
click at [911, 476] on button "Checkout" at bounding box center [841, 476] width 314 height 21
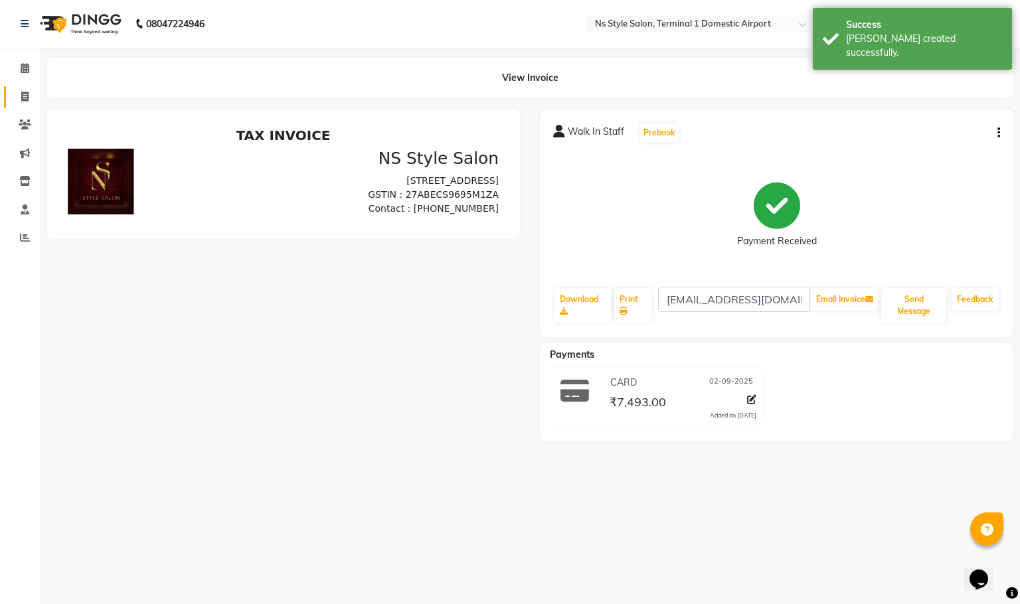
click at [25, 96] on icon at bounding box center [24, 97] width 7 height 10
select select "5659"
select select "service"
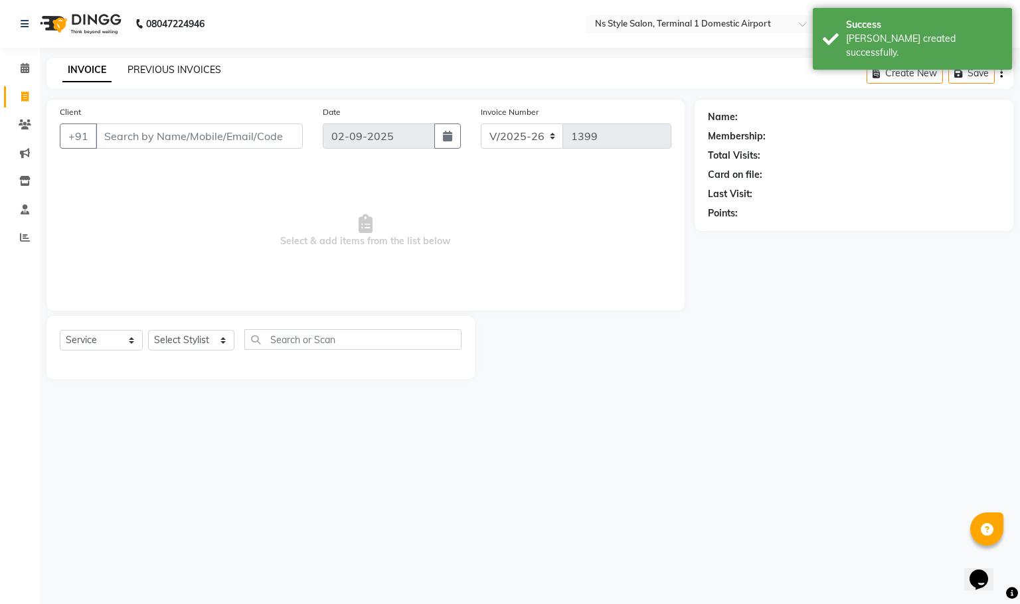
click at [214, 72] on link "PREVIOUS INVOICES" at bounding box center [175, 70] width 94 height 12
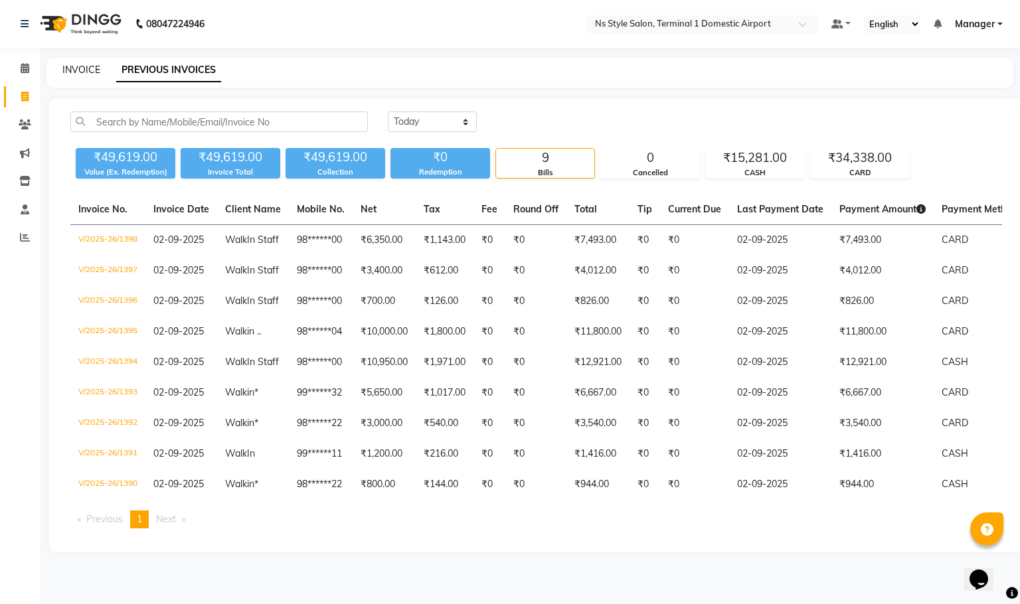
click at [90, 68] on link "INVOICE" at bounding box center [81, 70] width 38 height 12
select select "5659"
select select "service"
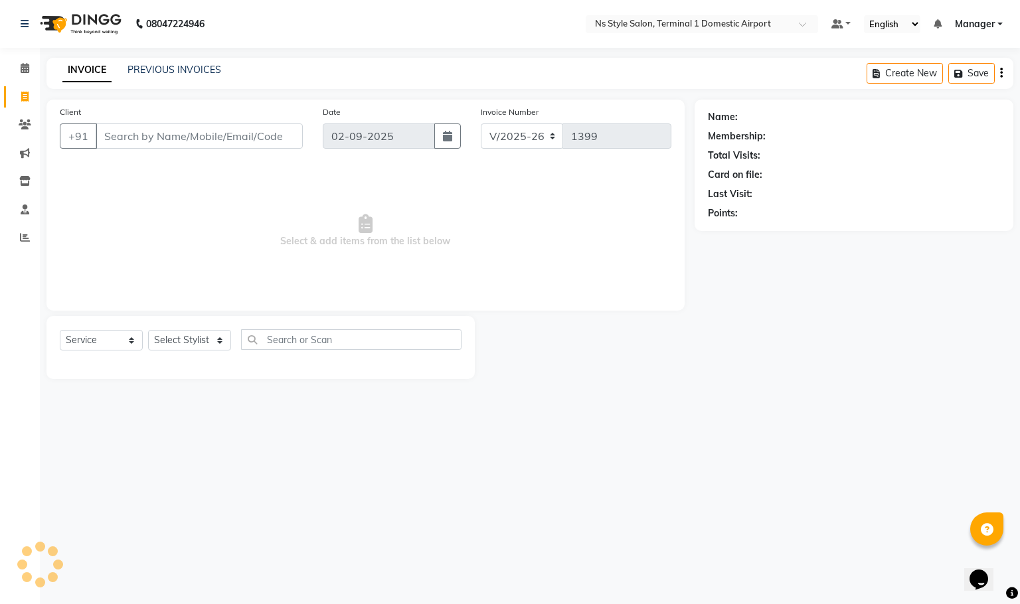
click at [171, 135] on input "Client" at bounding box center [199, 136] width 207 height 25
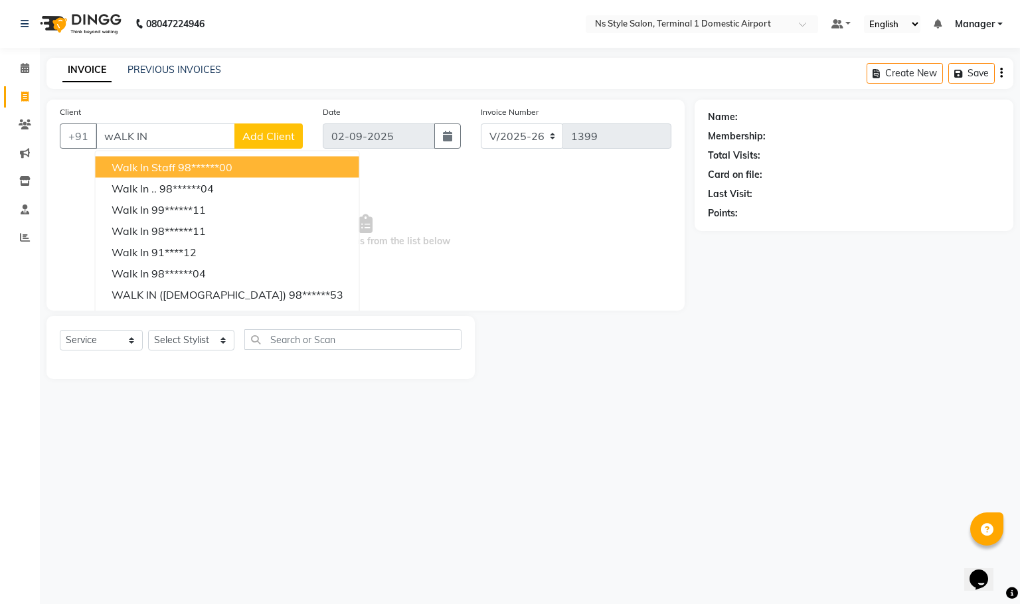
click at [250, 162] on button "Walk In Staff 98******00" at bounding box center [228, 167] width 264 height 21
type input "98******00"
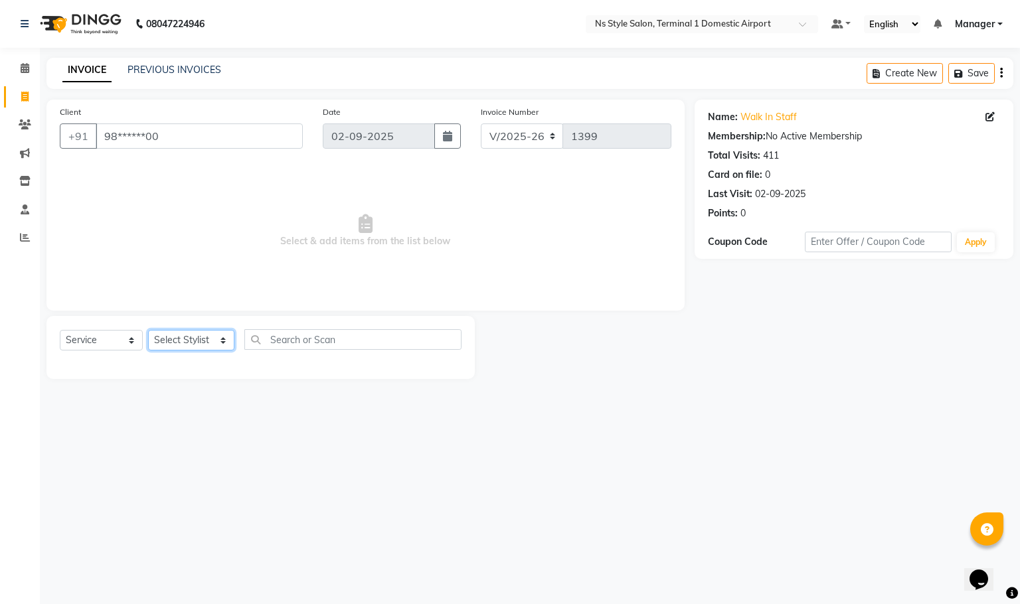
click at [190, 339] on select "Select Stylist [PERSON_NAME] [PERSON_NAME] [PERSON_NAME] GRROWWIDE [PERSON_NAME…" at bounding box center [191, 340] width 86 height 21
select select "39688"
click at [148, 330] on select "Select Stylist [PERSON_NAME] [PERSON_NAME] [PERSON_NAME] GRROWWIDE [PERSON_NAME…" at bounding box center [191, 340] width 86 height 21
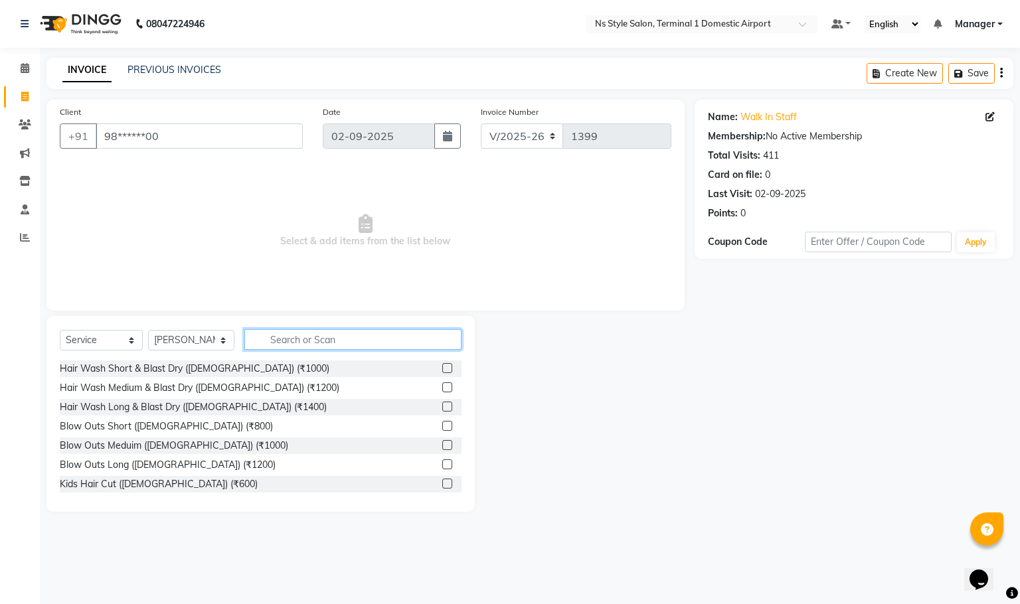
click at [307, 335] on input "text" at bounding box center [353, 339] width 218 height 21
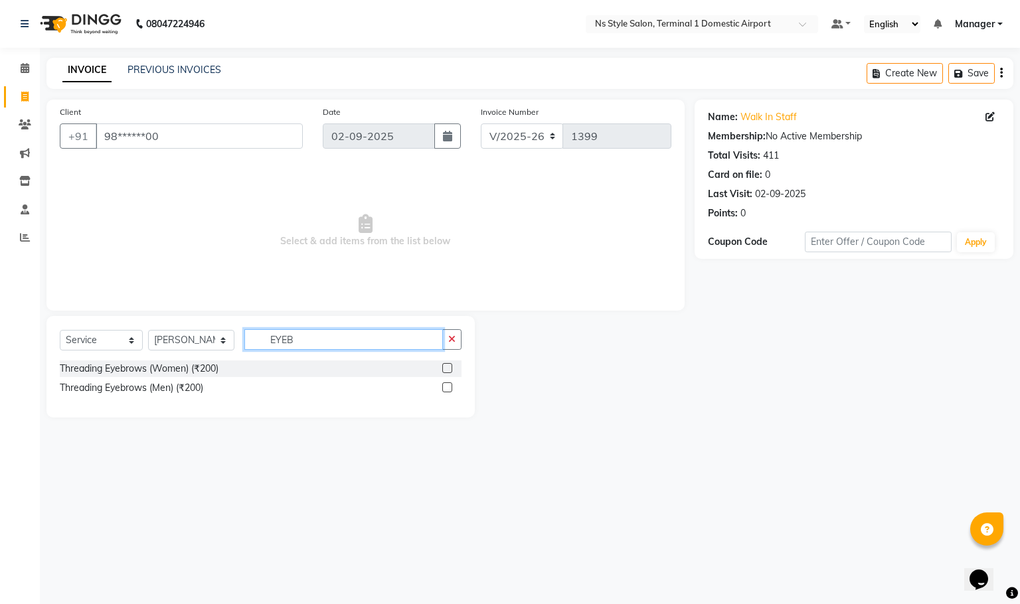
type input "EYEB"
click at [447, 387] on label at bounding box center [447, 388] width 10 height 10
click at [447, 387] on input "checkbox" at bounding box center [446, 388] width 9 height 9
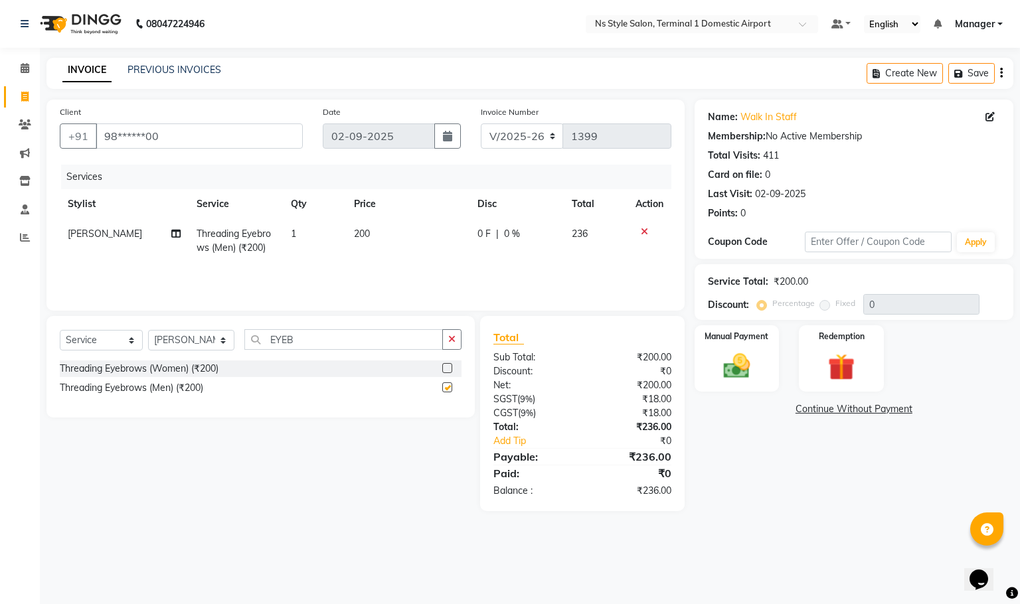
checkbox input "false"
click at [379, 341] on input "EYEB" at bounding box center [343, 339] width 199 height 21
click at [379, 339] on input "EYEB" at bounding box center [343, 339] width 199 height 21
click at [383, 339] on input "EYEB" at bounding box center [343, 339] width 199 height 21
type input "UPPER"
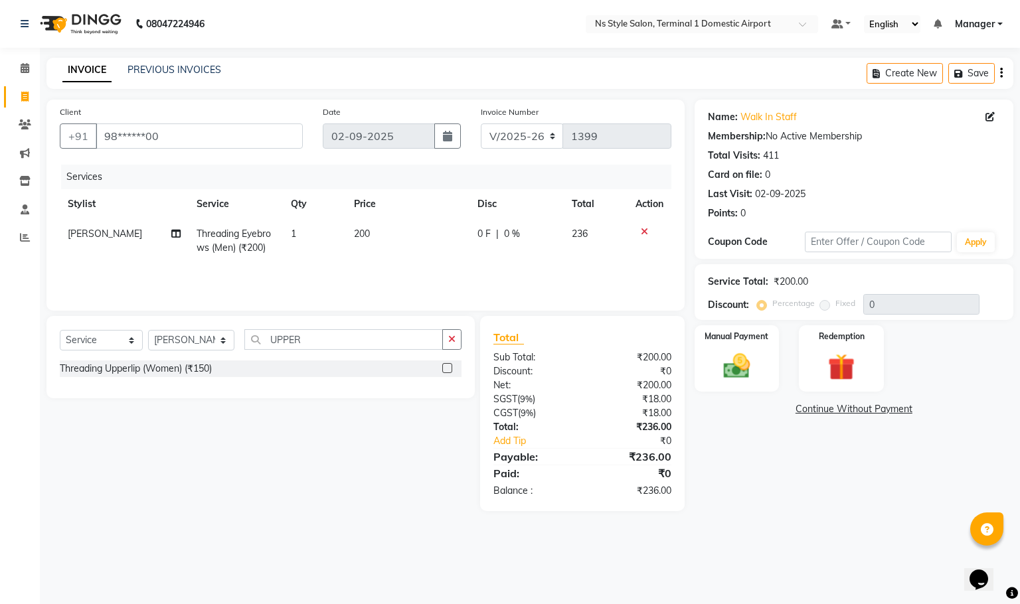
click at [447, 369] on label at bounding box center [447, 368] width 10 height 10
click at [447, 369] on input "checkbox" at bounding box center [446, 369] width 9 height 9
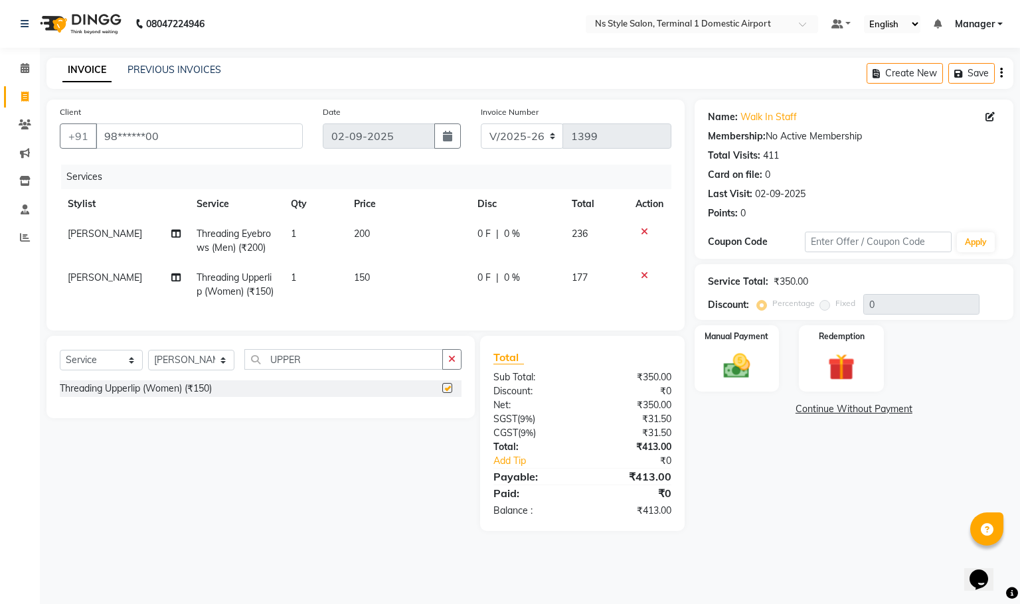
checkbox input "false"
click at [210, 371] on select "Select Stylist [PERSON_NAME] [PERSON_NAME] [PERSON_NAME] GRROWWIDE [PERSON_NAME…" at bounding box center [191, 360] width 86 height 21
select select "39683"
click at [148, 365] on select "Select Stylist [PERSON_NAME] [PERSON_NAME] [PERSON_NAME] GRROWWIDE [PERSON_NAME…" at bounding box center [191, 360] width 86 height 21
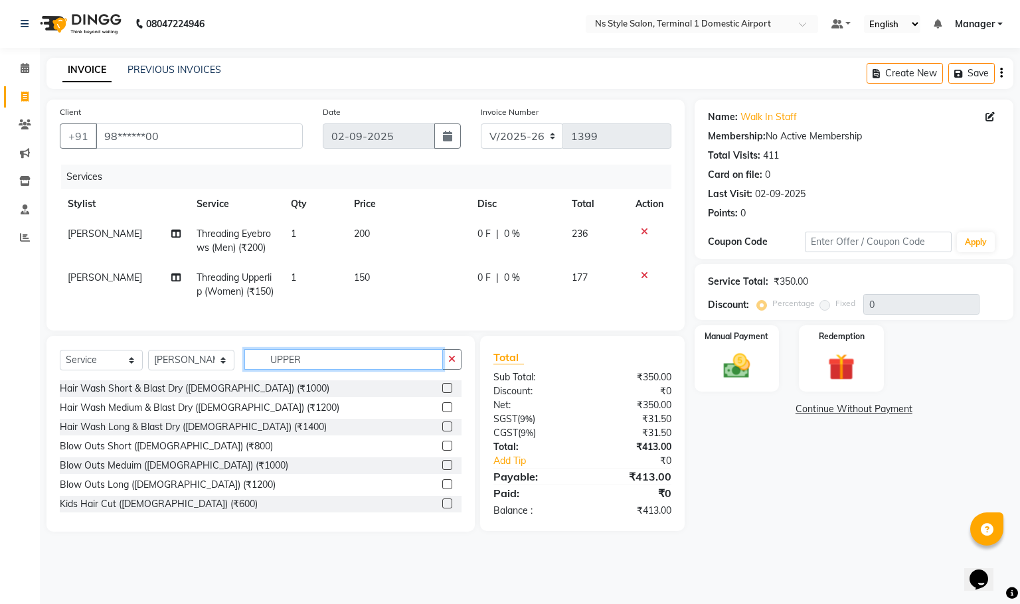
click at [311, 370] on input "UPPER" at bounding box center [343, 359] width 199 height 21
type input "U"
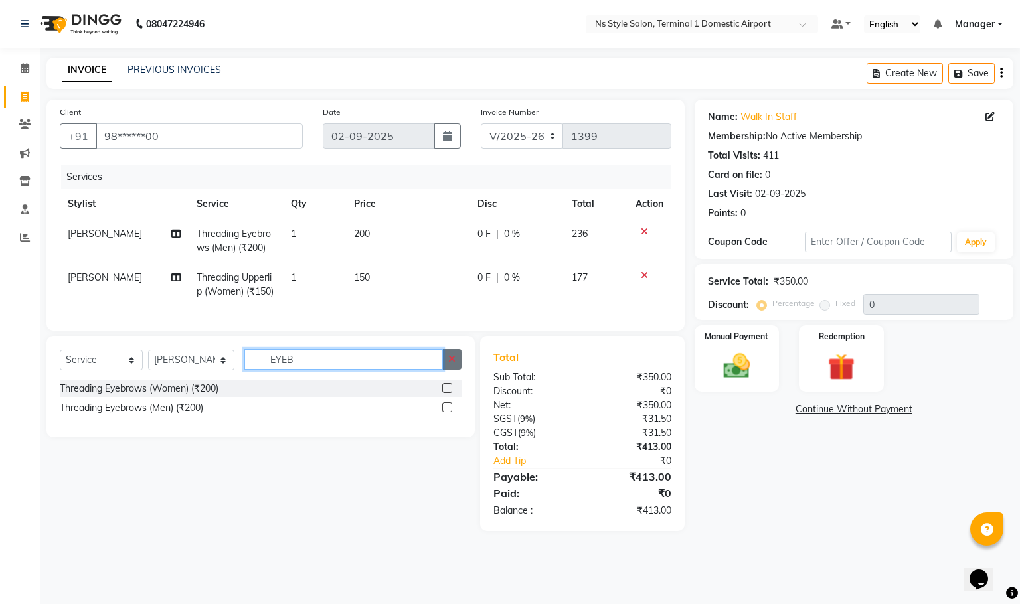
type input "EYEB"
click at [451, 370] on button "button" at bounding box center [451, 359] width 19 height 21
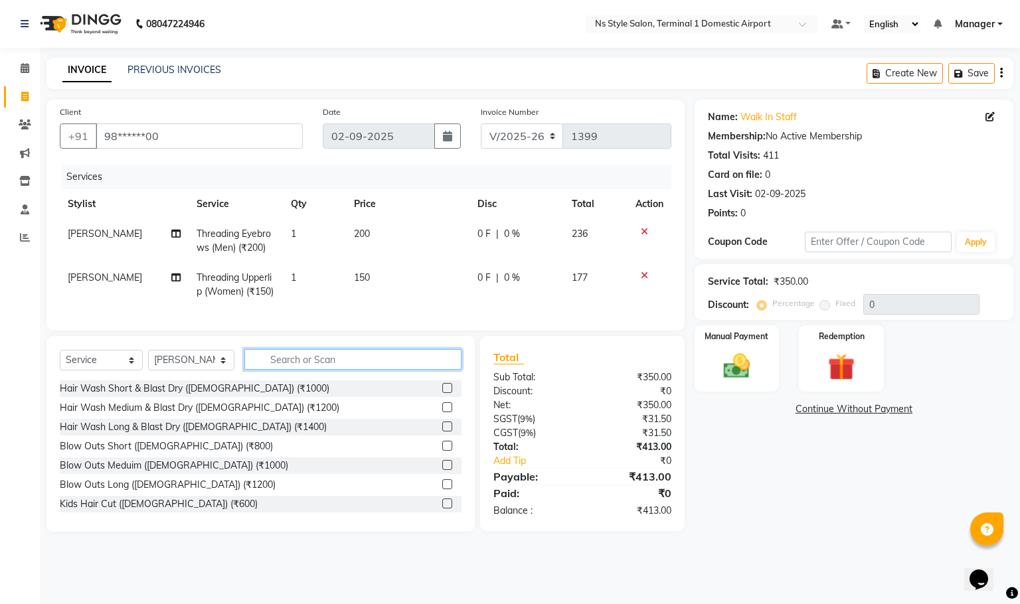
click at [400, 370] on input "text" at bounding box center [353, 359] width 218 height 21
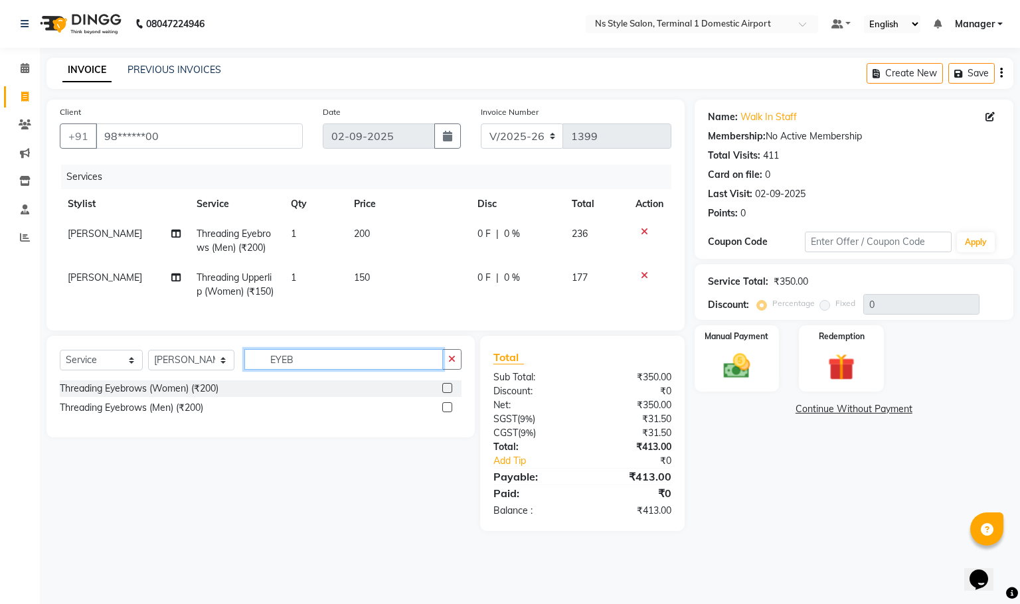
type input "EYEB"
click at [447, 393] on label at bounding box center [447, 388] width 10 height 10
click at [447, 393] on input "checkbox" at bounding box center [446, 389] width 9 height 9
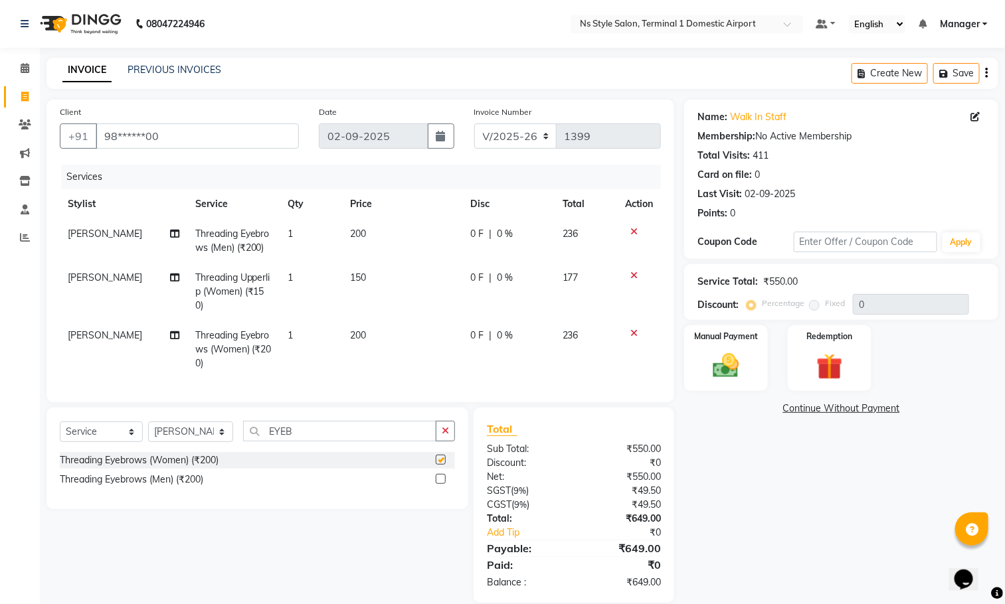
checkbox input "false"
click at [725, 365] on img at bounding box center [726, 366] width 44 height 31
click at [893, 410] on span "CARD" at bounding box center [897, 409] width 29 height 15
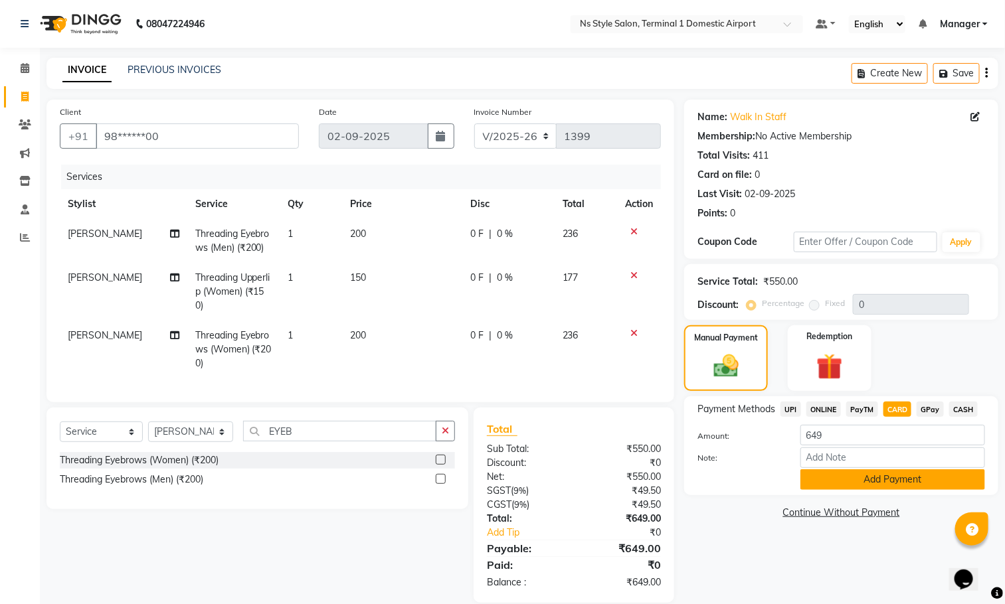
click at [929, 476] on button "Add Payment" at bounding box center [892, 480] width 185 height 21
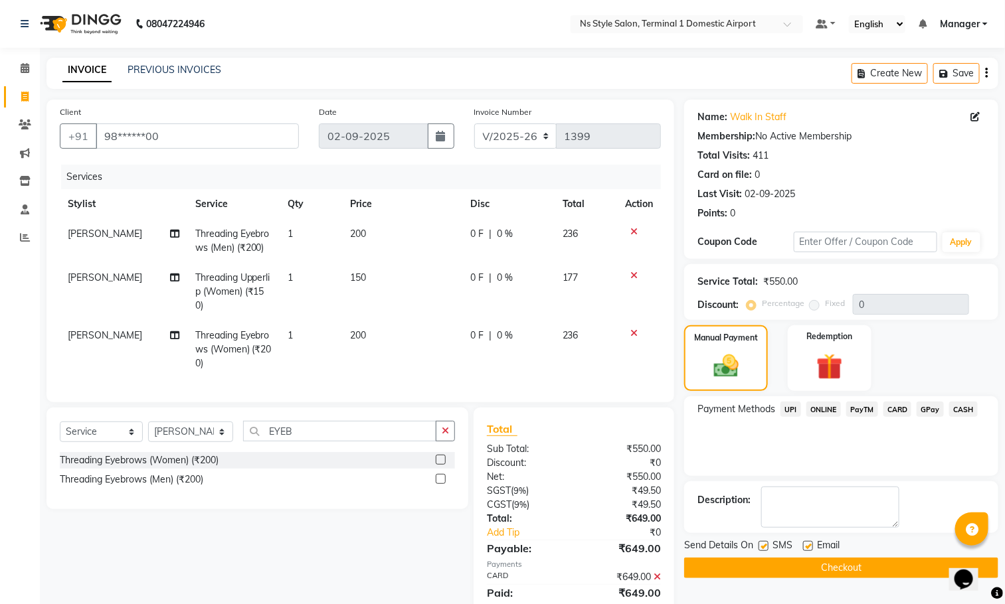
click at [913, 578] on button "Checkout" at bounding box center [841, 568] width 314 height 21
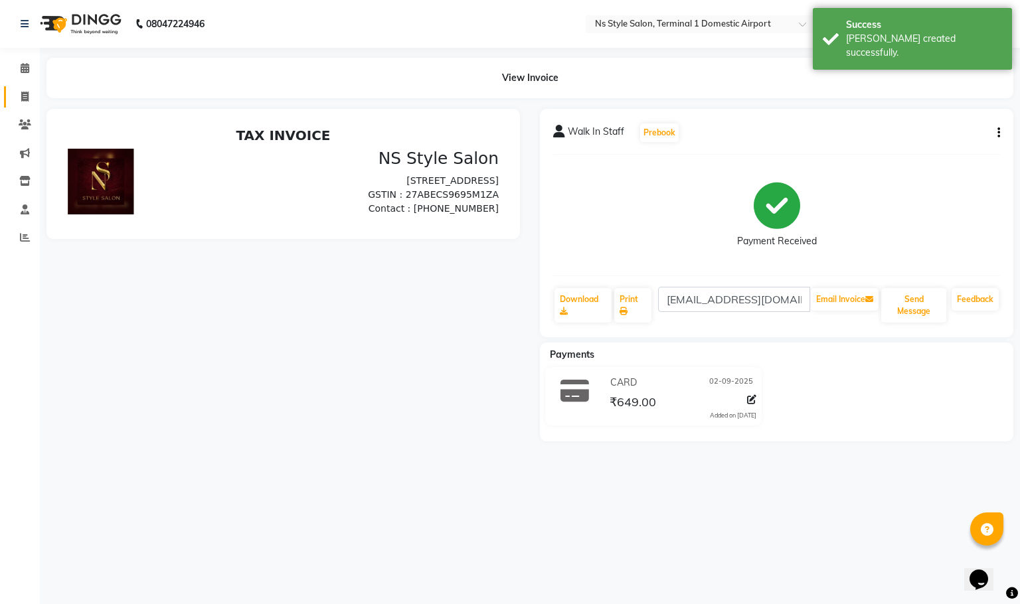
click at [28, 100] on icon at bounding box center [24, 97] width 7 height 10
select select "service"
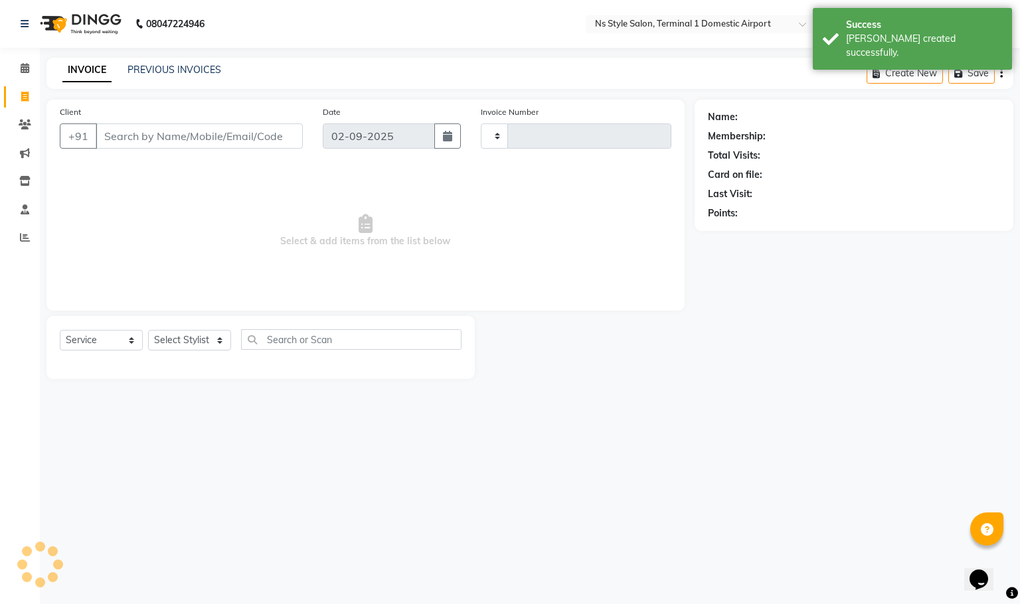
type input "1400"
select select "5659"
click at [190, 68] on link "PREVIOUS INVOICES" at bounding box center [175, 70] width 94 height 12
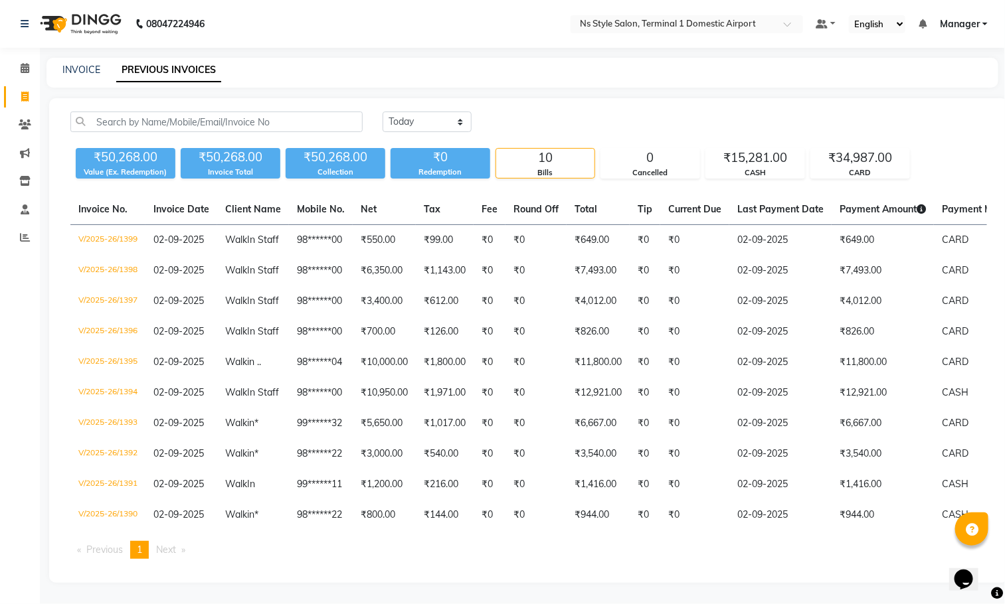
scroll to position [8, 0]
click at [24, 232] on icon at bounding box center [25, 237] width 10 height 10
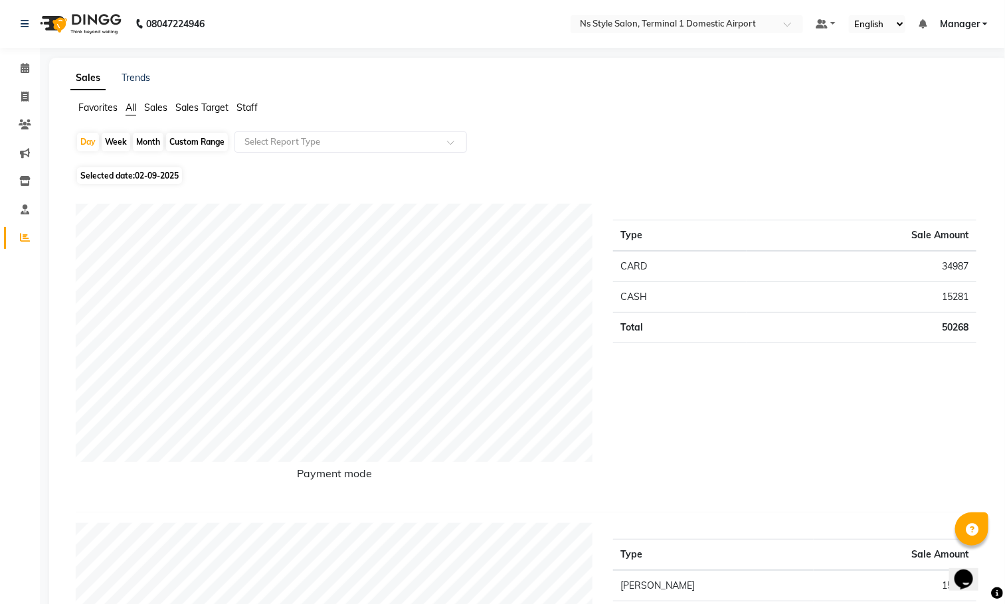
click at [247, 108] on span "Staff" at bounding box center [246, 108] width 21 height 12
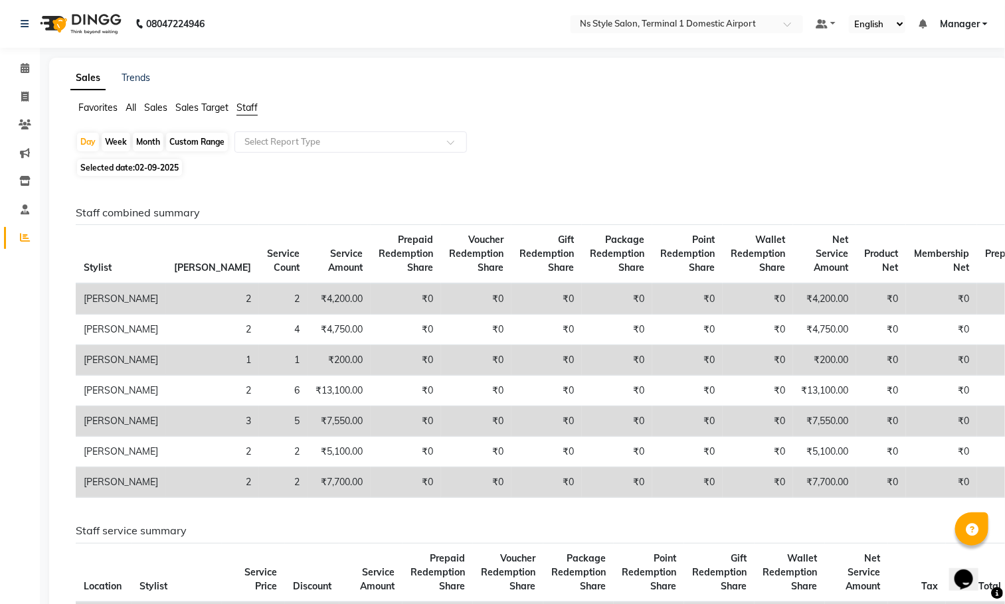
click at [24, 237] on icon at bounding box center [25, 237] width 10 height 10
click at [25, 96] on icon at bounding box center [24, 97] width 7 height 10
select select "5659"
select select "service"
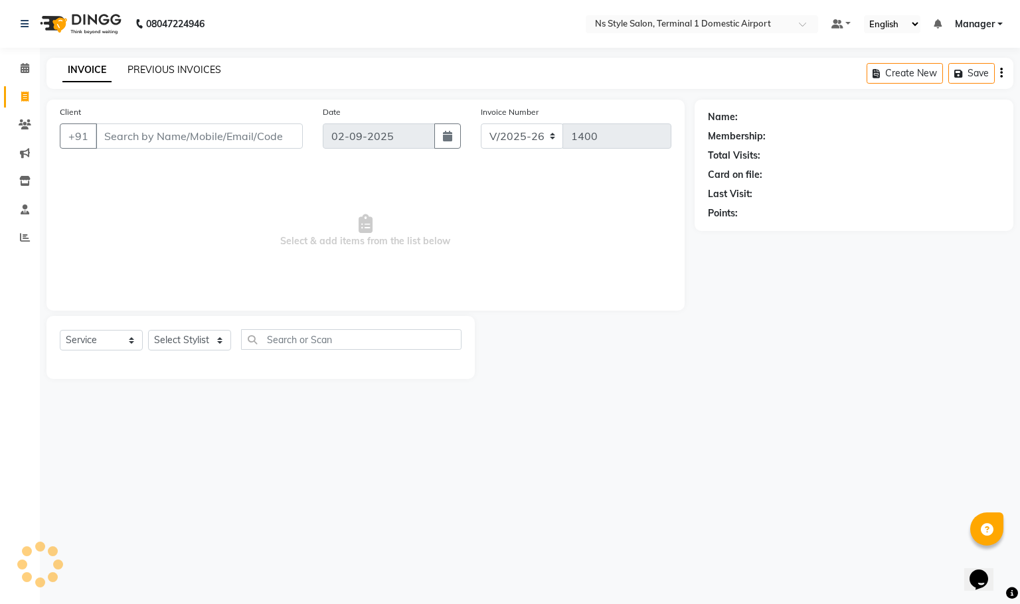
click at [190, 68] on link "PREVIOUS INVOICES" at bounding box center [175, 70] width 94 height 12
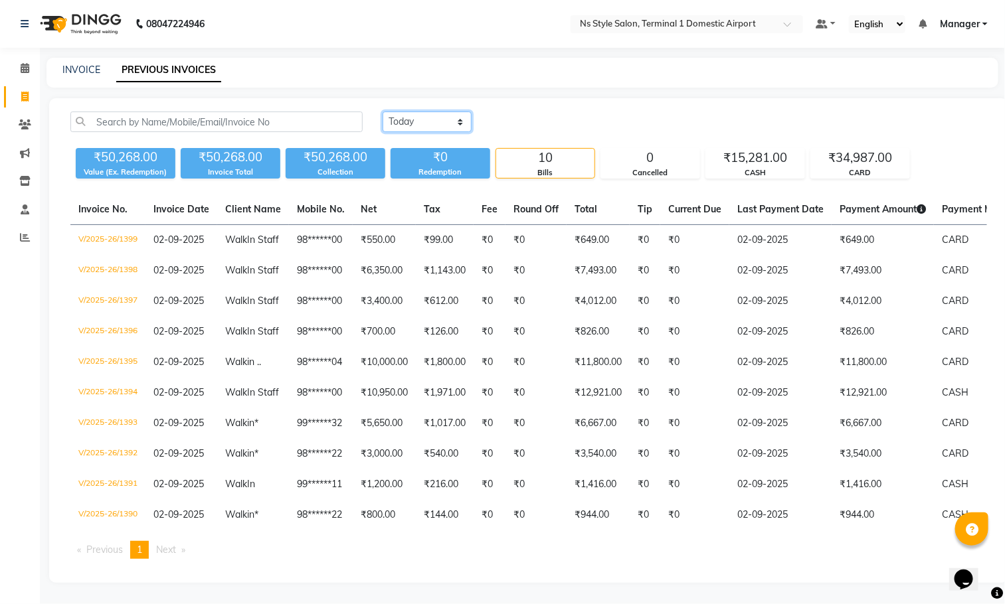
click at [430, 120] on select "[DATE] [DATE] Custom Range" at bounding box center [427, 122] width 89 height 21
select select "range"
click at [383, 112] on select "[DATE] [DATE] Custom Range" at bounding box center [427, 122] width 89 height 21
click at [550, 122] on input "02-09-2025" at bounding box center [535, 122] width 93 height 19
select select "9"
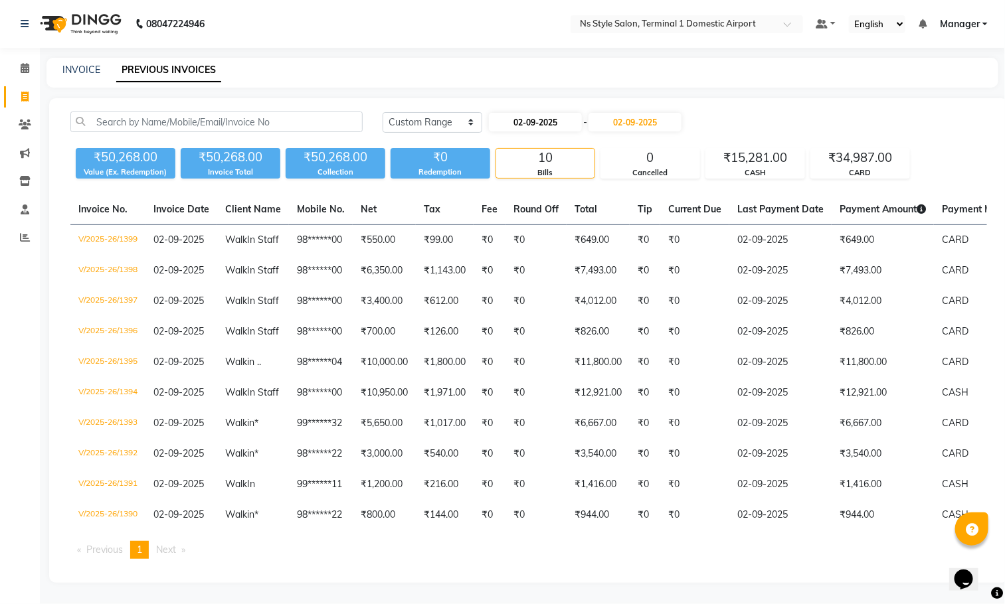
select select "2025"
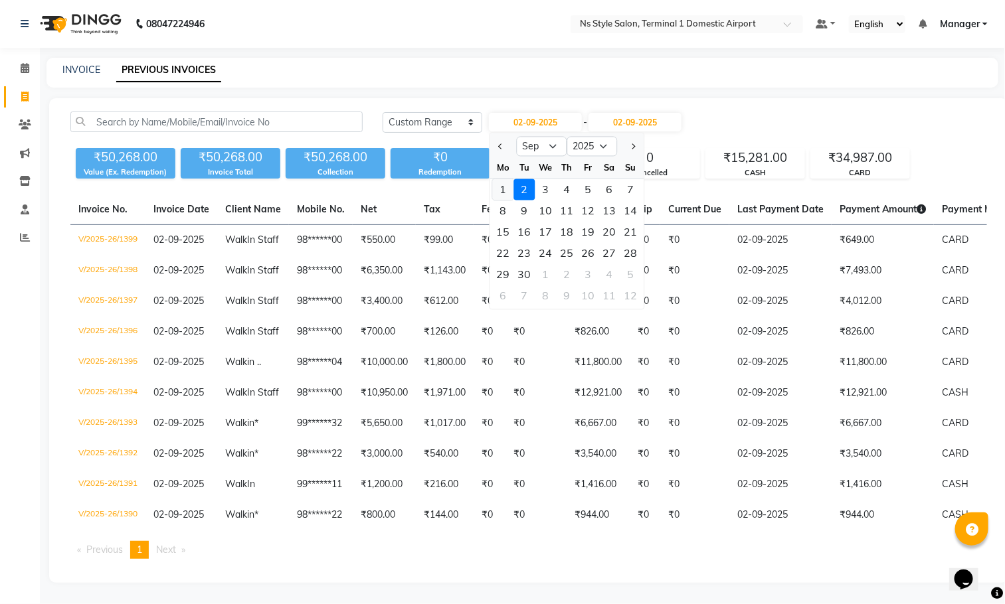
click at [503, 189] on div "1" at bounding box center [503, 189] width 21 height 21
type input "01-09-2025"
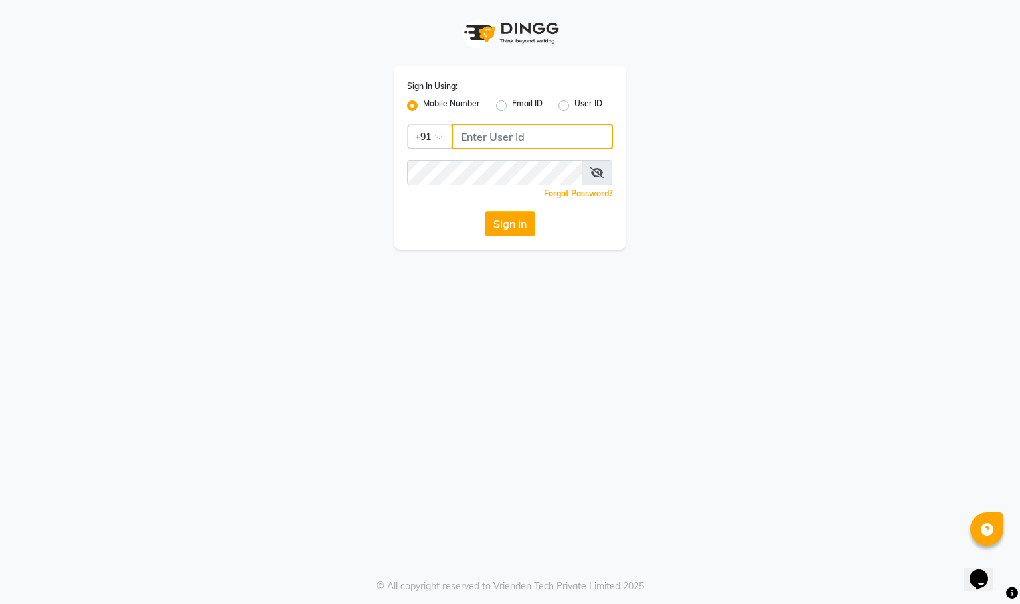
type input "9930388551"
